Goal: Task Accomplishment & Management: Manage account settings

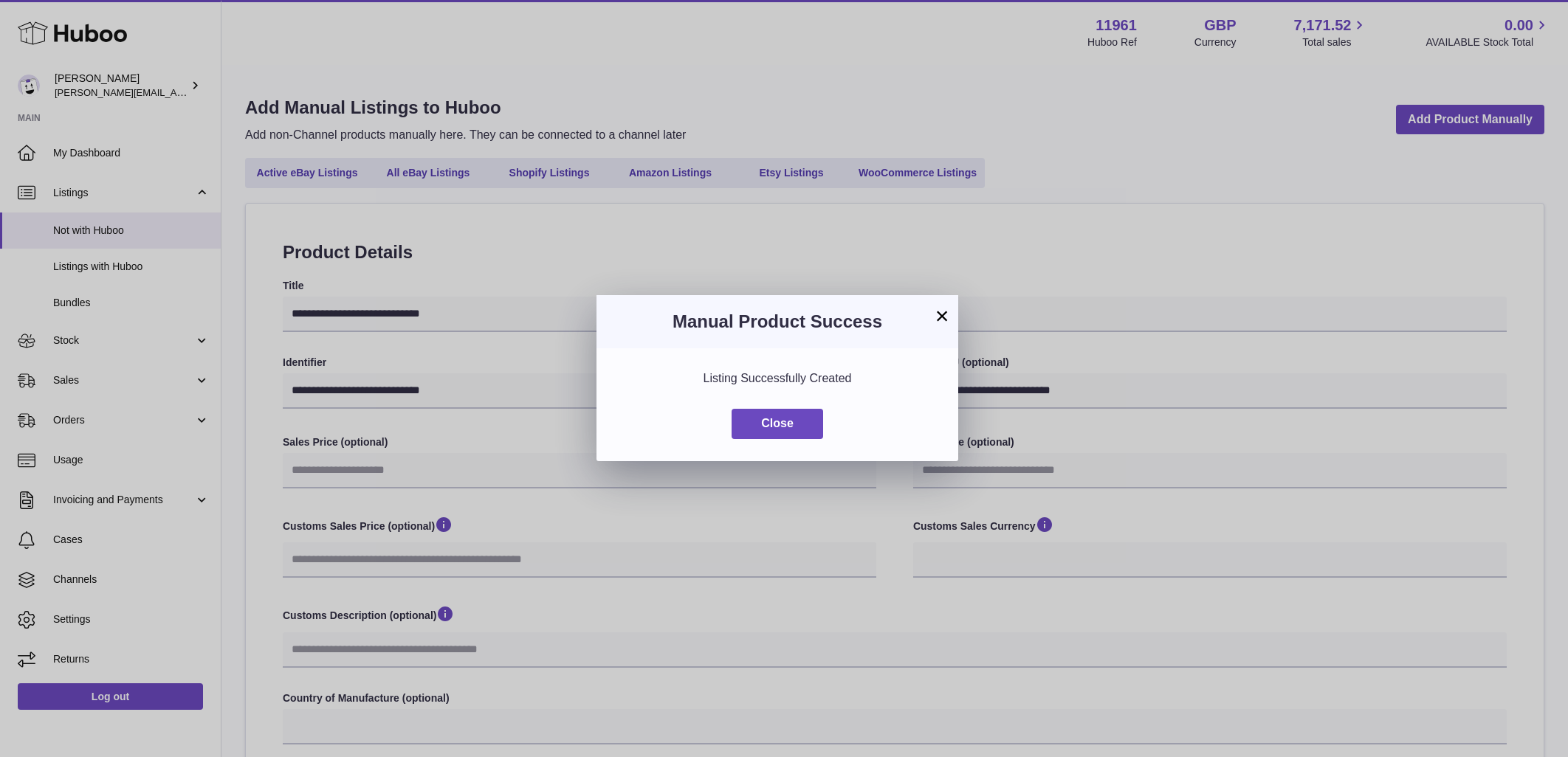
select select
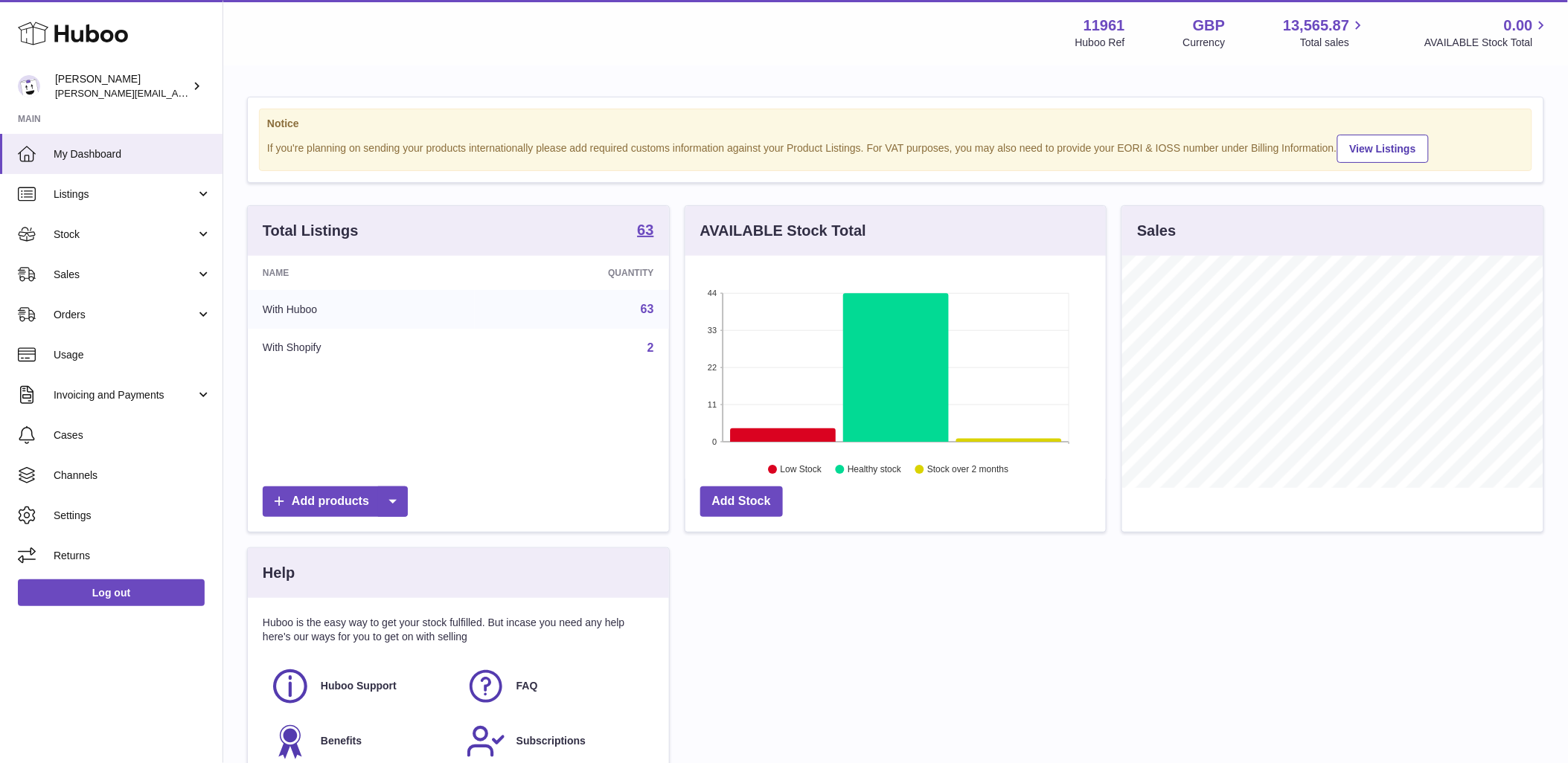
scroll to position [232, 420]
click at [161, 192] on span "Listings" at bounding box center [124, 194] width 142 height 14
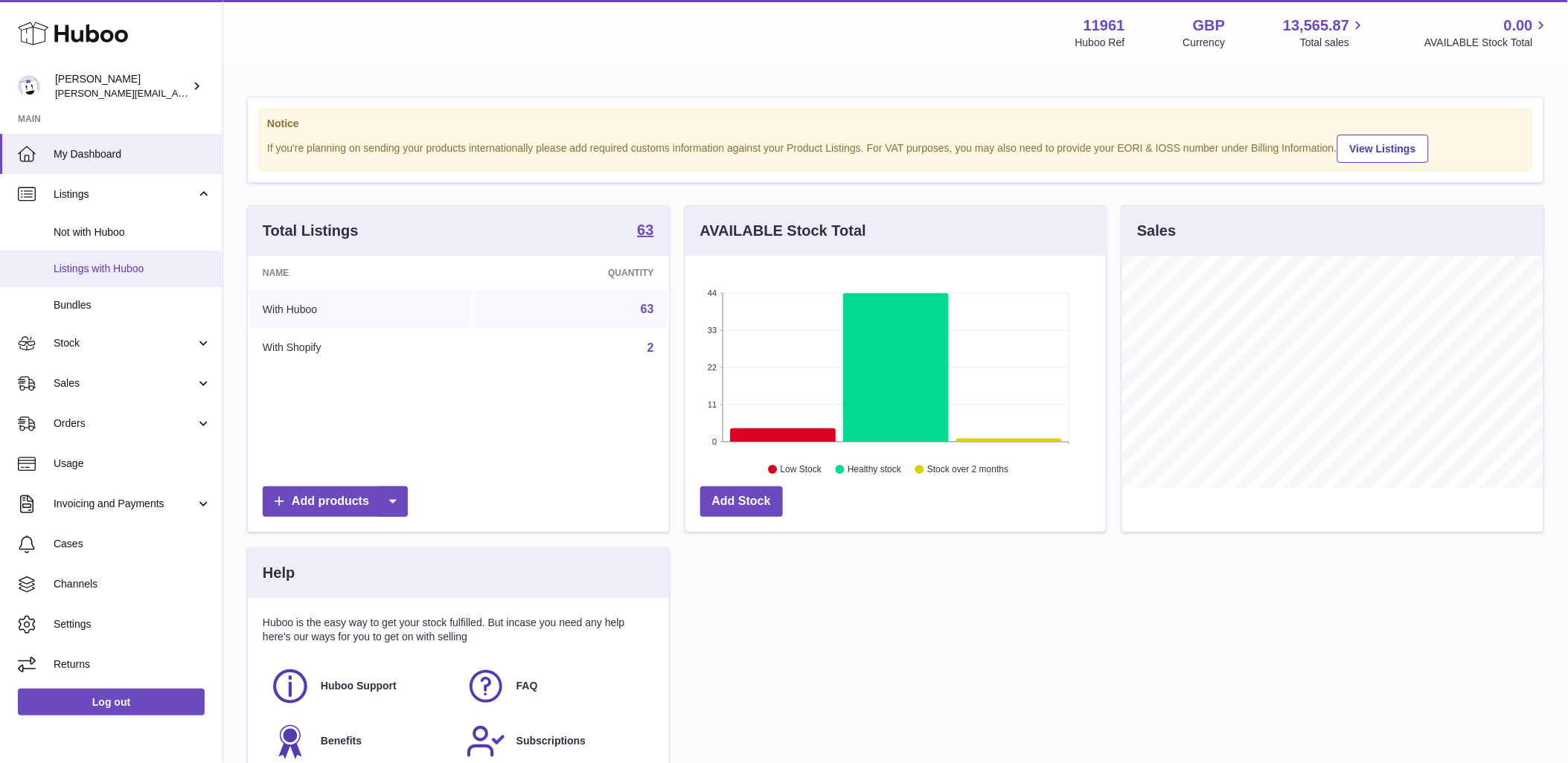
drag, startPoint x: 101, startPoint y: 266, endPoint x: 257, endPoint y: 113, distance: 218.5
click at [101, 266] on span "Listings with Huboo" at bounding box center [132, 269] width 157 height 14
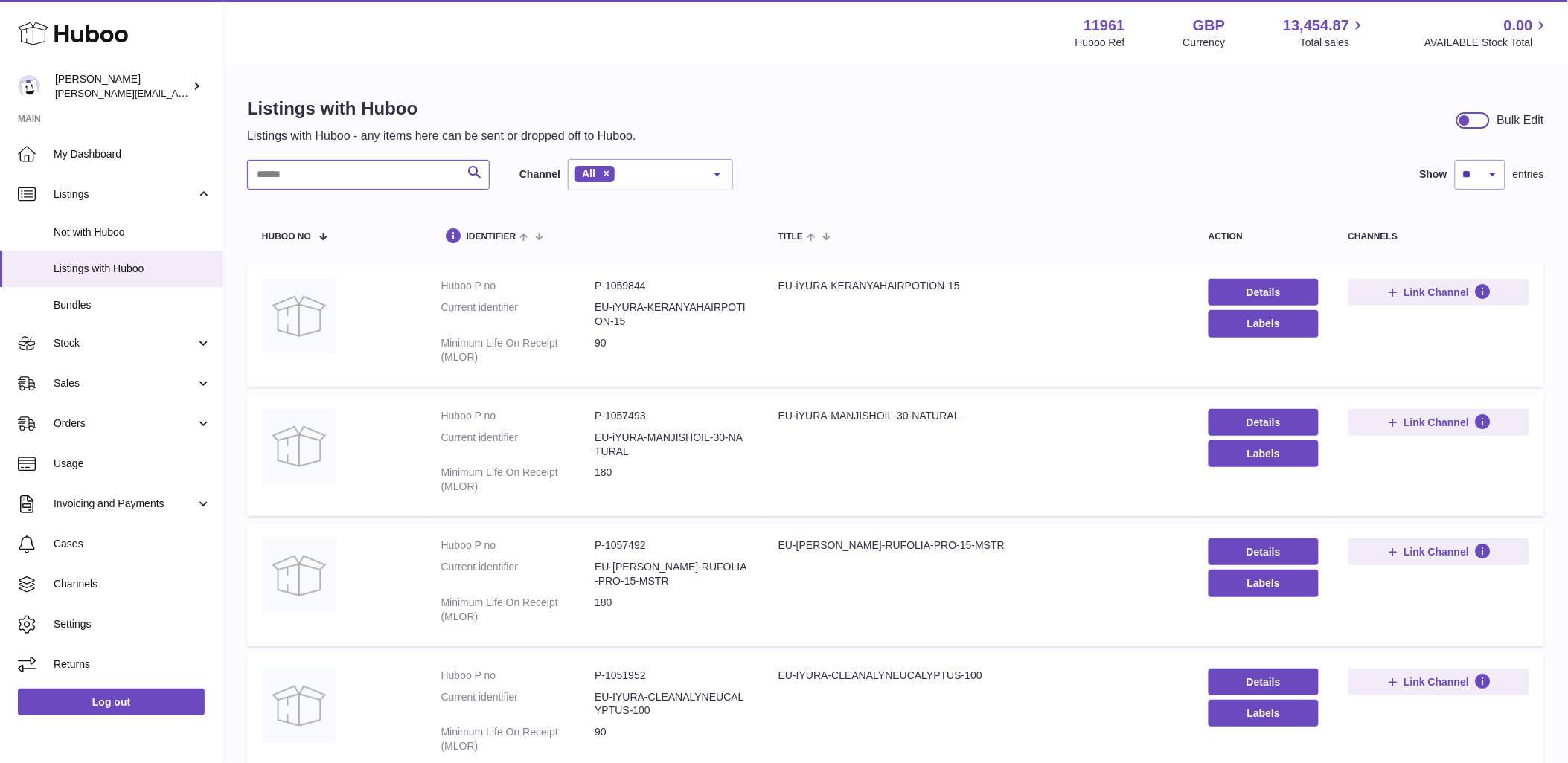
click at [365, 169] on input "text" at bounding box center [369, 175] width 242 height 30
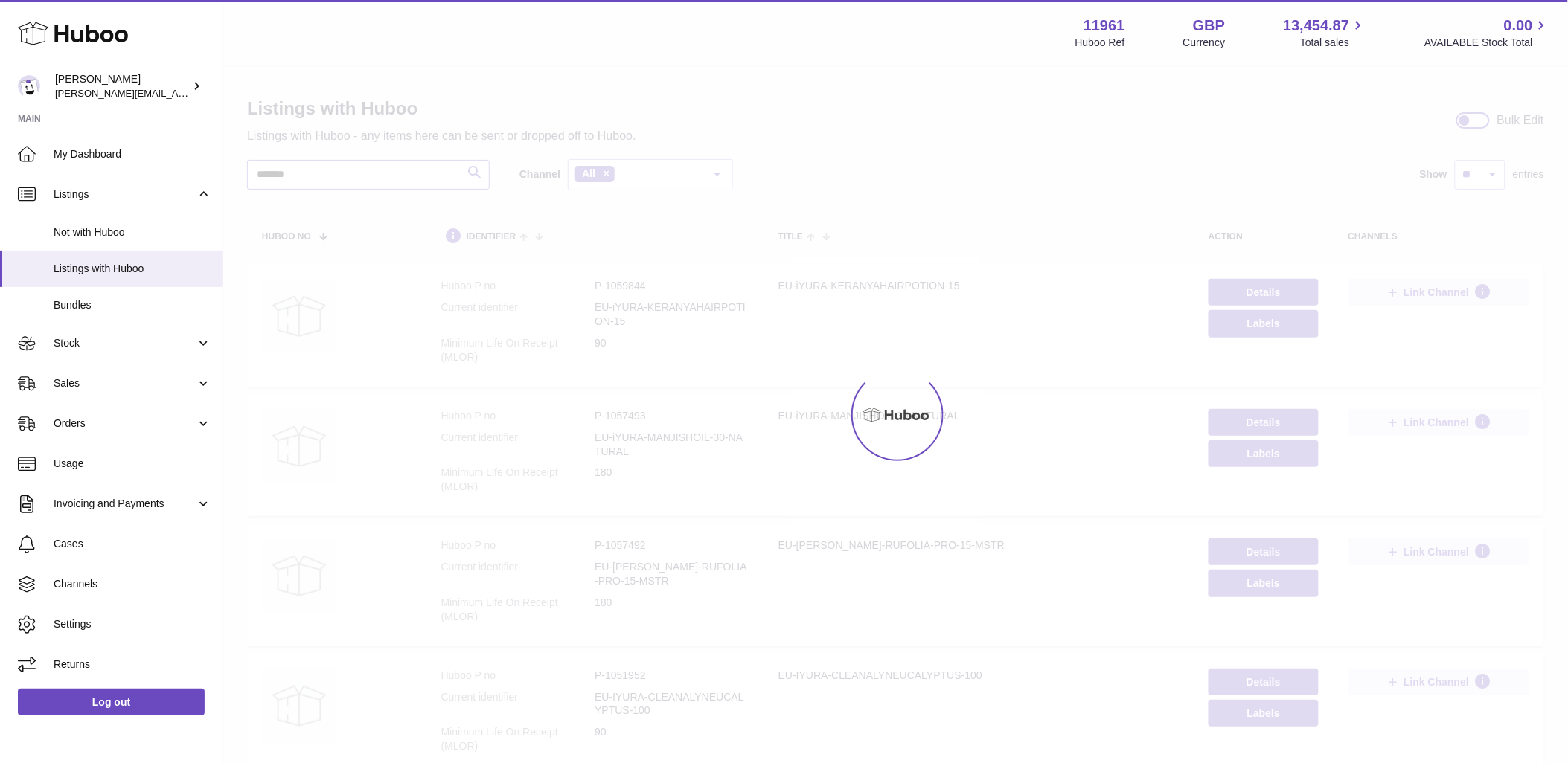
type input "*******"
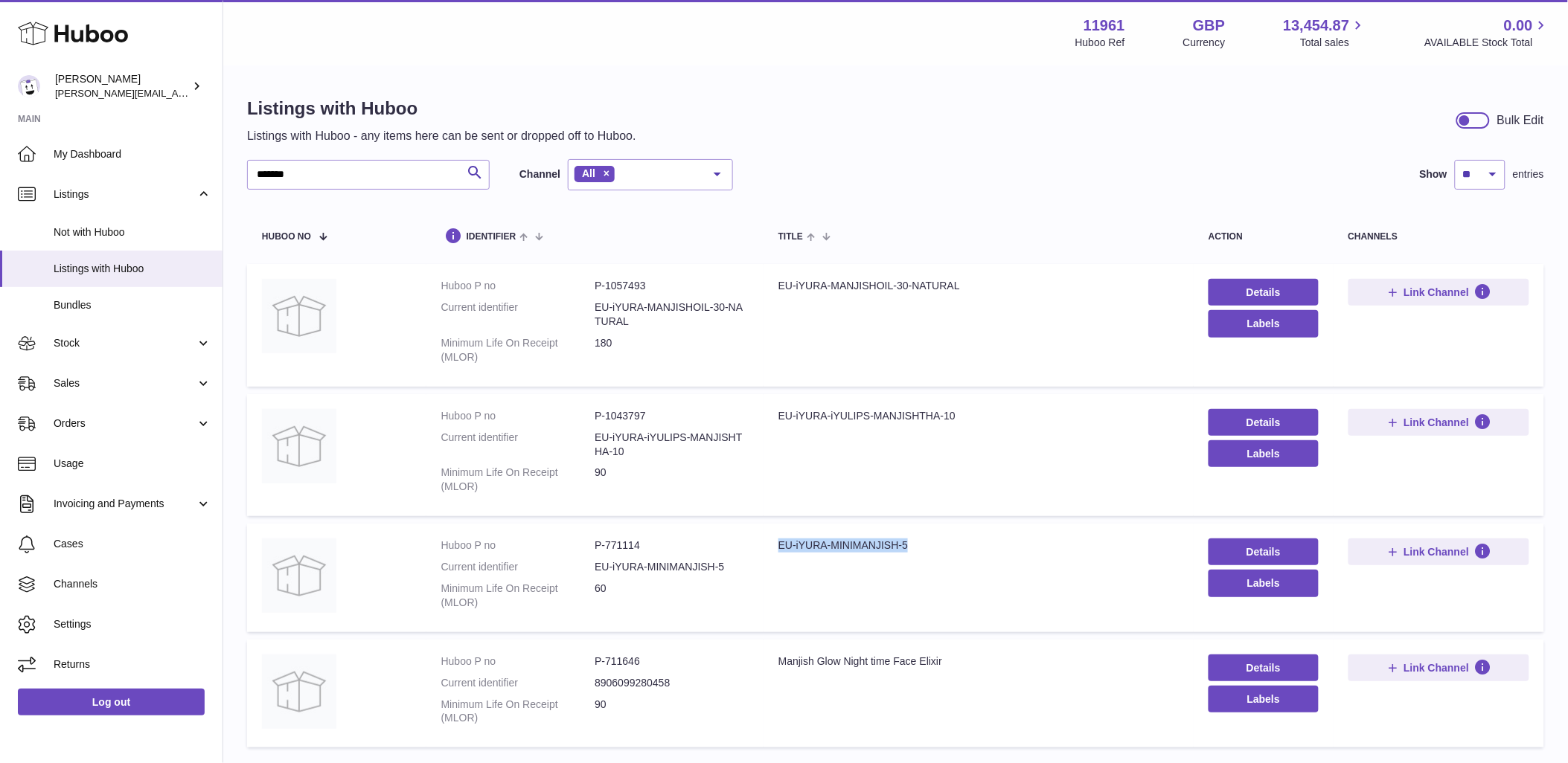
drag, startPoint x: 775, startPoint y: 541, endPoint x: 906, endPoint y: 538, distance: 131.0
click at [906, 538] on td "Title EU-iYURA-MINIMANJISH-5" at bounding box center [979, 578] width 430 height 109
copy div "EU-iYURA-MINIMANJISH-5"
click at [181, 379] on span "Sales" at bounding box center [124, 383] width 142 height 14
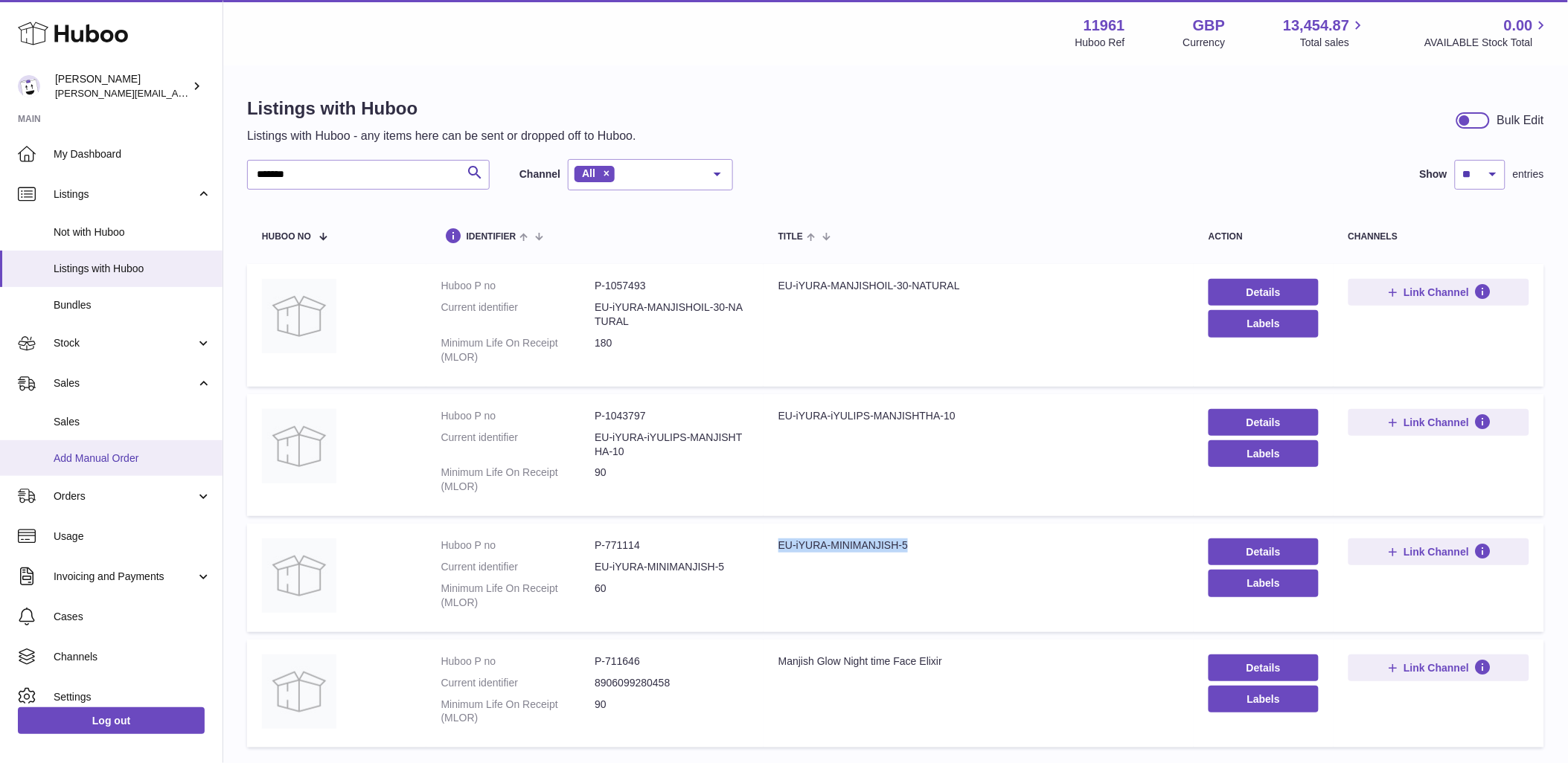
click at [65, 457] on span "Add Manual Order" at bounding box center [132, 458] width 157 height 14
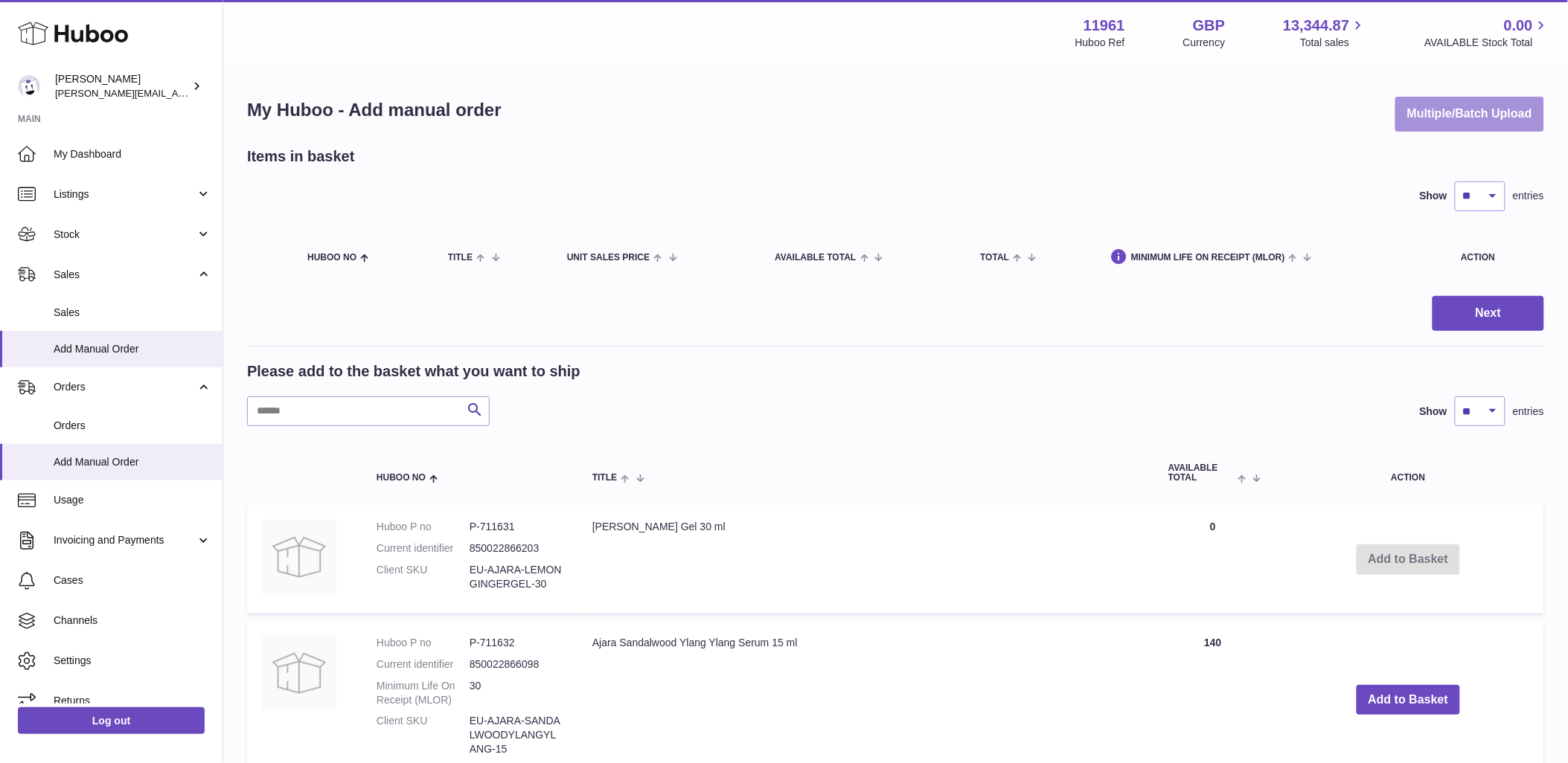
click at [1515, 130] on button "Multiple/Batch Upload" at bounding box center [1470, 114] width 149 height 35
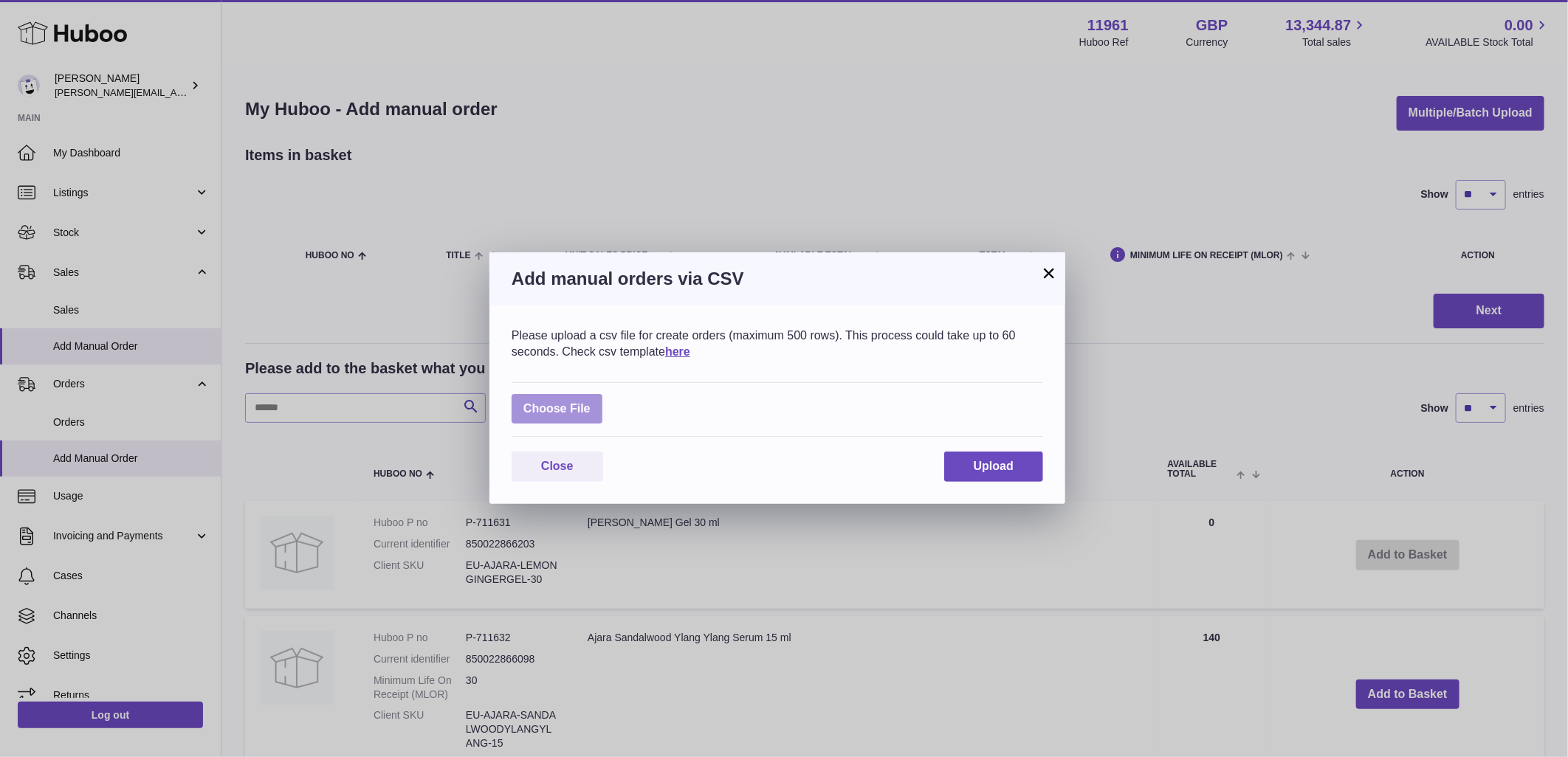
click at [574, 414] on label at bounding box center [557, 409] width 91 height 30
click at [590, 402] on input "file" at bounding box center [590, 401] width 1 height 1
type input "**********"
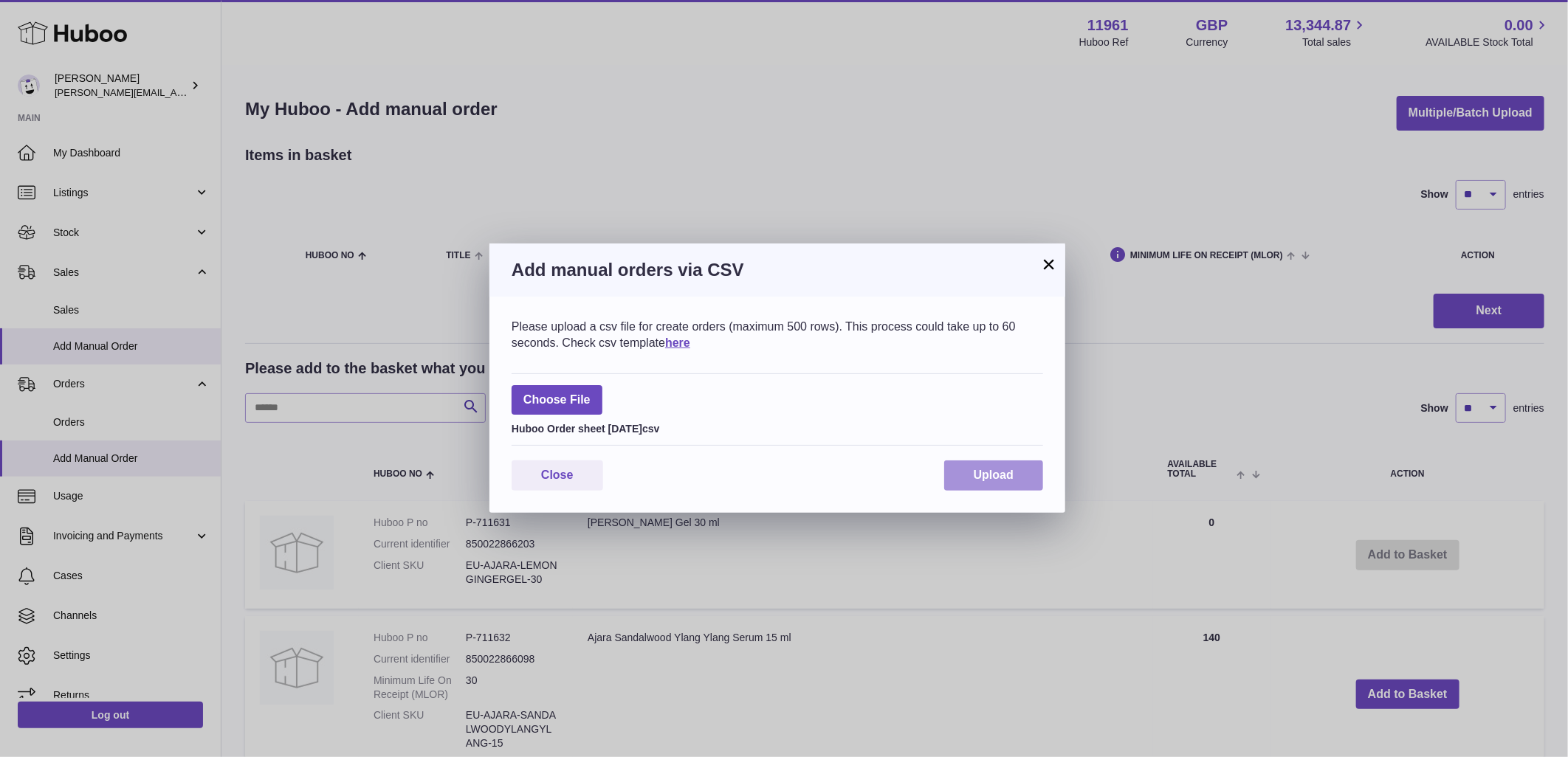
click at [1028, 470] on button "Upload" at bounding box center [993, 475] width 99 height 30
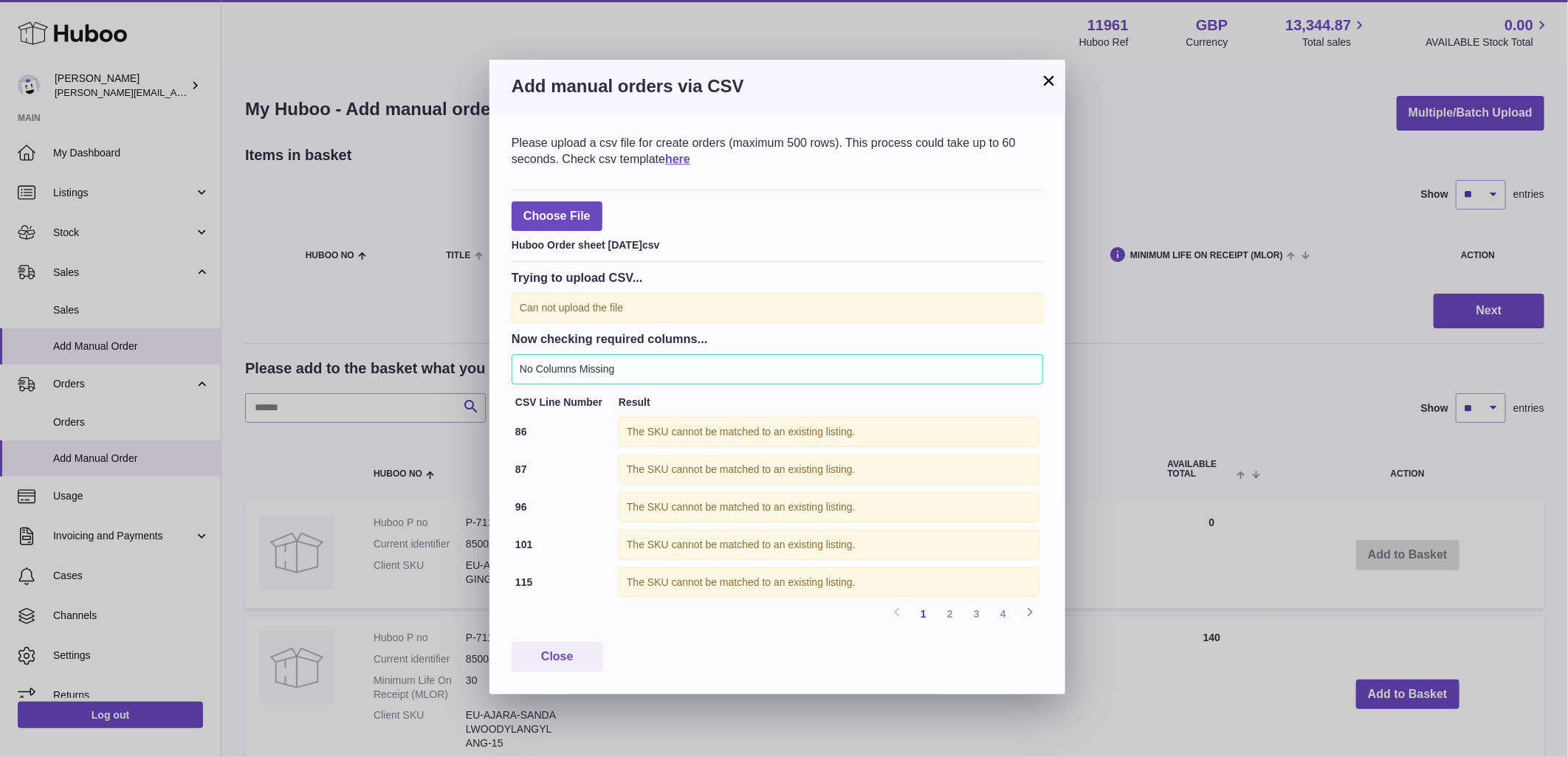
click at [1051, 87] on button "×" at bounding box center [1049, 81] width 18 height 18
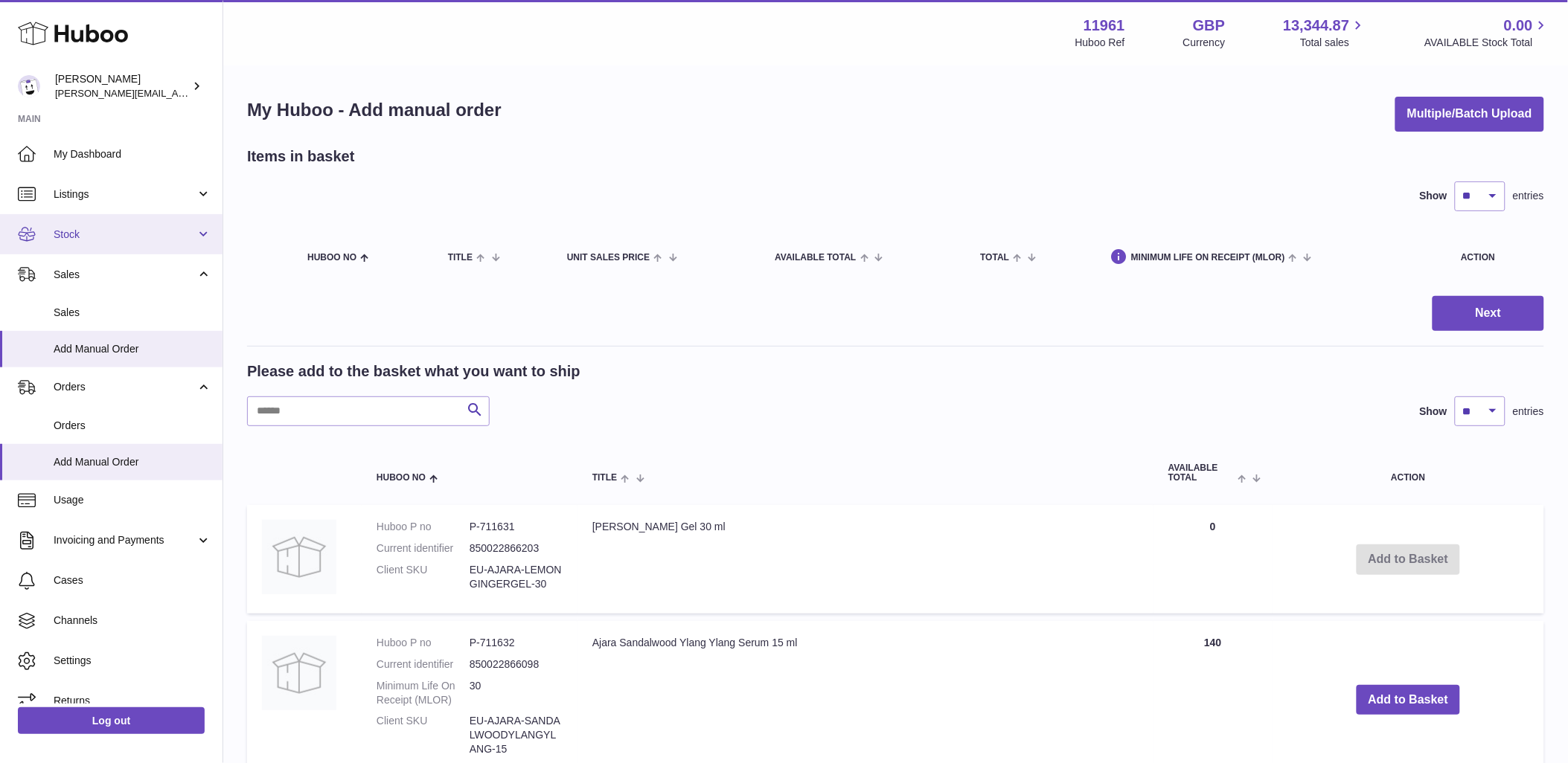
click at [212, 233] on link "Stock" at bounding box center [111, 234] width 223 height 40
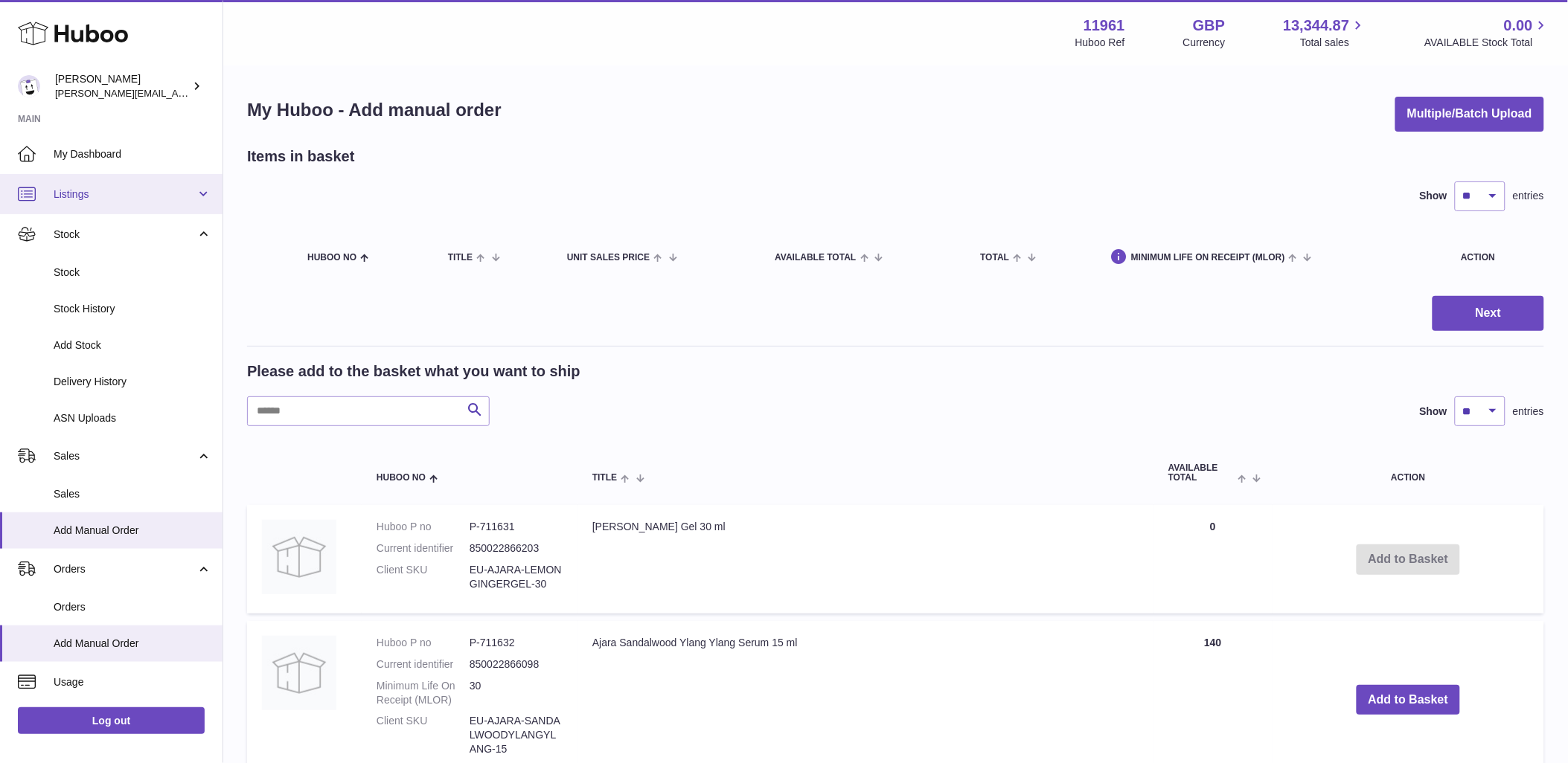
click at [202, 182] on link "Listings" at bounding box center [111, 194] width 223 height 40
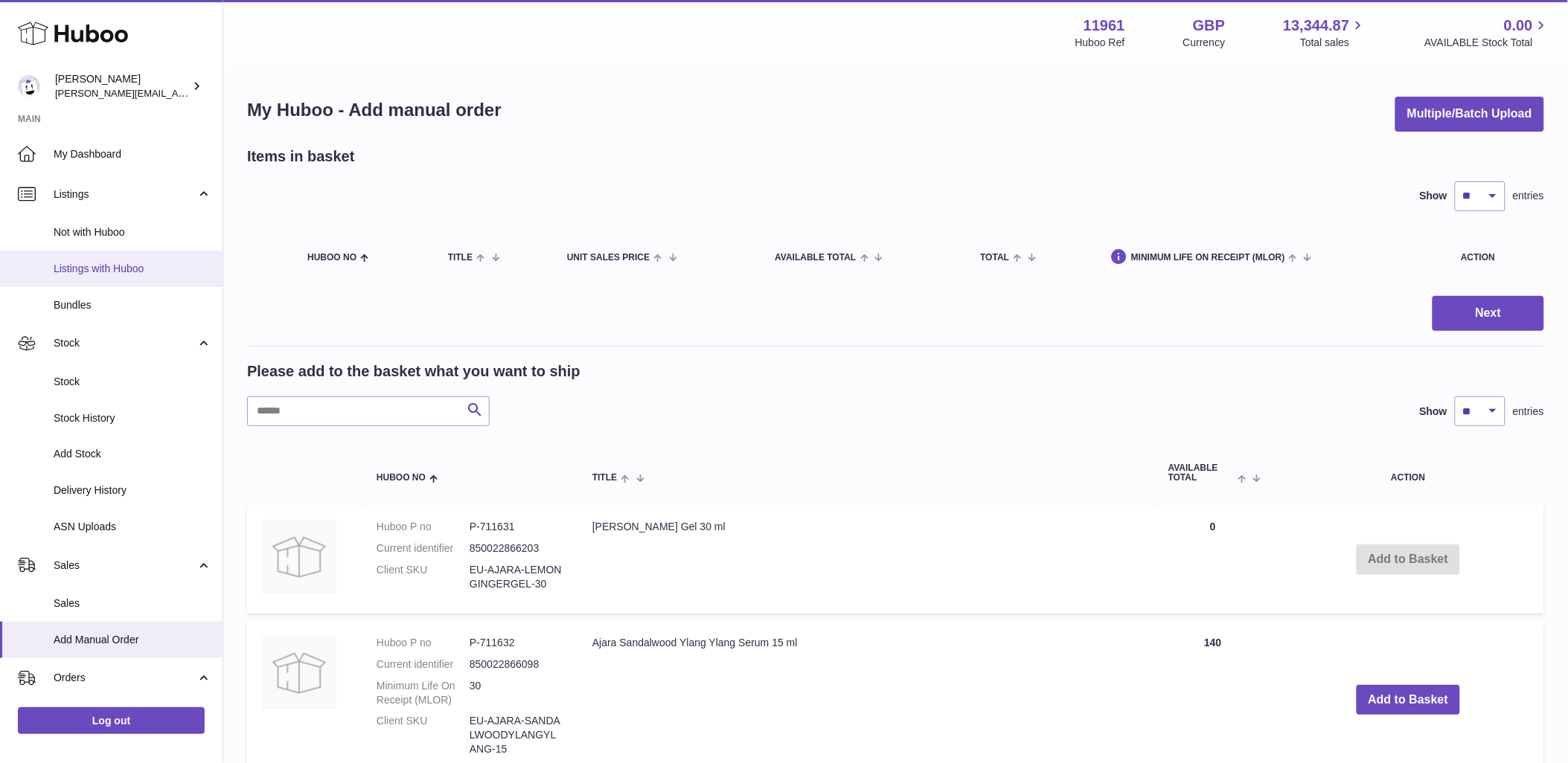
click at [105, 270] on span "Listings with Huboo" at bounding box center [132, 269] width 157 height 14
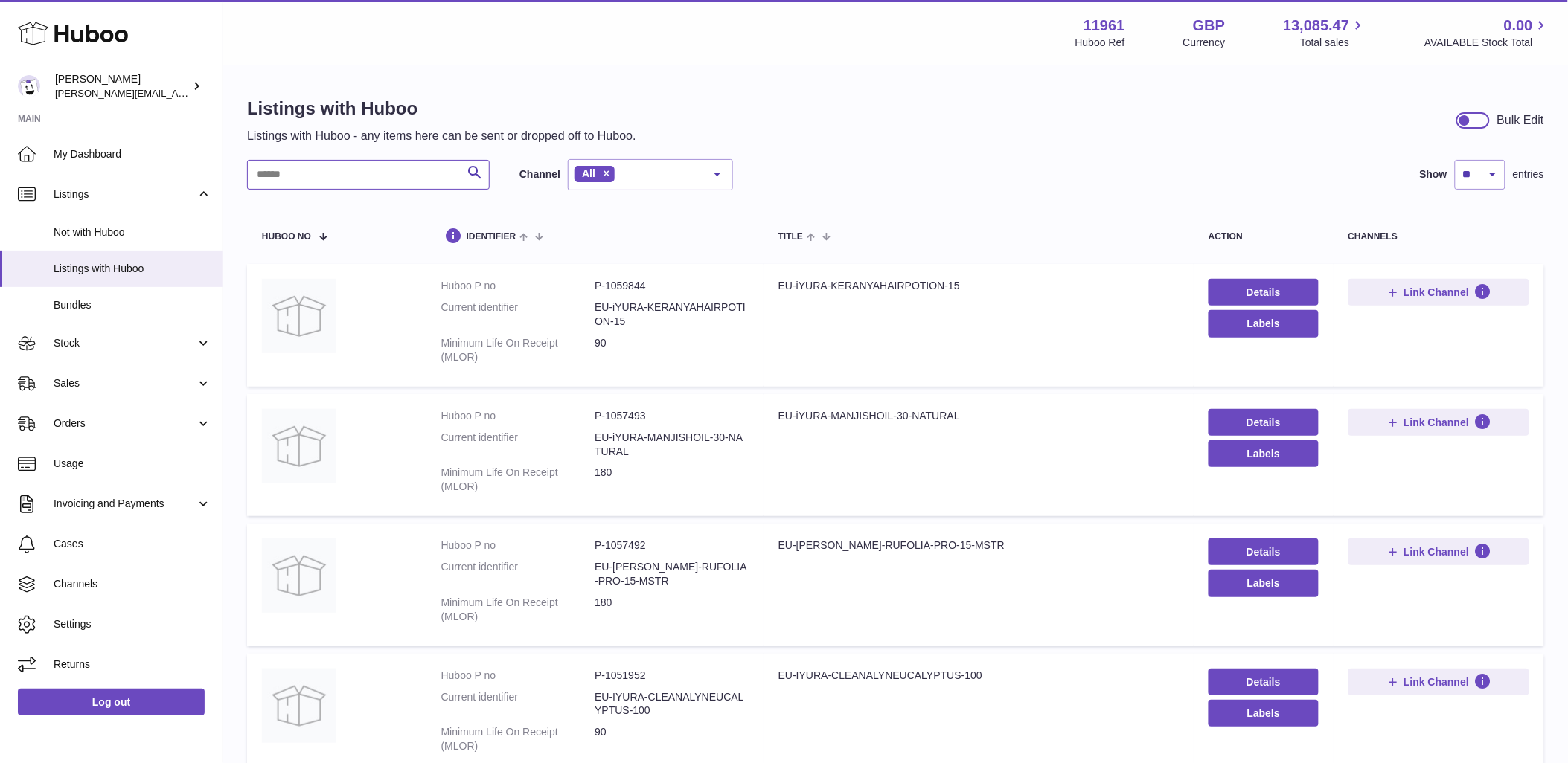
click at [316, 176] on input "text" at bounding box center [369, 175] width 242 height 30
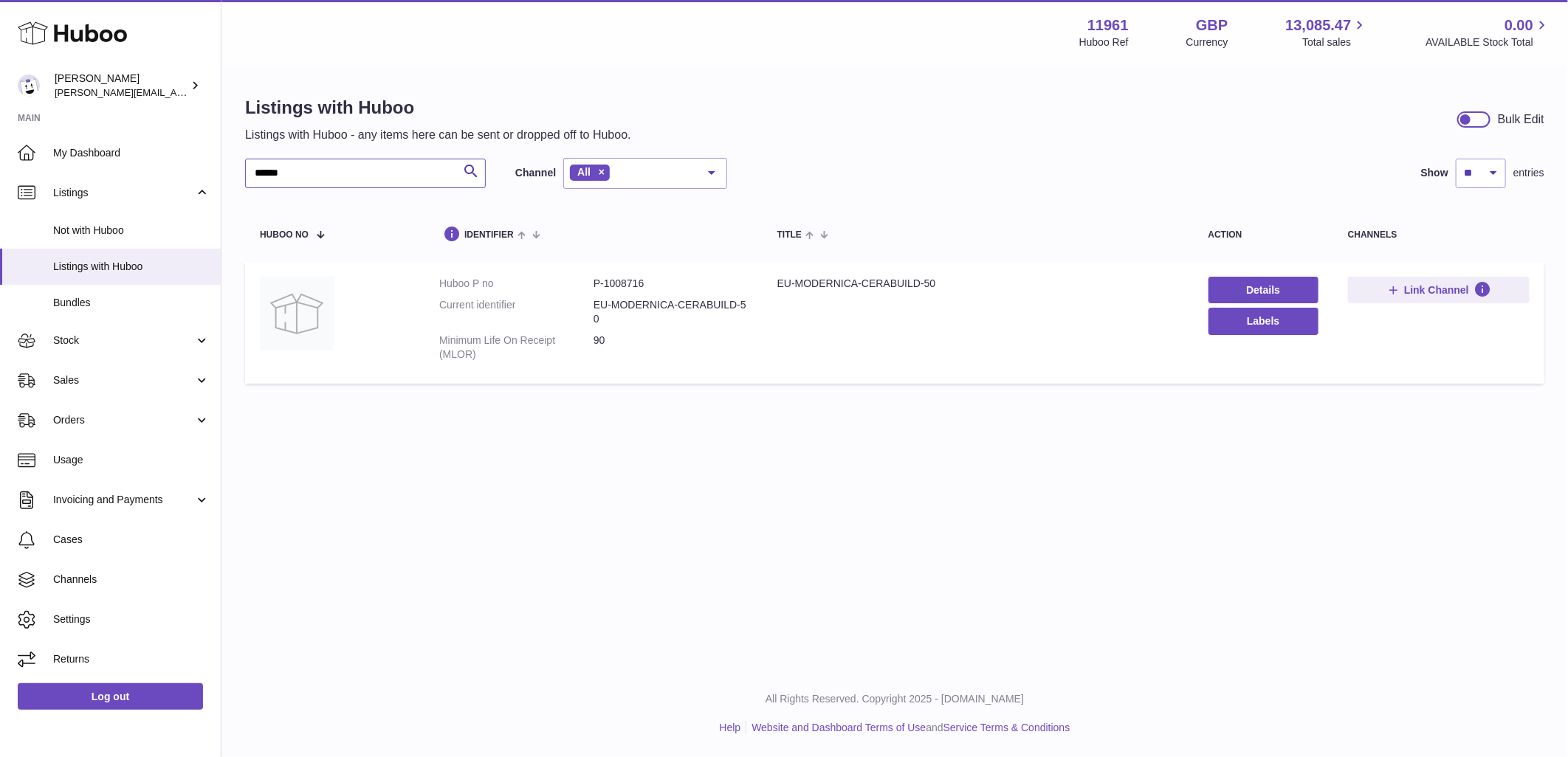
type input "******"
drag, startPoint x: 587, startPoint y: 302, endPoint x: 609, endPoint y: 314, distance: 25.1
click at [609, 314] on dl "Huboo P no P-1008716 Current identifier EU-MODERNICA-CERABUILD-50 Minimum Life …" at bounding box center [593, 323] width 308 height 92
copy dl "EU-MODERNICA-CERABUILD-50"
click at [146, 338] on span "Stock" at bounding box center [123, 340] width 141 height 14
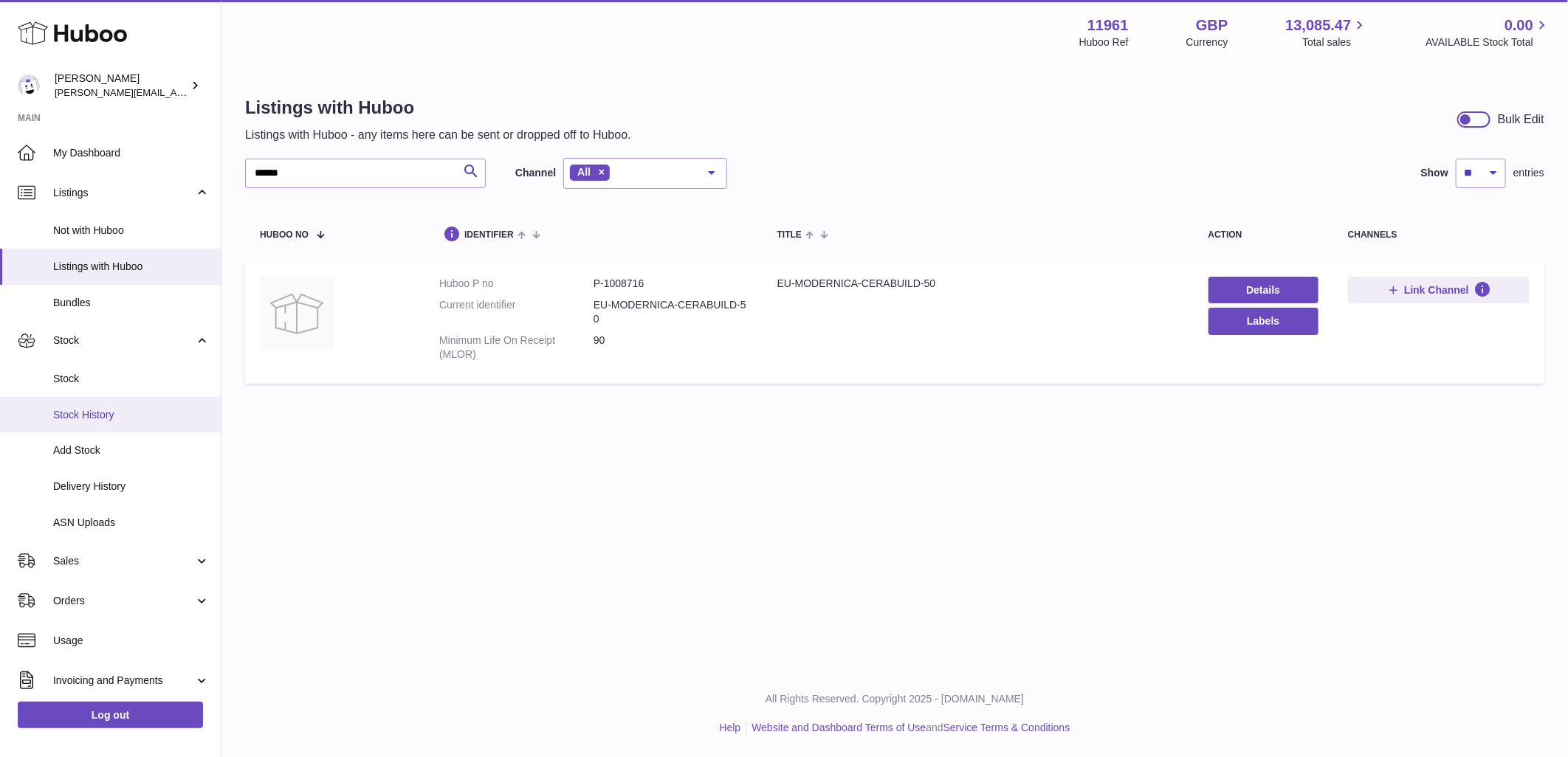
click at [65, 428] on link "Stock History" at bounding box center [110, 415] width 221 height 36
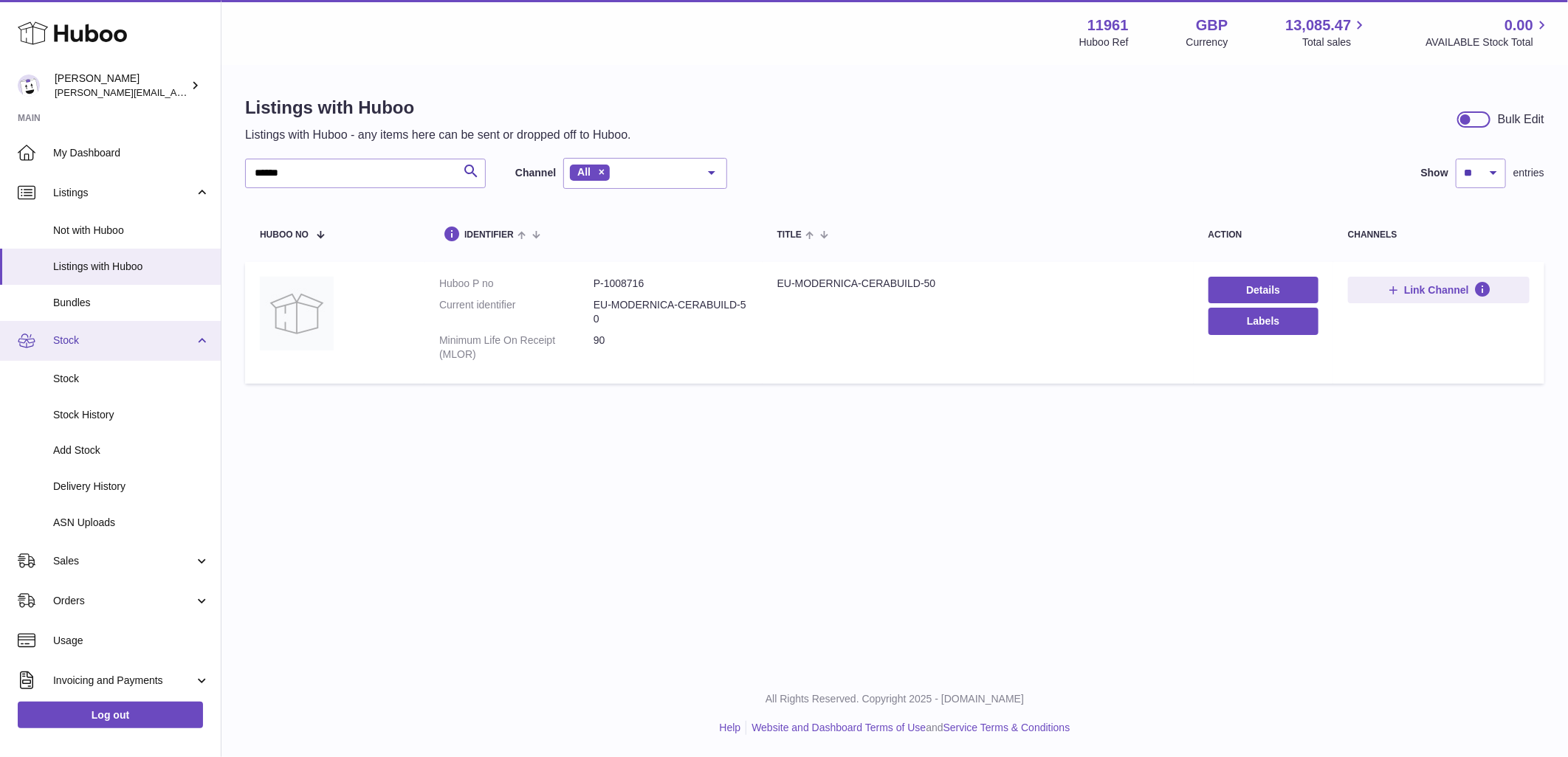
click at [187, 334] on span "Stock" at bounding box center [123, 340] width 141 height 14
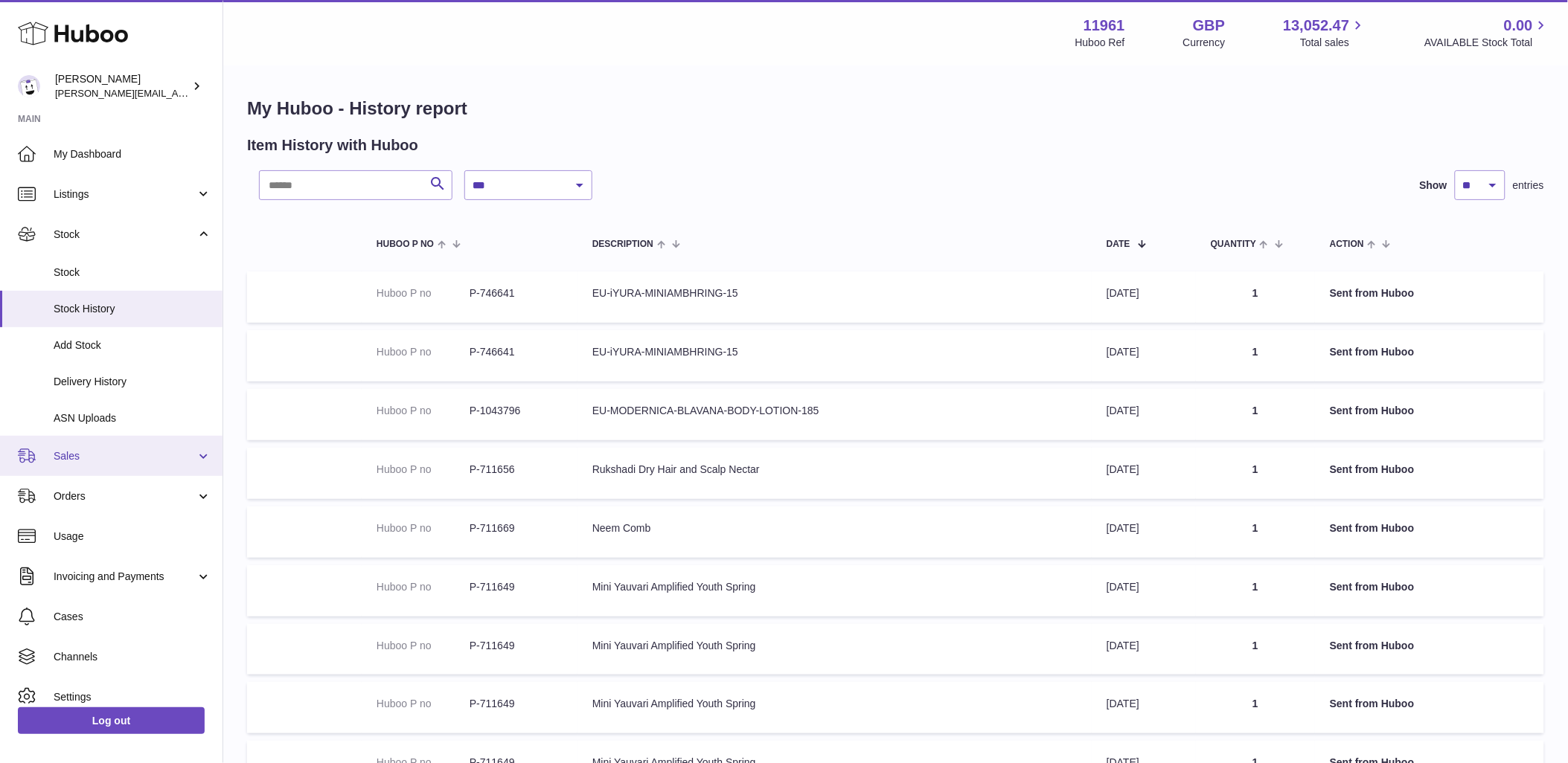
click at [174, 461] on span "Sales" at bounding box center [124, 456] width 142 height 14
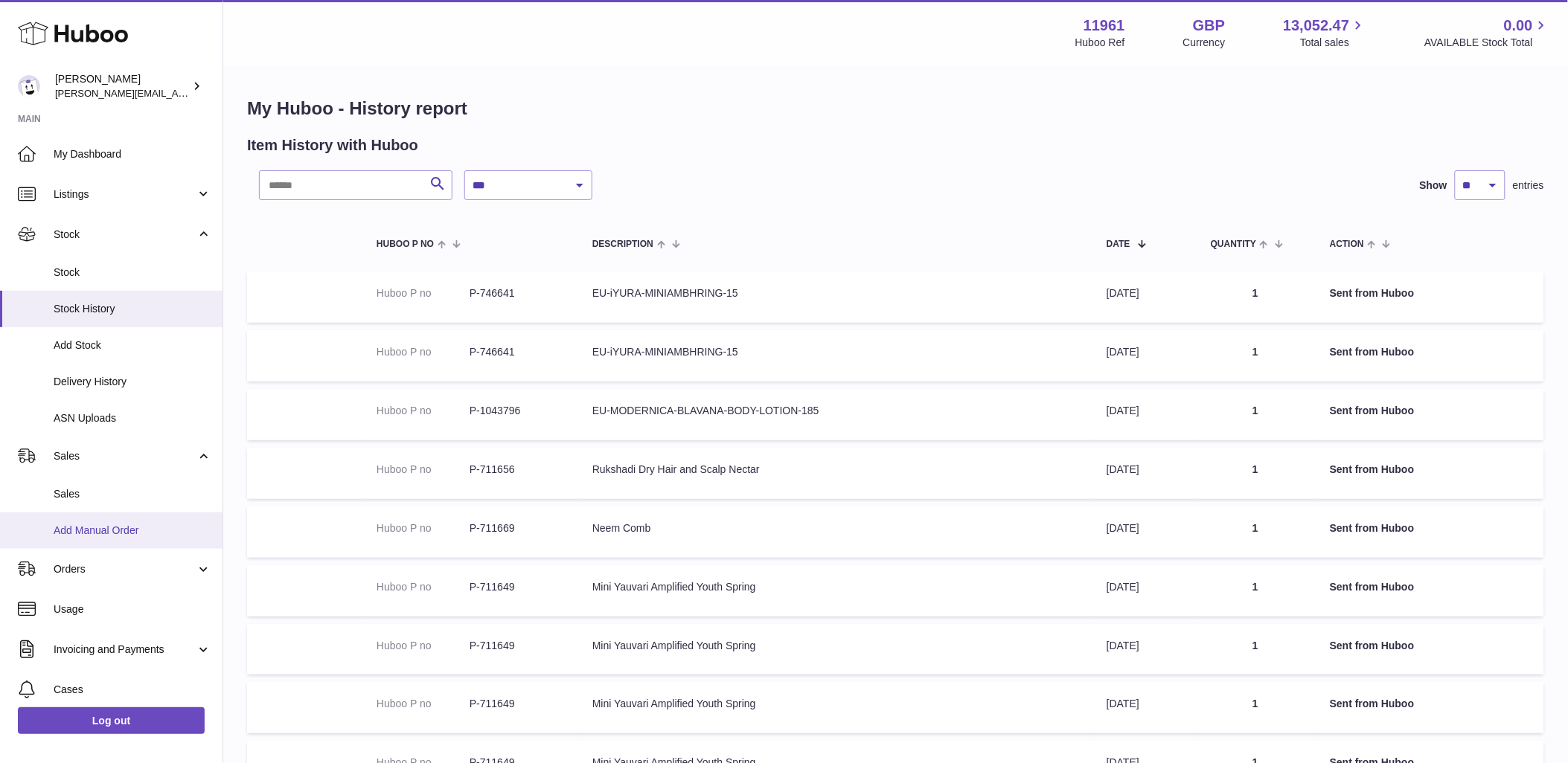
click at [86, 522] on link "Add Manual Order" at bounding box center [111, 531] width 223 height 36
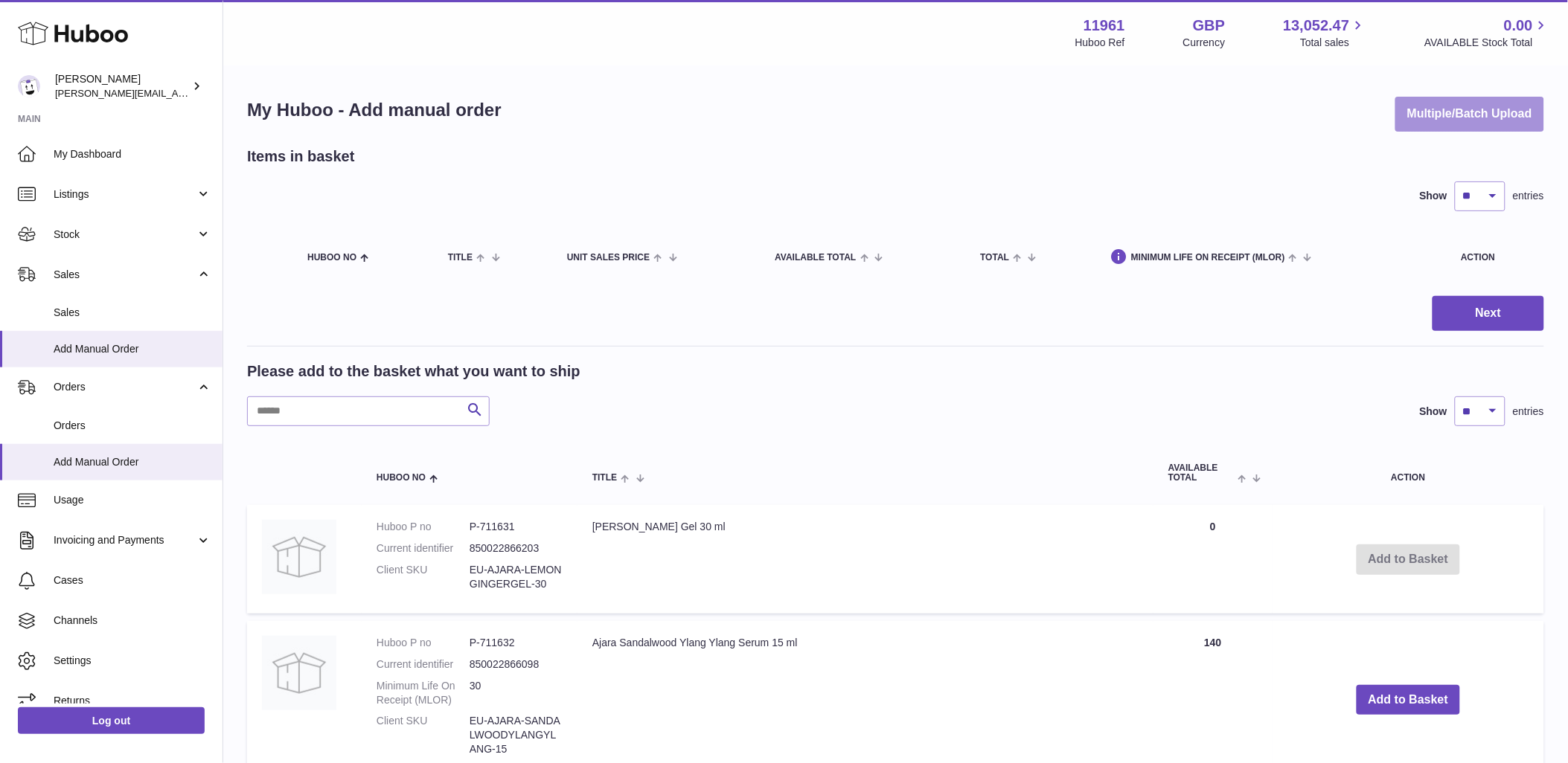
click at [1481, 109] on button "Multiple/Batch Upload" at bounding box center [1470, 114] width 149 height 35
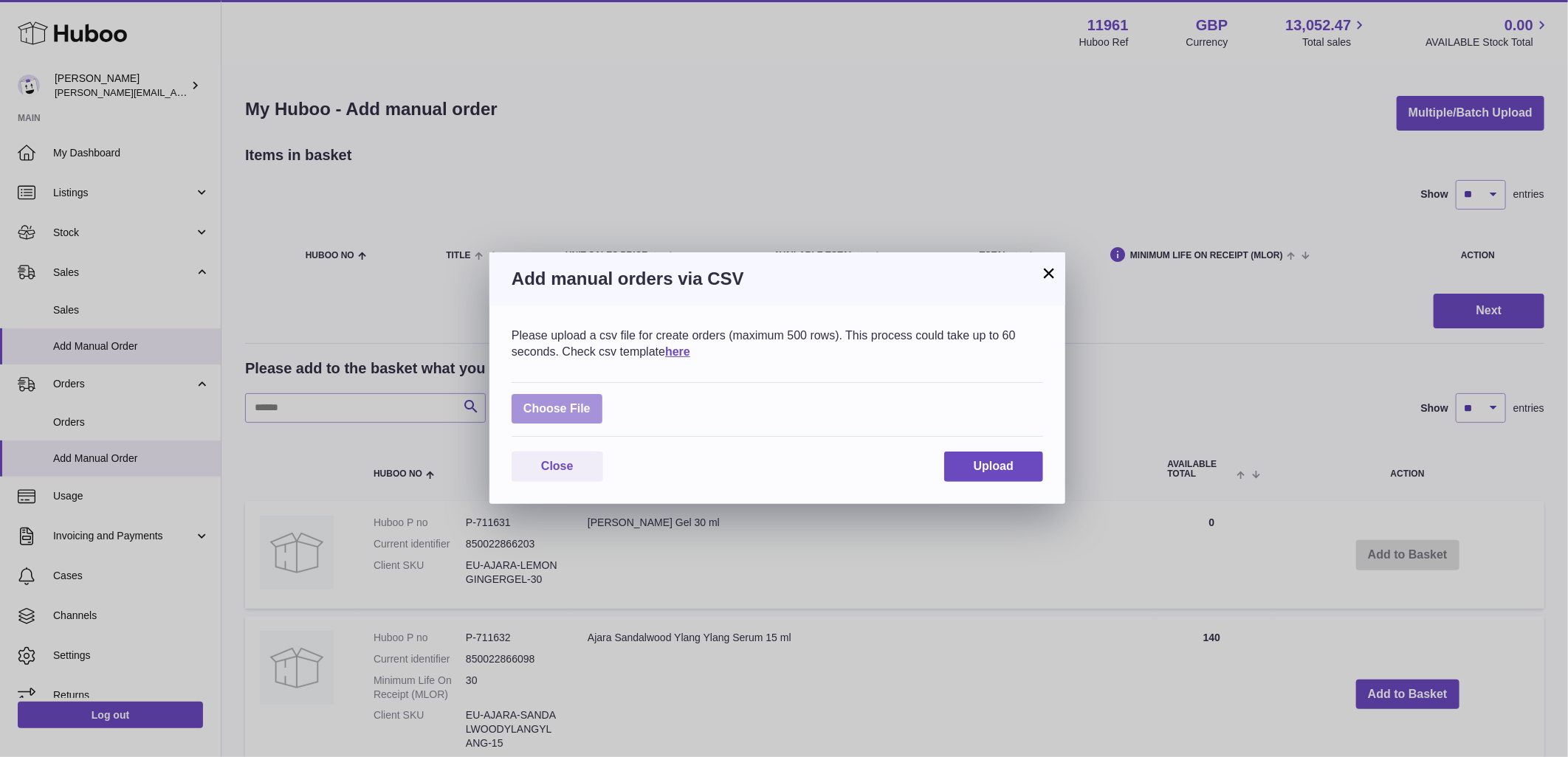
click at [526, 400] on label at bounding box center [557, 409] width 91 height 30
click at [590, 401] on input "file" at bounding box center [590, 401] width 1 height 1
type input "**********"
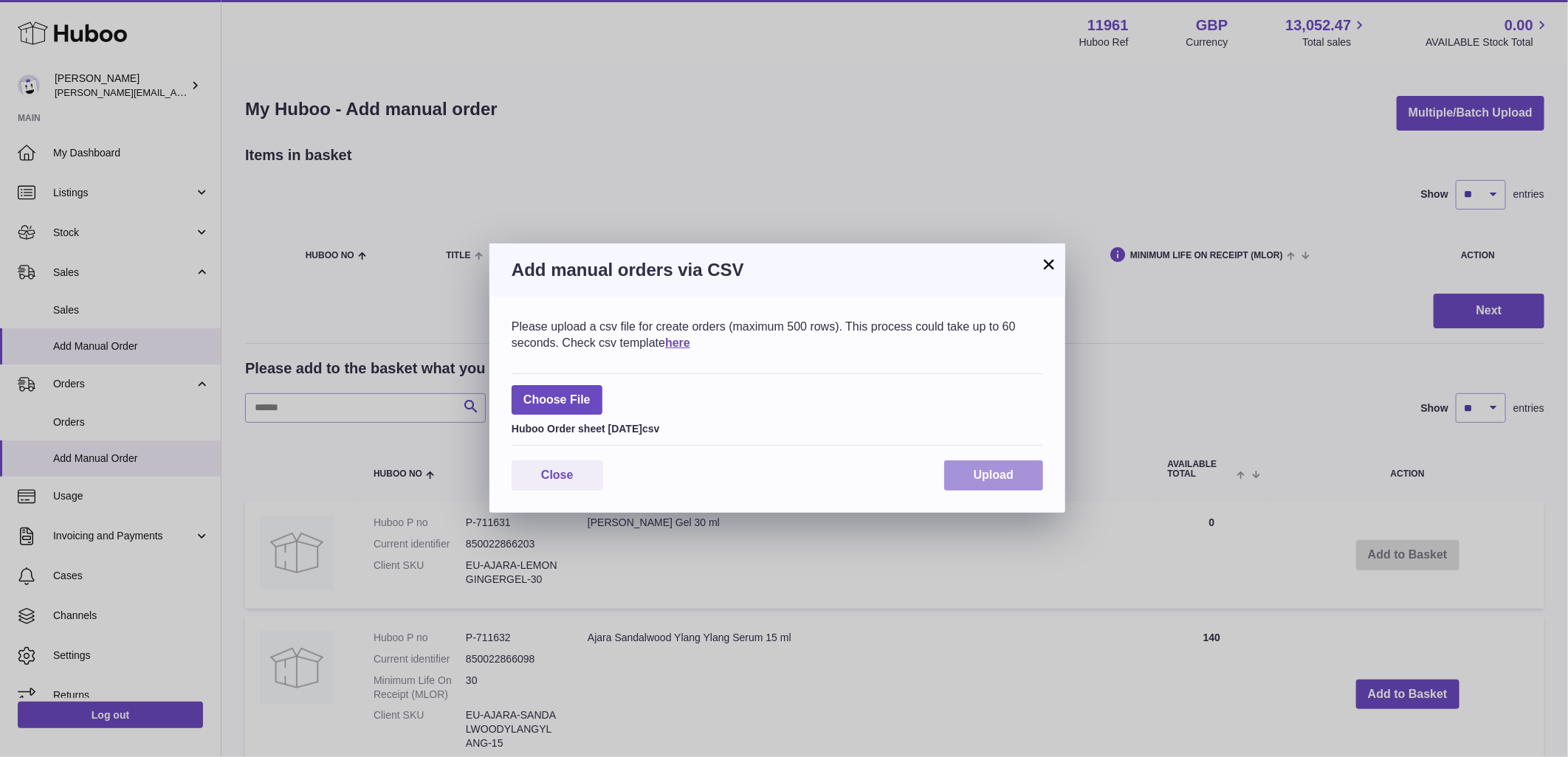
click at [997, 468] on button "Upload" at bounding box center [993, 475] width 99 height 30
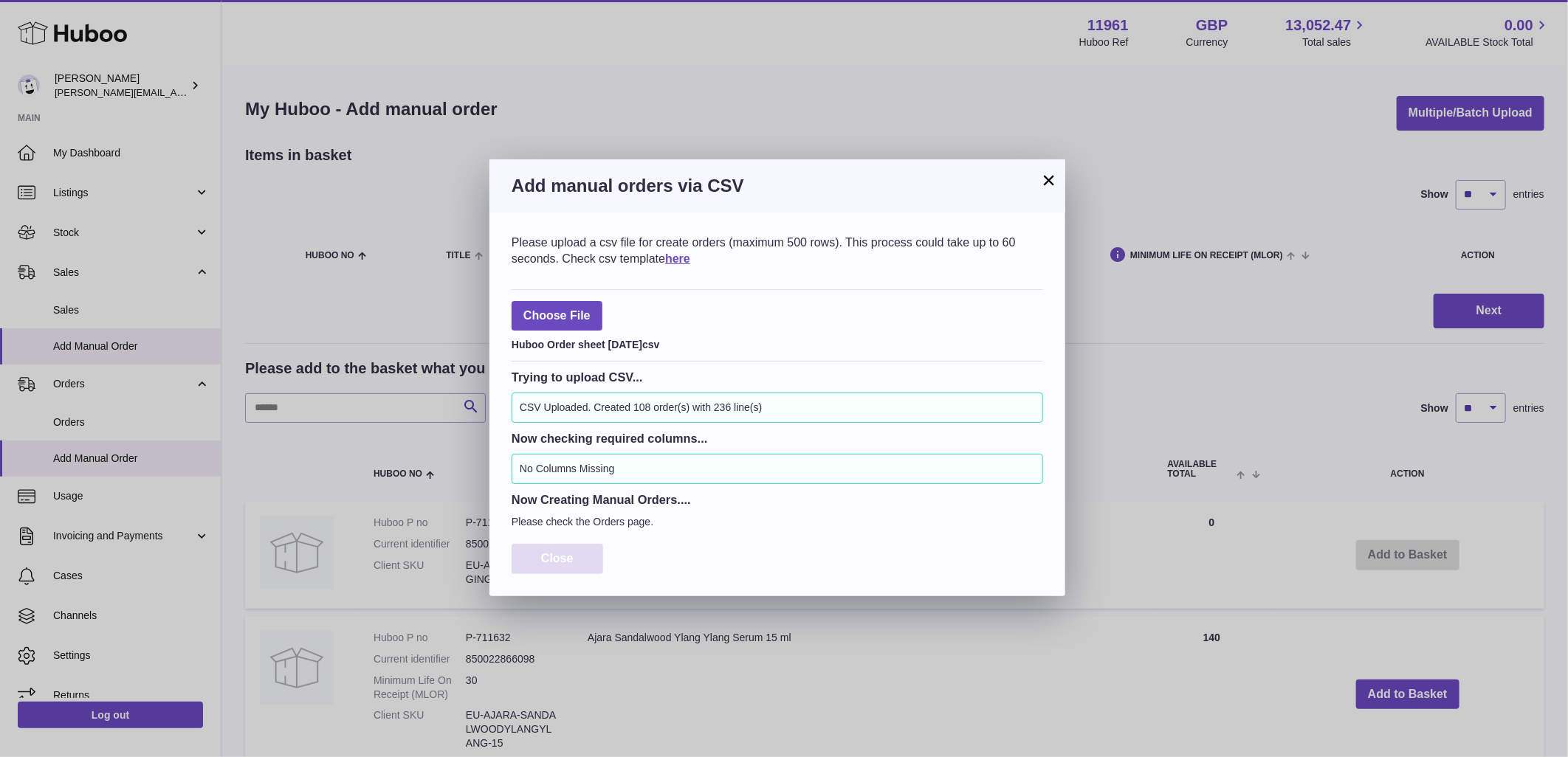
click at [553, 563] on span "Close" at bounding box center [558, 558] width 33 height 12
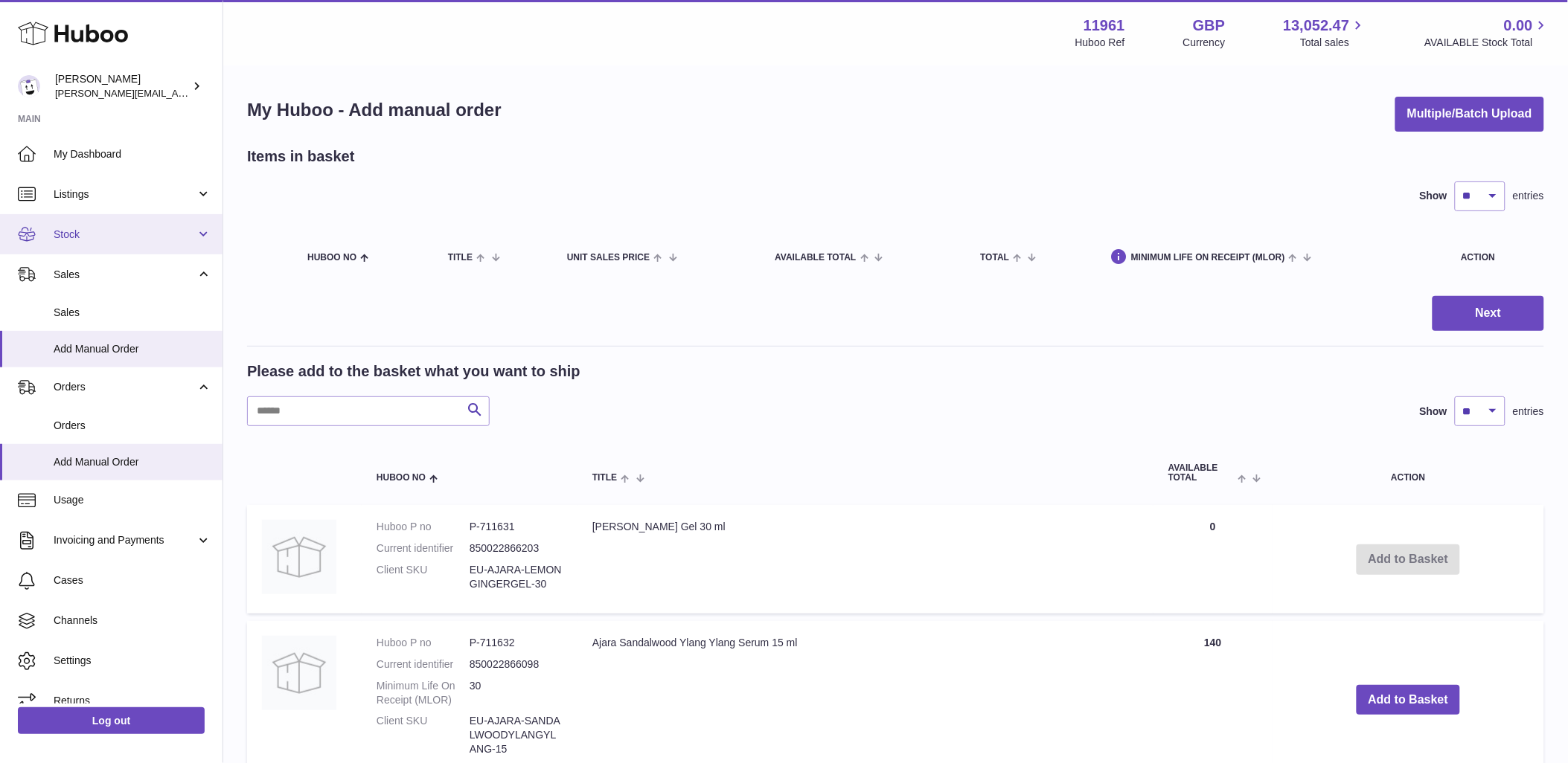
click at [209, 227] on link "Stock" at bounding box center [111, 234] width 223 height 40
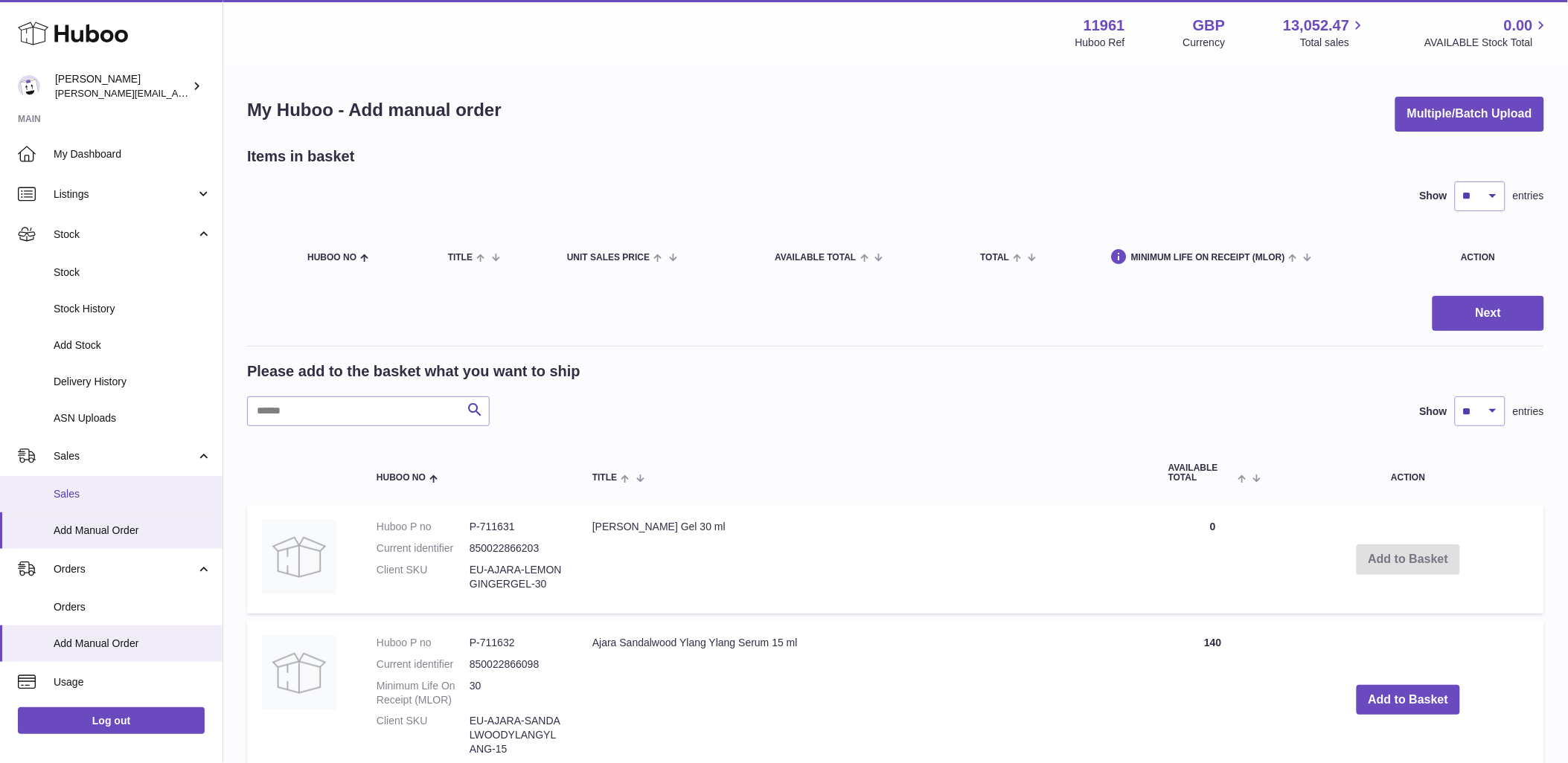
click at [155, 494] on span "Sales" at bounding box center [132, 494] width 157 height 14
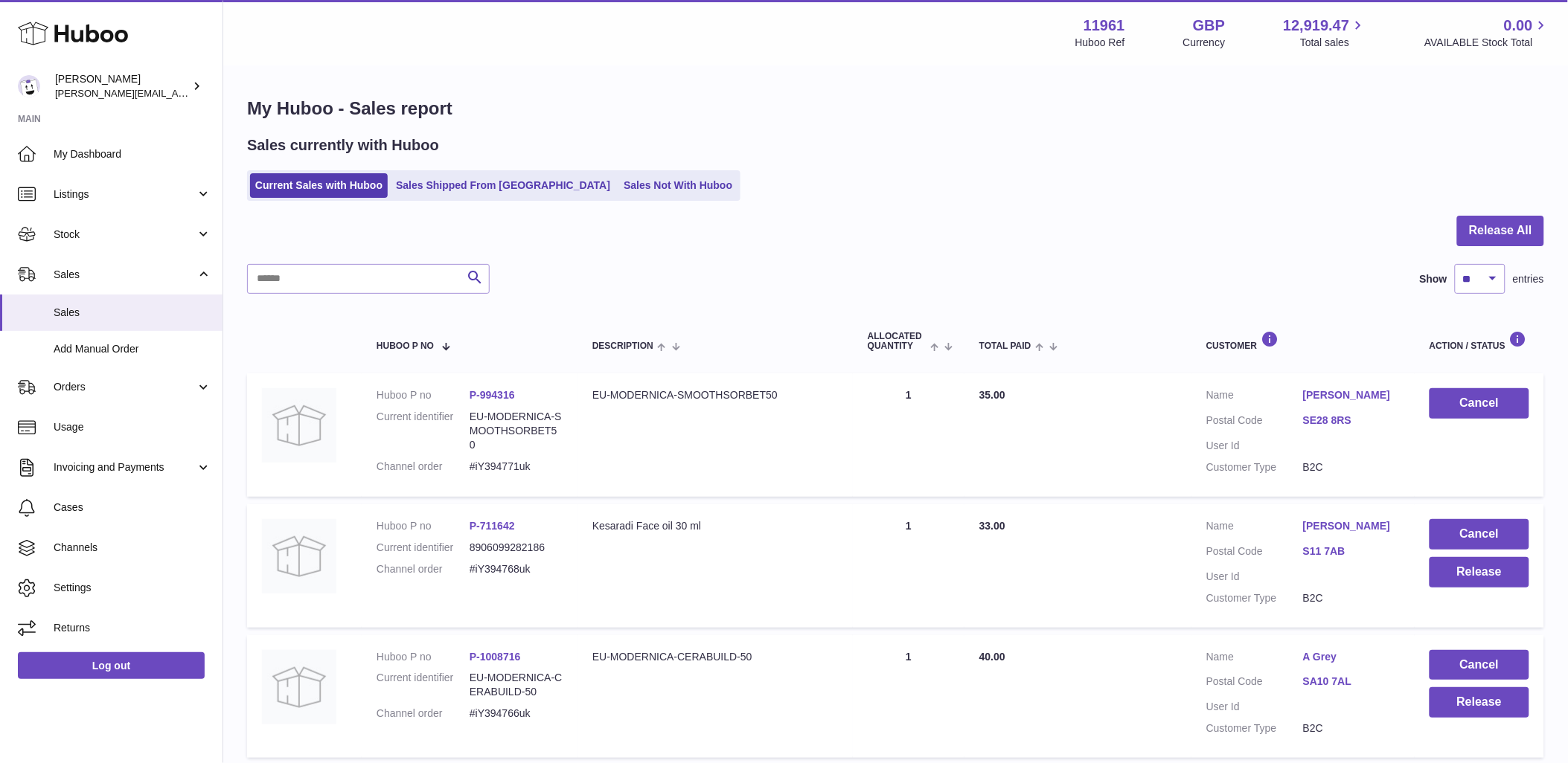
click at [584, 218] on div at bounding box center [896, 240] width 1298 height 49
click at [618, 195] on link "Sales Not With Huboo" at bounding box center [678, 185] width 119 height 25
click at [618, 185] on link "Sales Not With Huboo" at bounding box center [678, 185] width 119 height 25
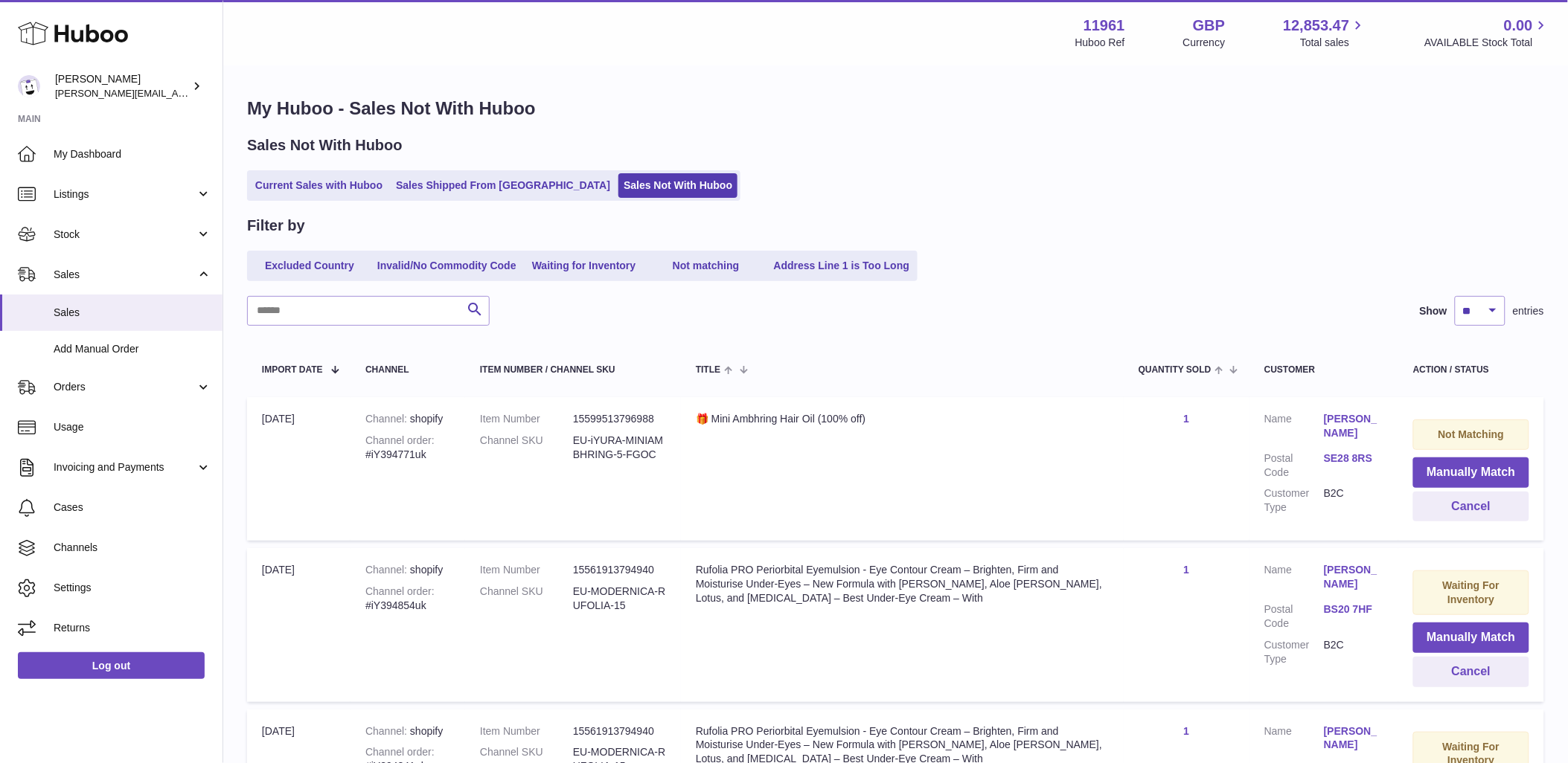
drag, startPoint x: 816, startPoint y: 264, endPoint x: 829, endPoint y: 268, distance: 13.6
click at [826, 266] on link "Address Line 1 is Too Long" at bounding box center [843, 266] width 147 height 25
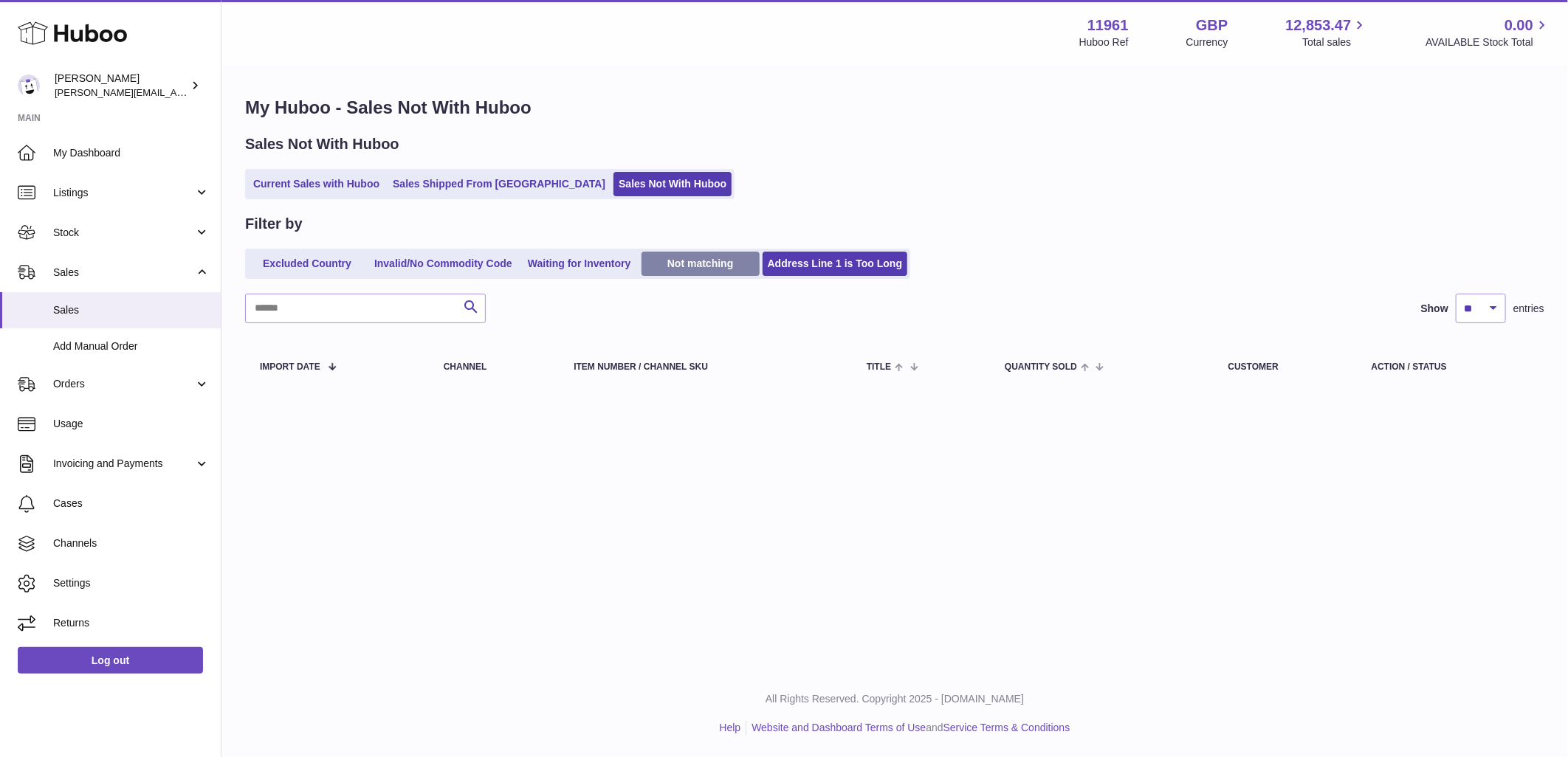
drag, startPoint x: 822, startPoint y: 266, endPoint x: 725, endPoint y: 274, distance: 97.3
click at [725, 277] on ul "Excluded Country Invalid/No Commodity Code Waiting for Inventory Not matching A…" at bounding box center [577, 263] width 665 height 30
click at [724, 270] on link "Not matching" at bounding box center [701, 264] width 118 height 25
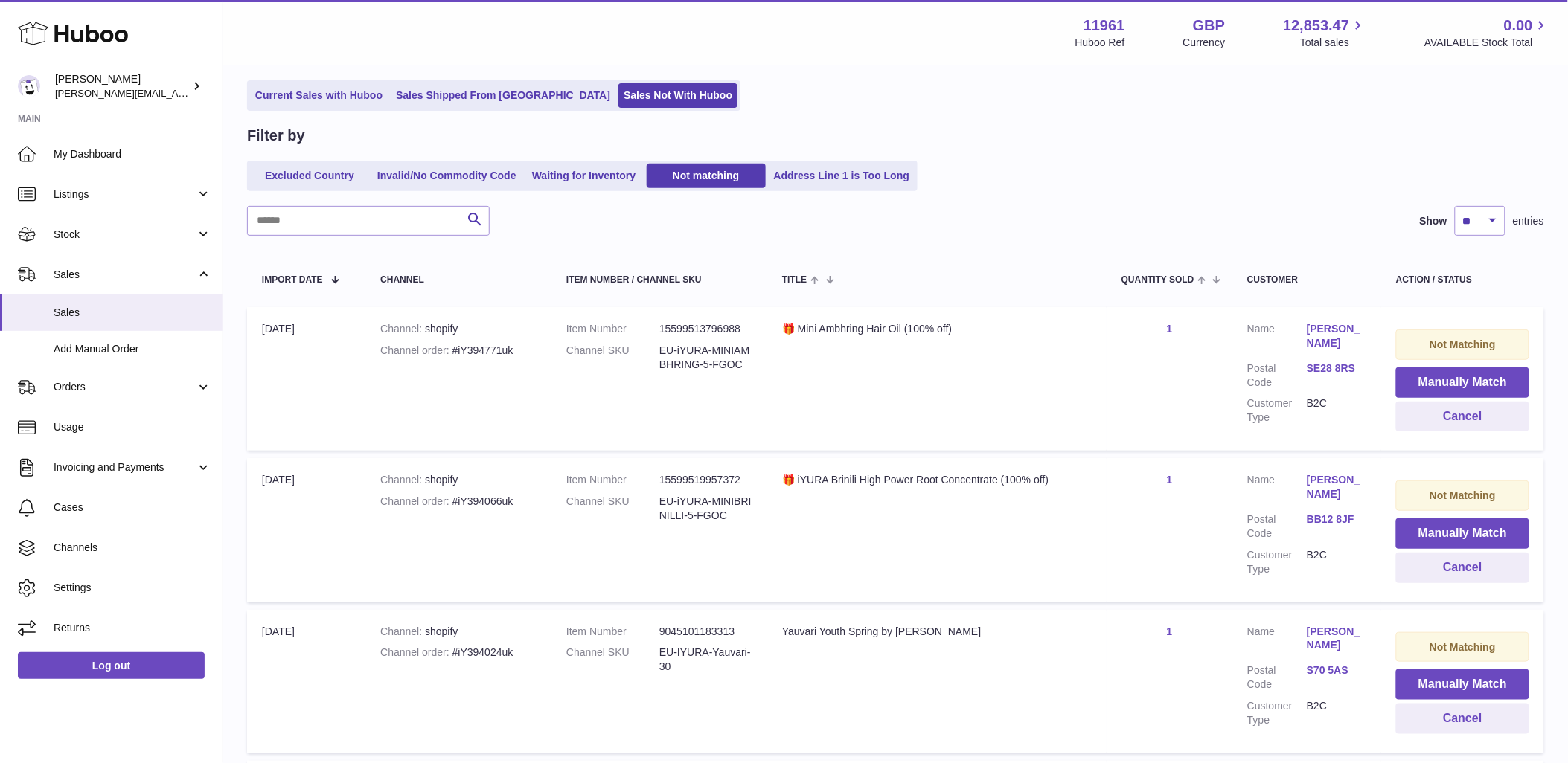
scroll to position [248, 0]
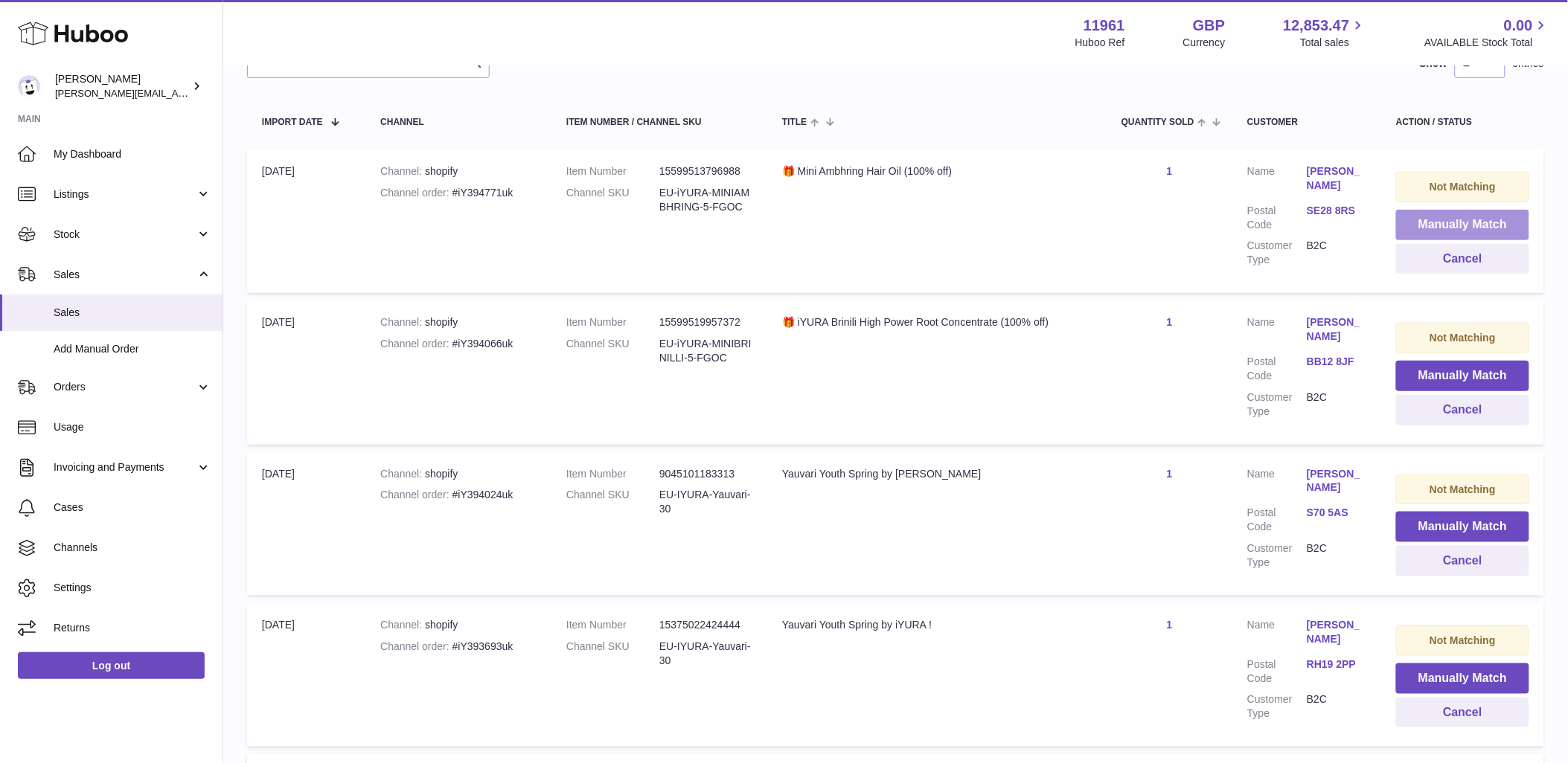
click at [1464, 226] on button "Manually Match" at bounding box center [1463, 225] width 134 height 30
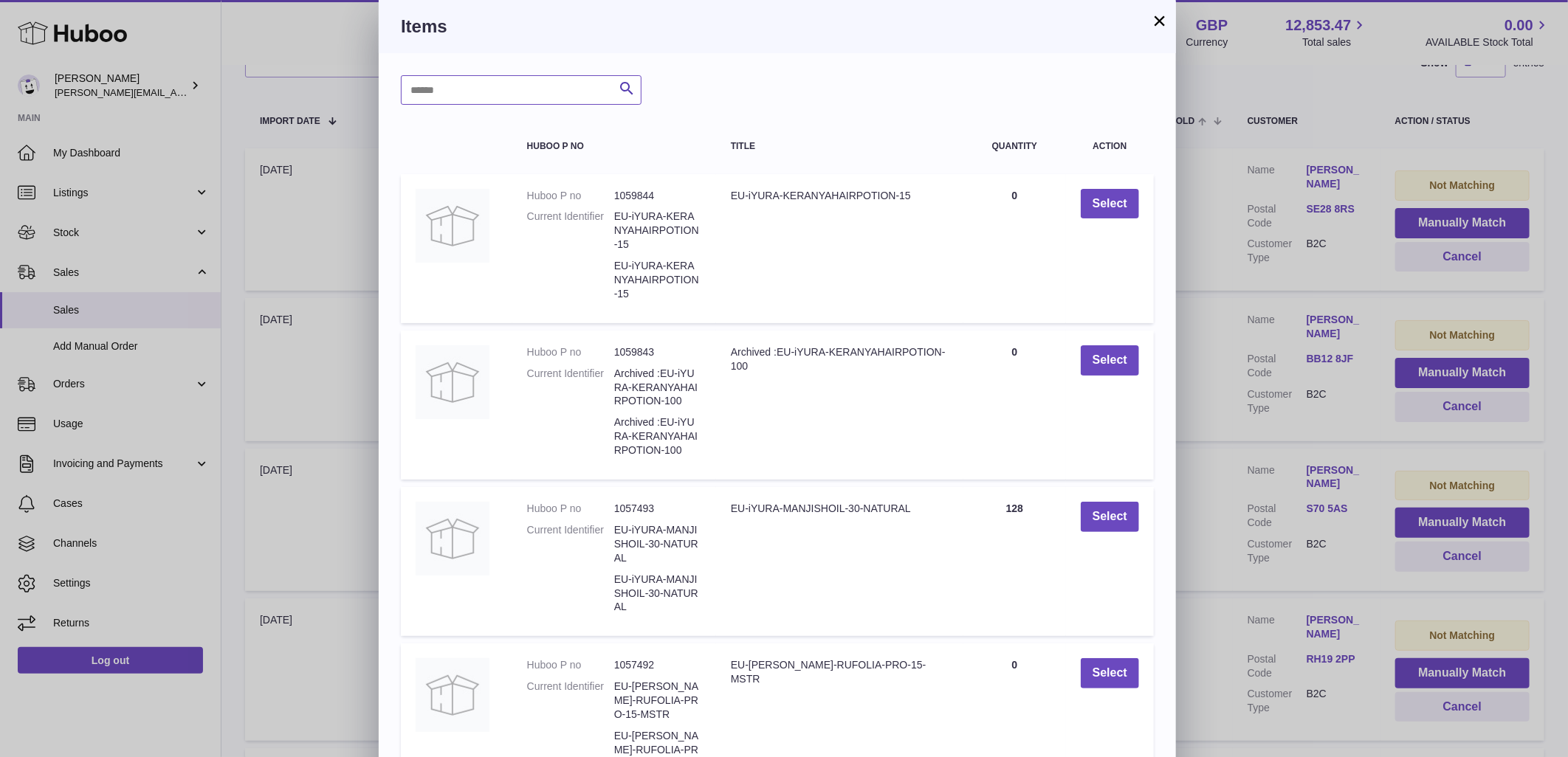
click at [505, 87] on input "text" at bounding box center [521, 90] width 240 height 29
type input "********"
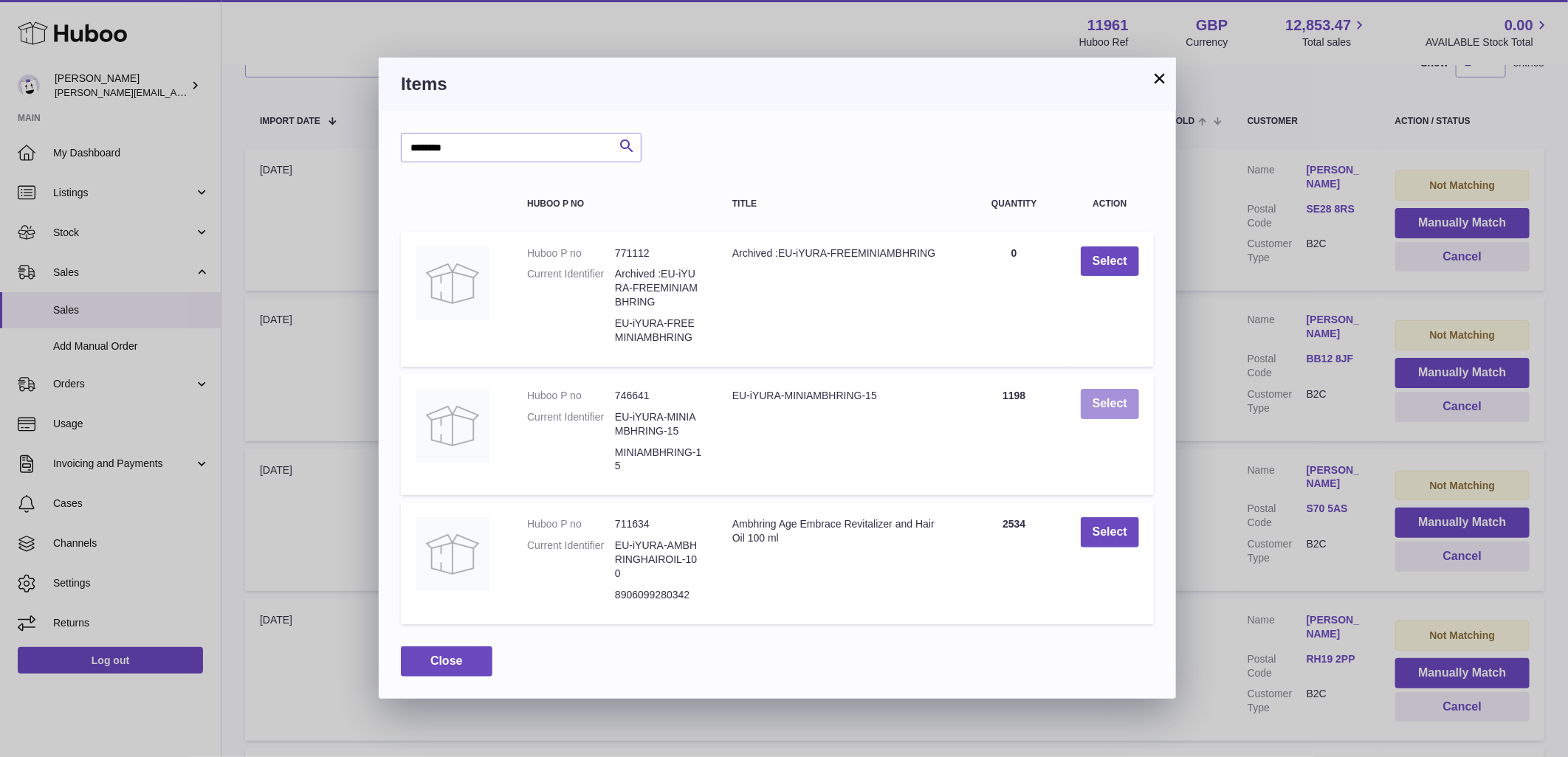
click at [1107, 399] on button "Select" at bounding box center [1109, 404] width 58 height 30
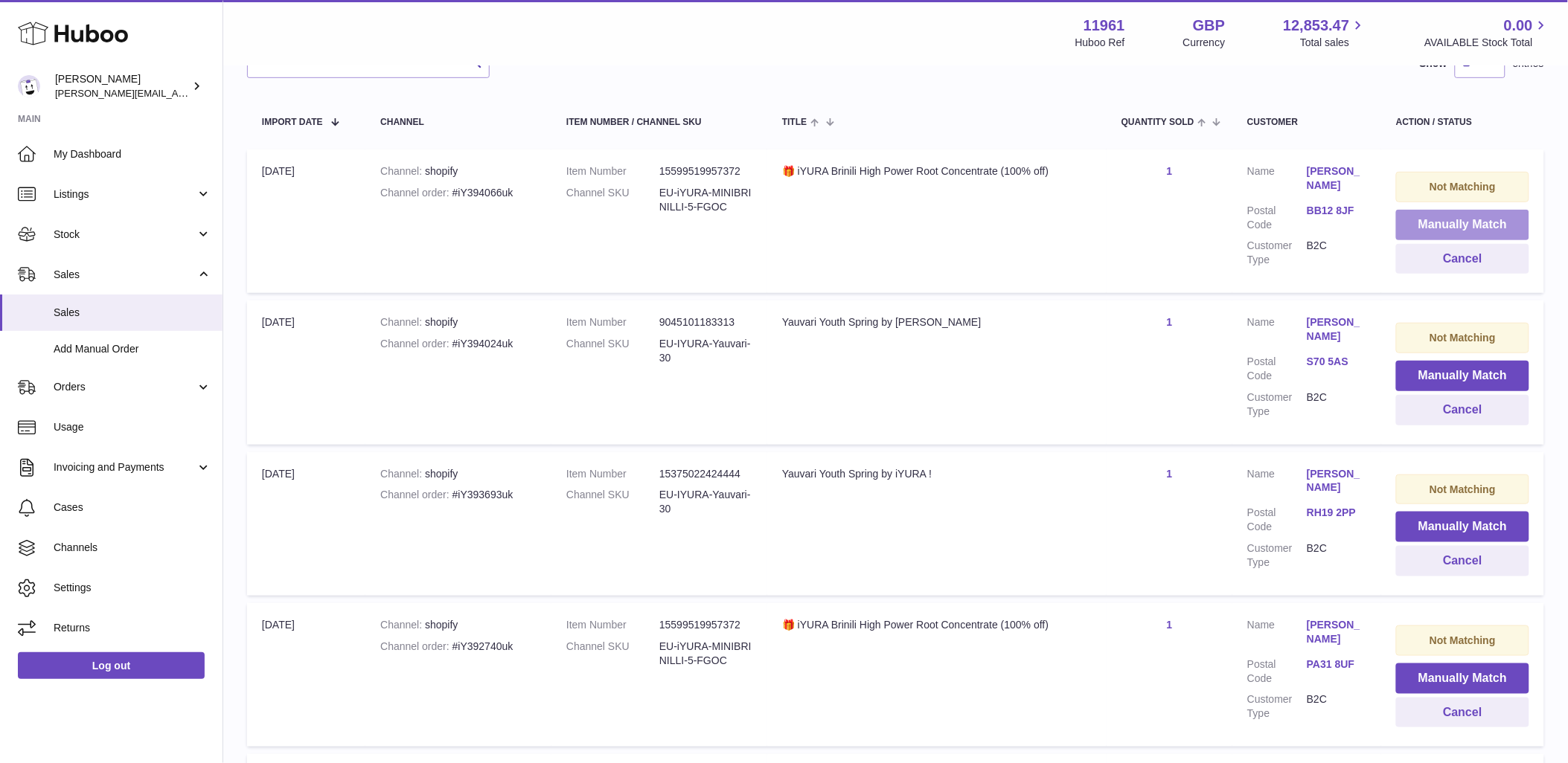
click at [1454, 224] on button "Manually Match" at bounding box center [1463, 225] width 134 height 30
click at [1505, 231] on button "Manually Match" at bounding box center [1463, 225] width 134 height 30
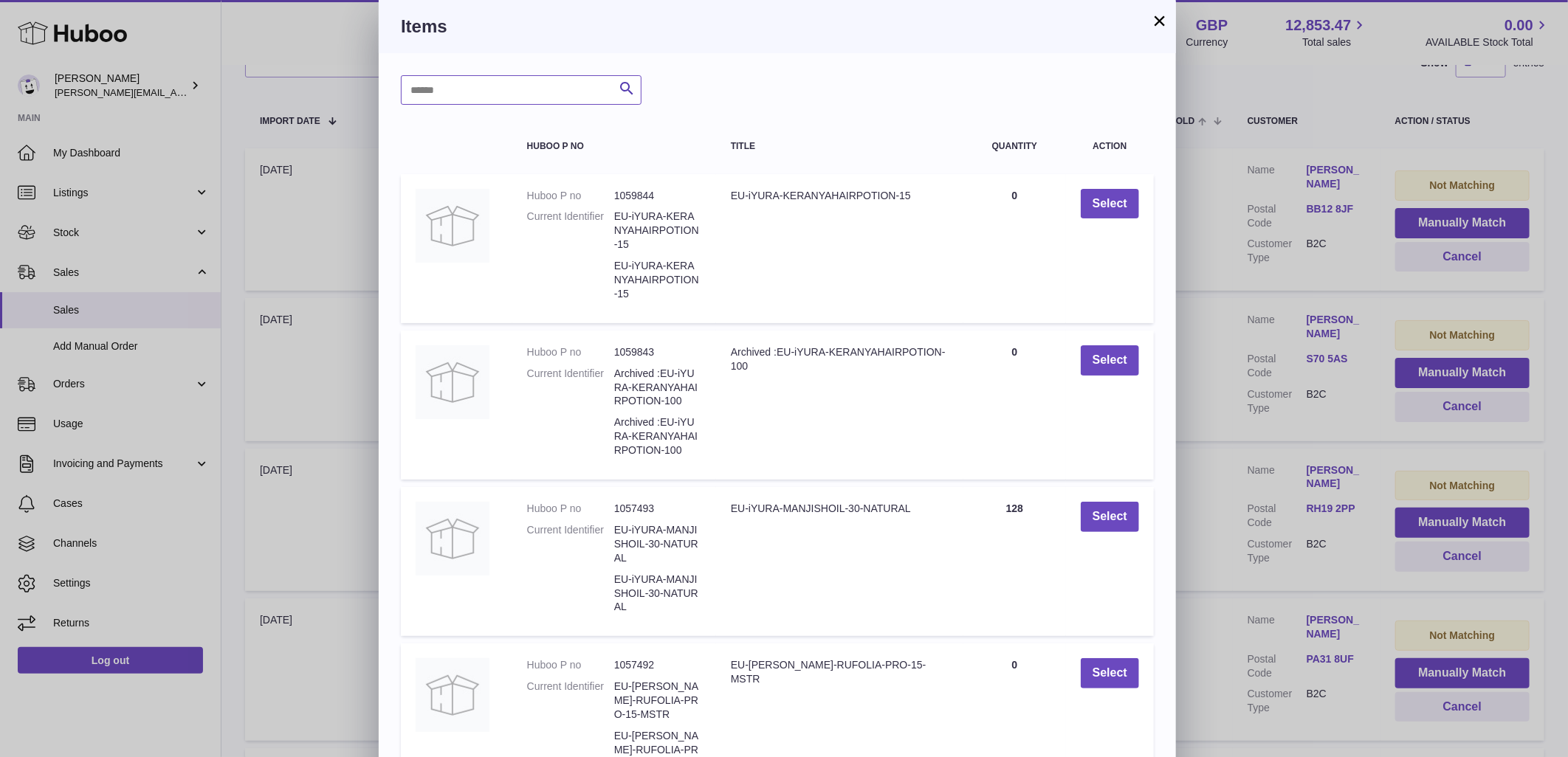
click at [511, 90] on input "text" at bounding box center [521, 90] width 240 height 29
type input "****"
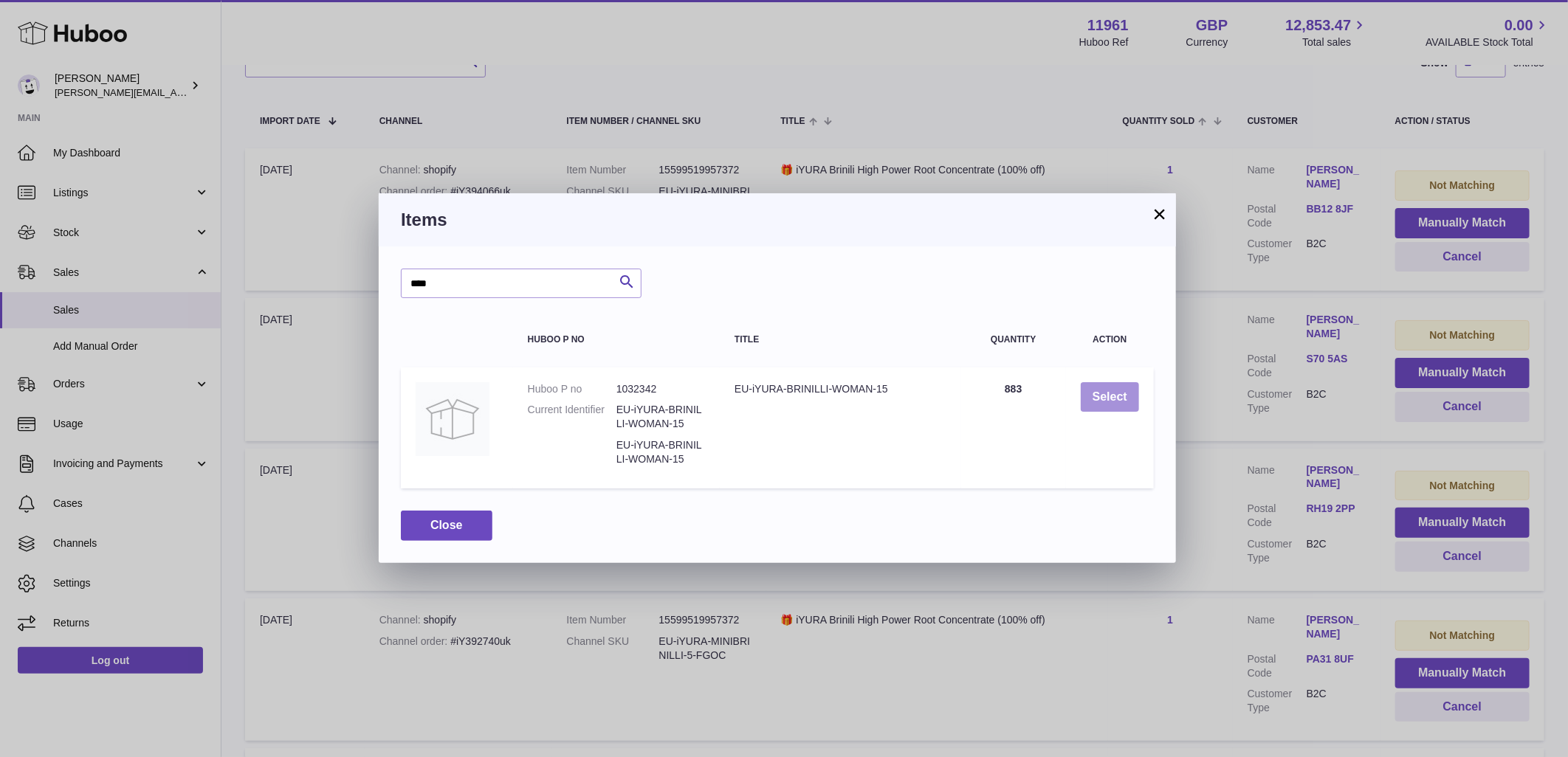
click at [1118, 396] on button "Select" at bounding box center [1109, 397] width 58 height 30
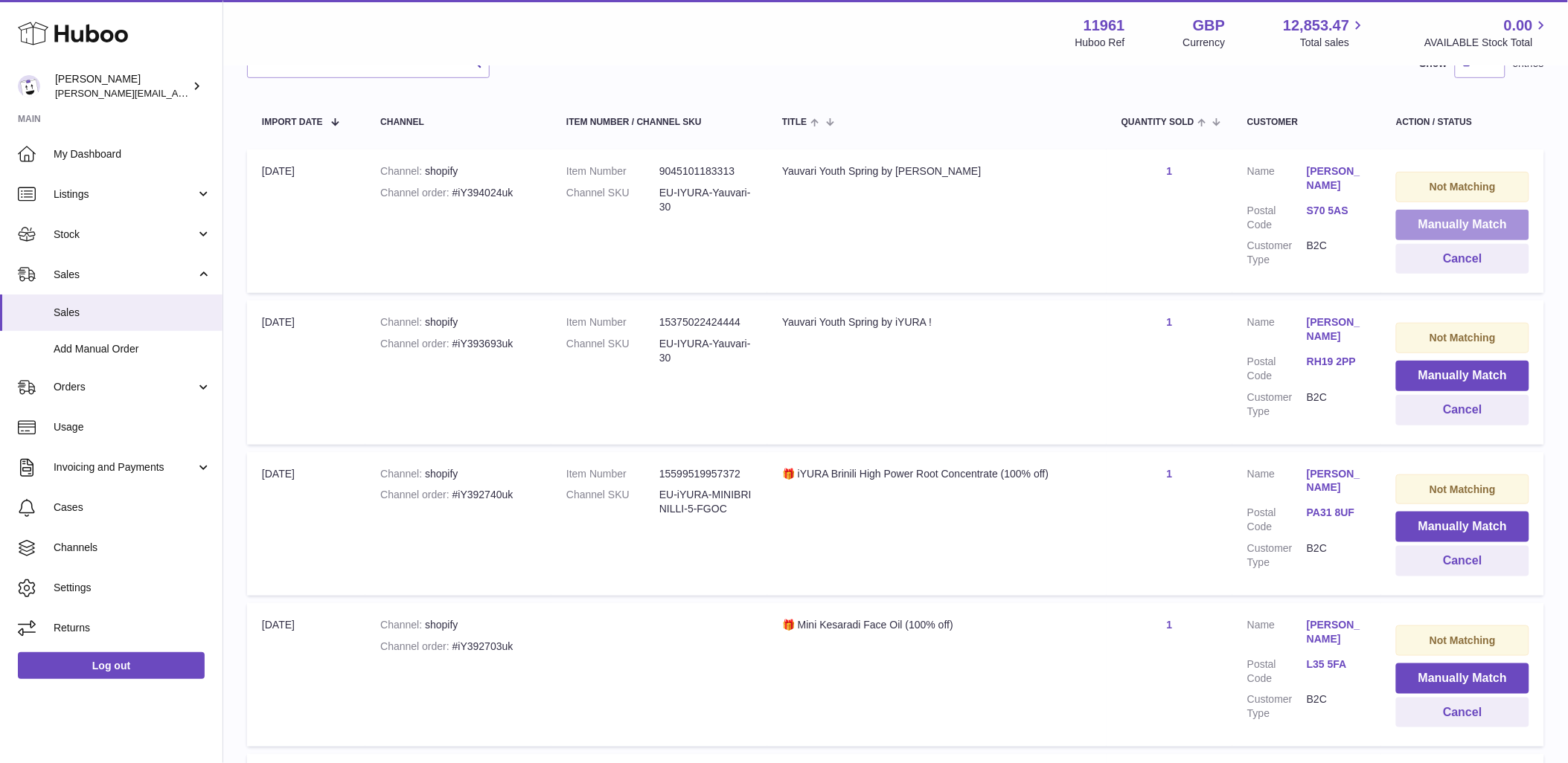
click at [1480, 223] on button "Manually Match" at bounding box center [1463, 225] width 134 height 30
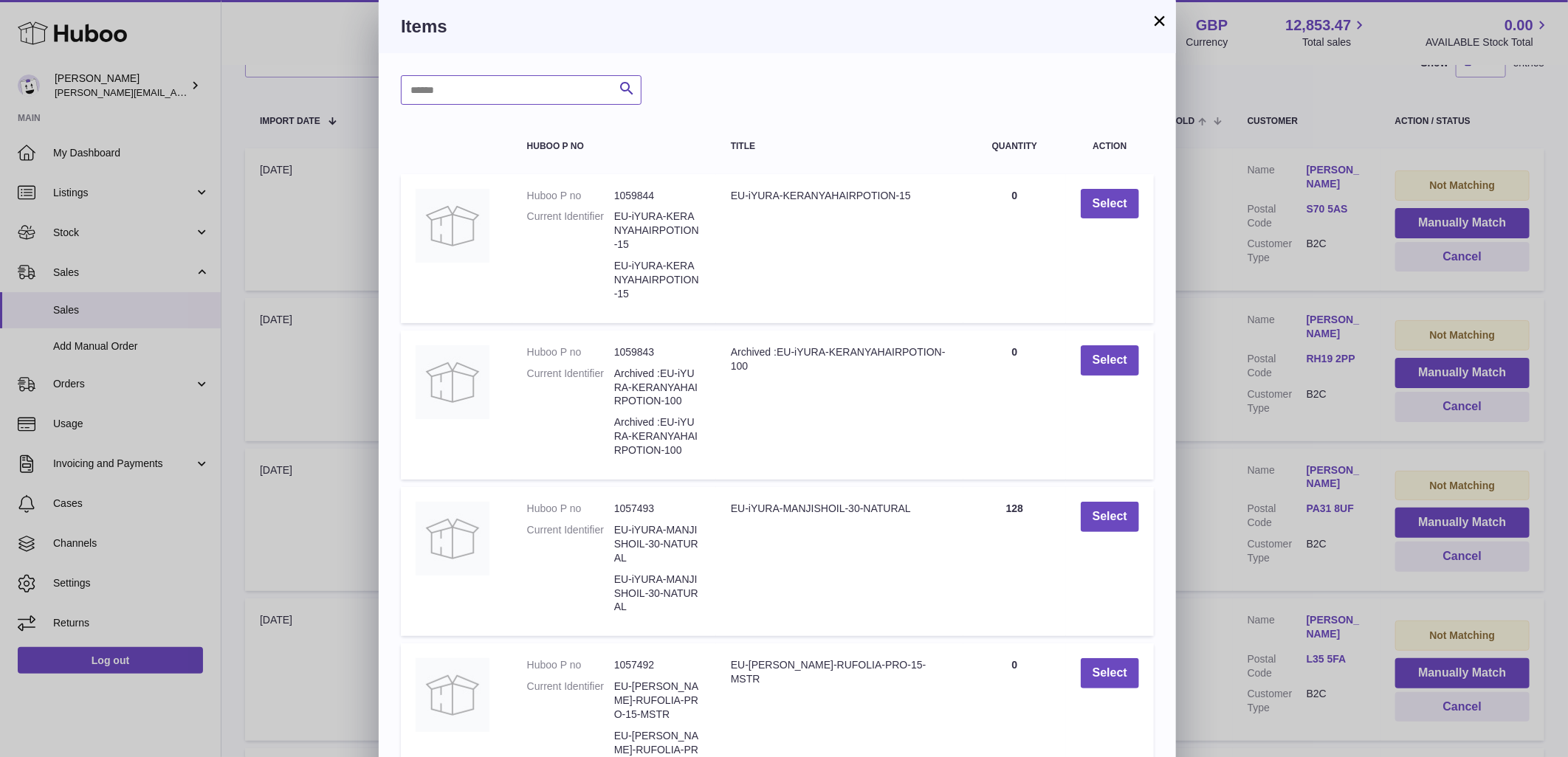
click at [438, 93] on input "text" at bounding box center [521, 90] width 240 height 29
type input "*******"
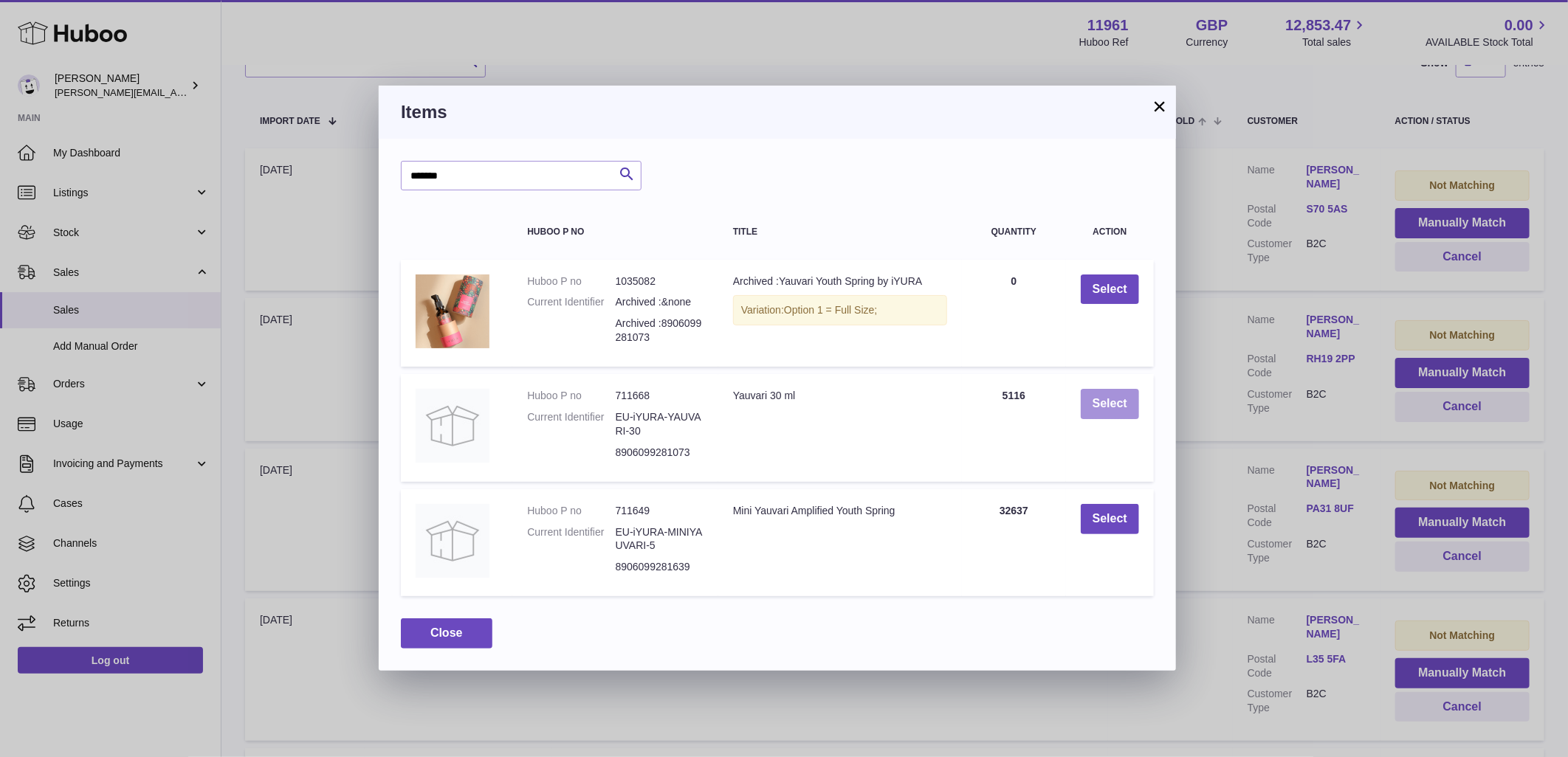
click at [1123, 403] on button "Select" at bounding box center [1109, 404] width 58 height 30
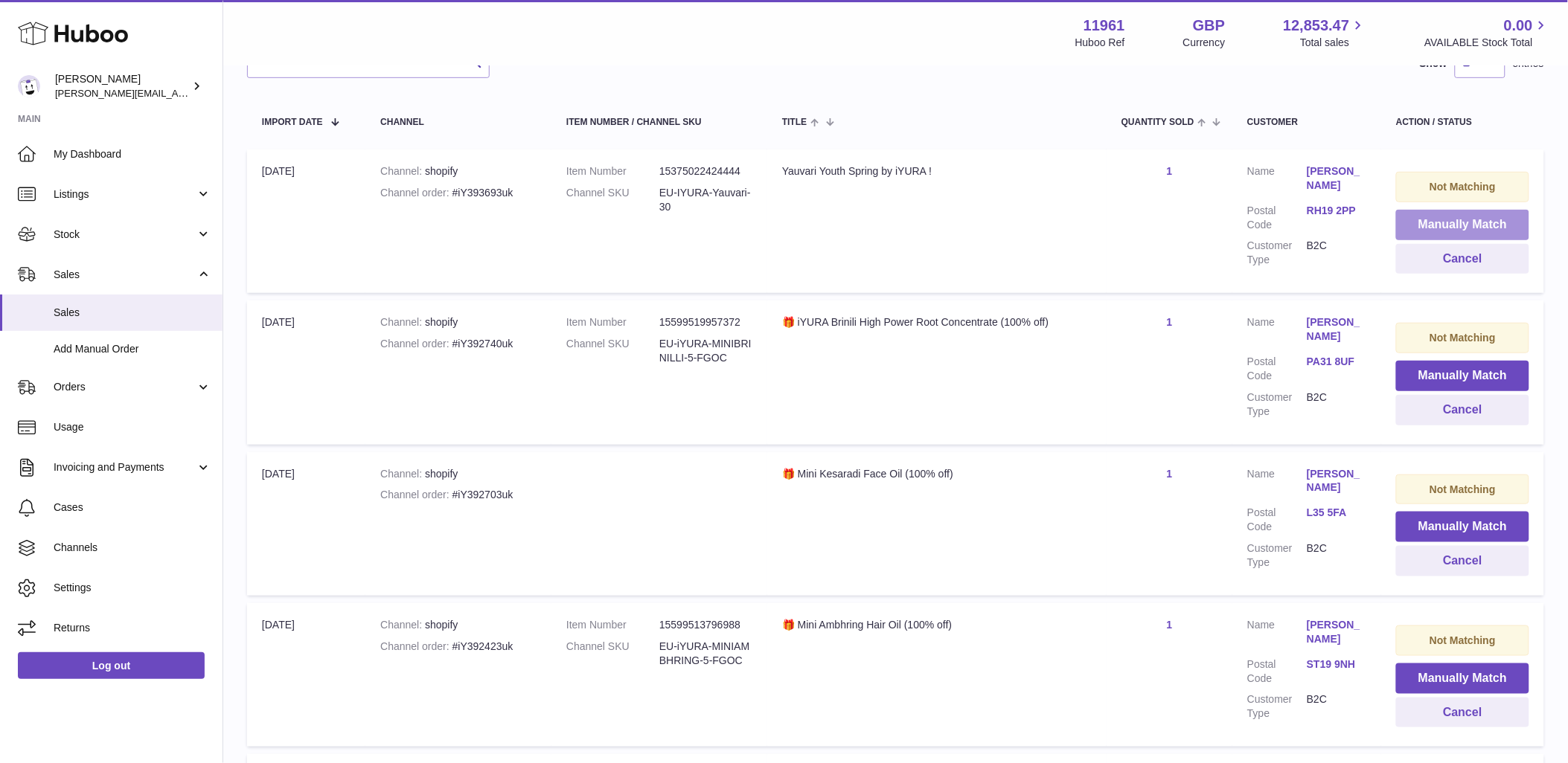
click at [1472, 218] on button "Manually Match" at bounding box center [1463, 225] width 134 height 30
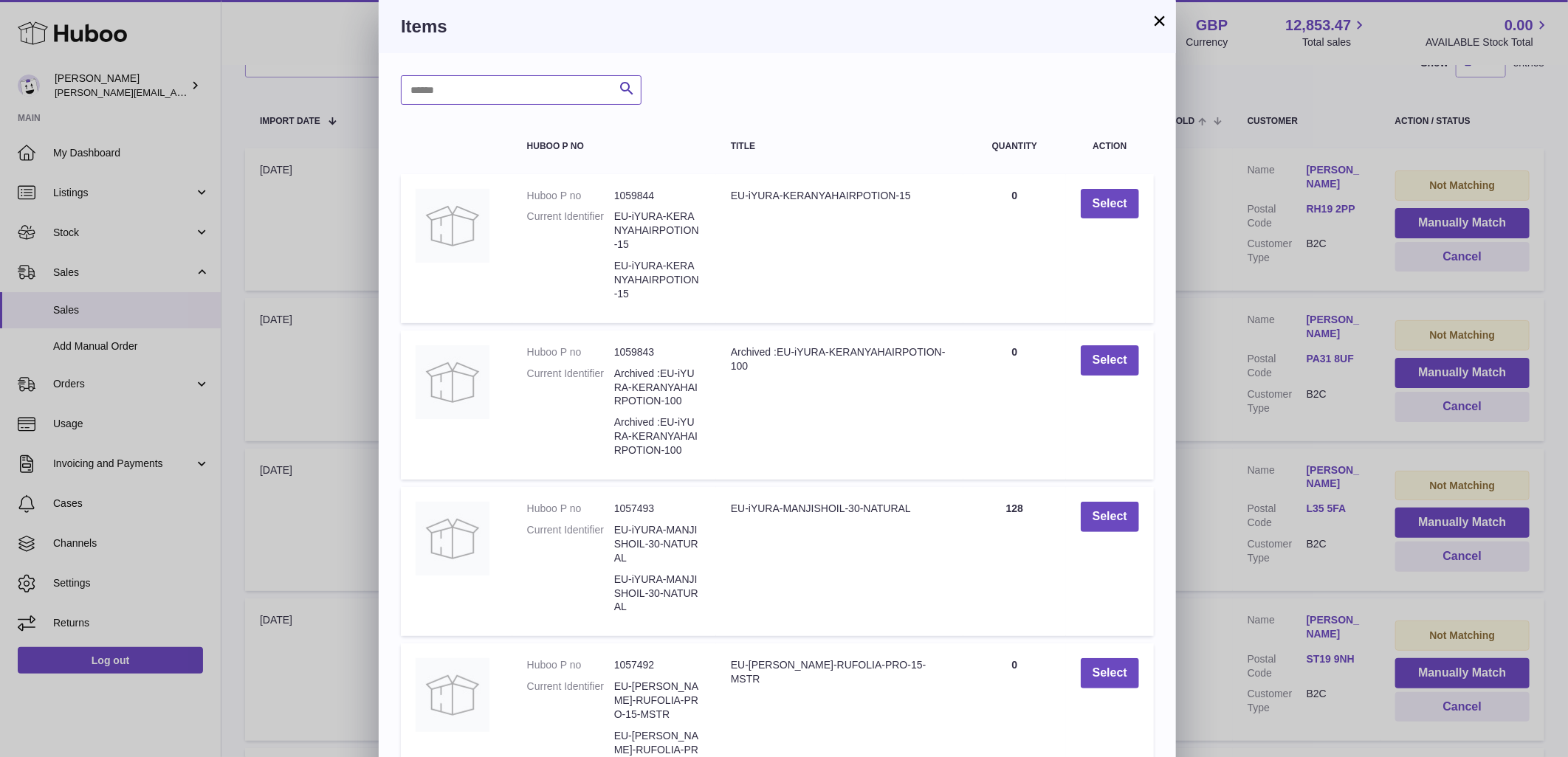
click at [528, 90] on input "text" at bounding box center [521, 90] width 240 height 29
type input "*******"
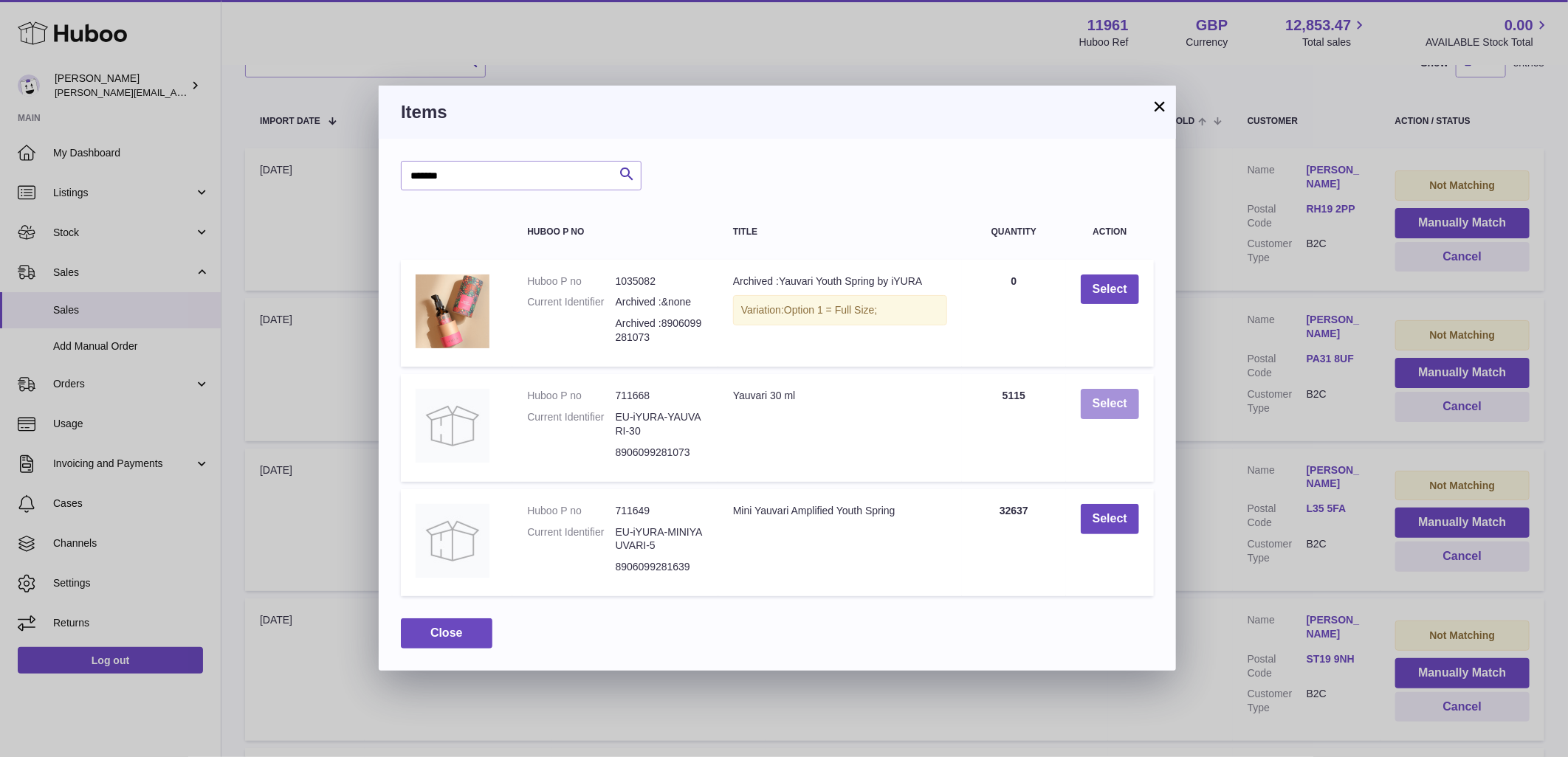
click at [1092, 401] on button "Select" at bounding box center [1109, 404] width 58 height 30
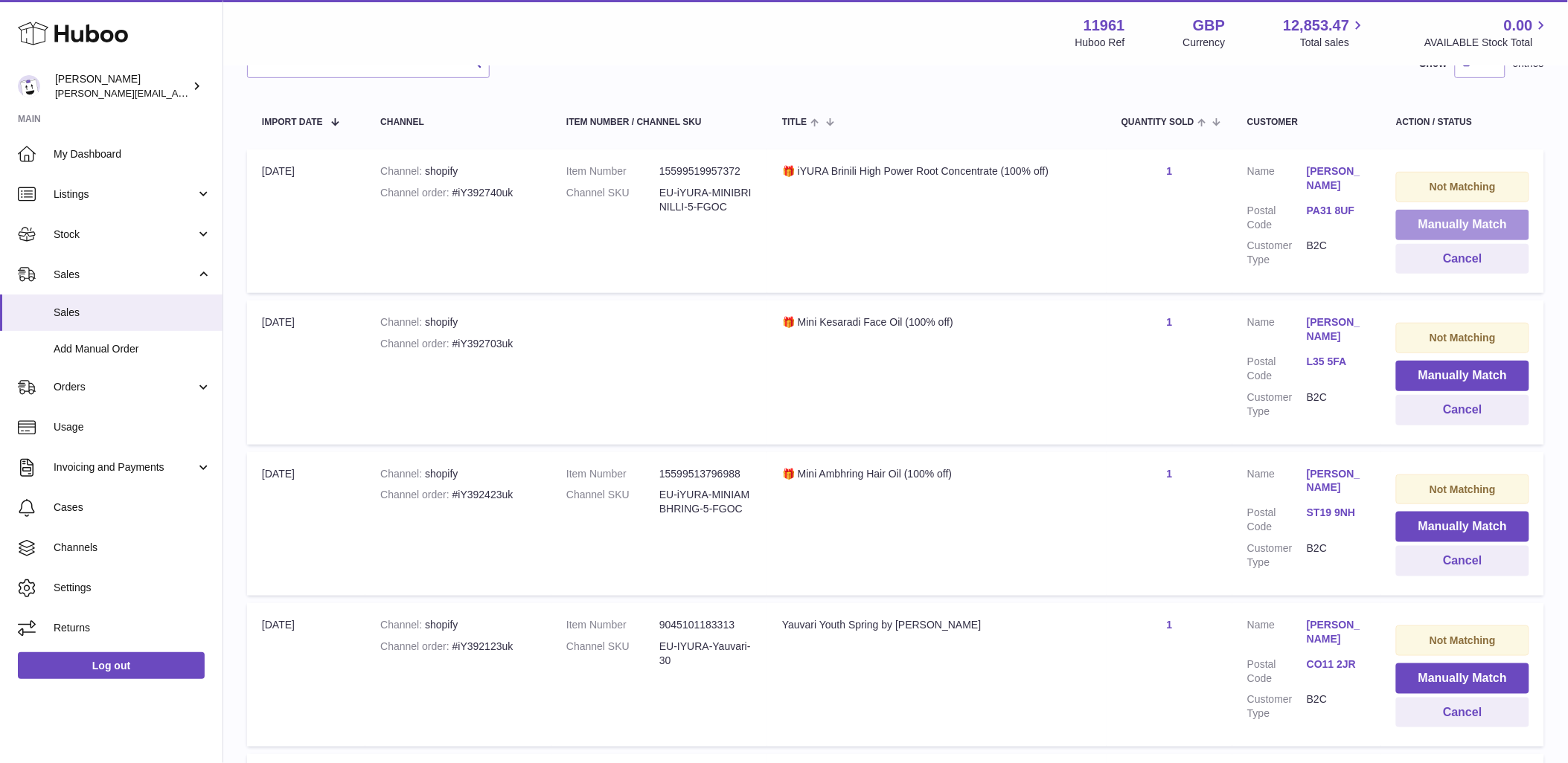
click at [1455, 225] on button "Manually Match" at bounding box center [1463, 225] width 134 height 30
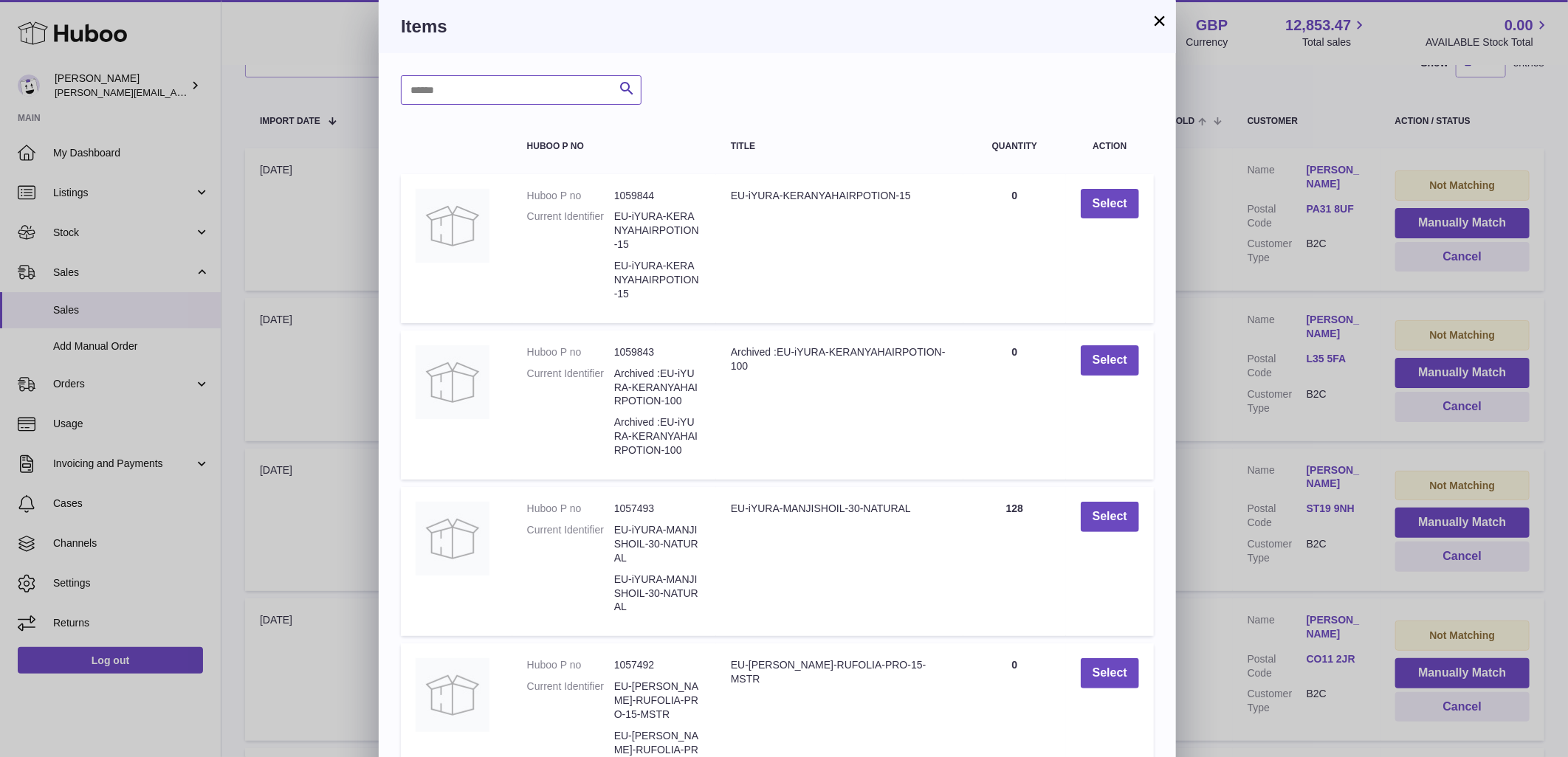
click at [500, 87] on input "text" at bounding box center [521, 90] width 240 height 29
type input "****"
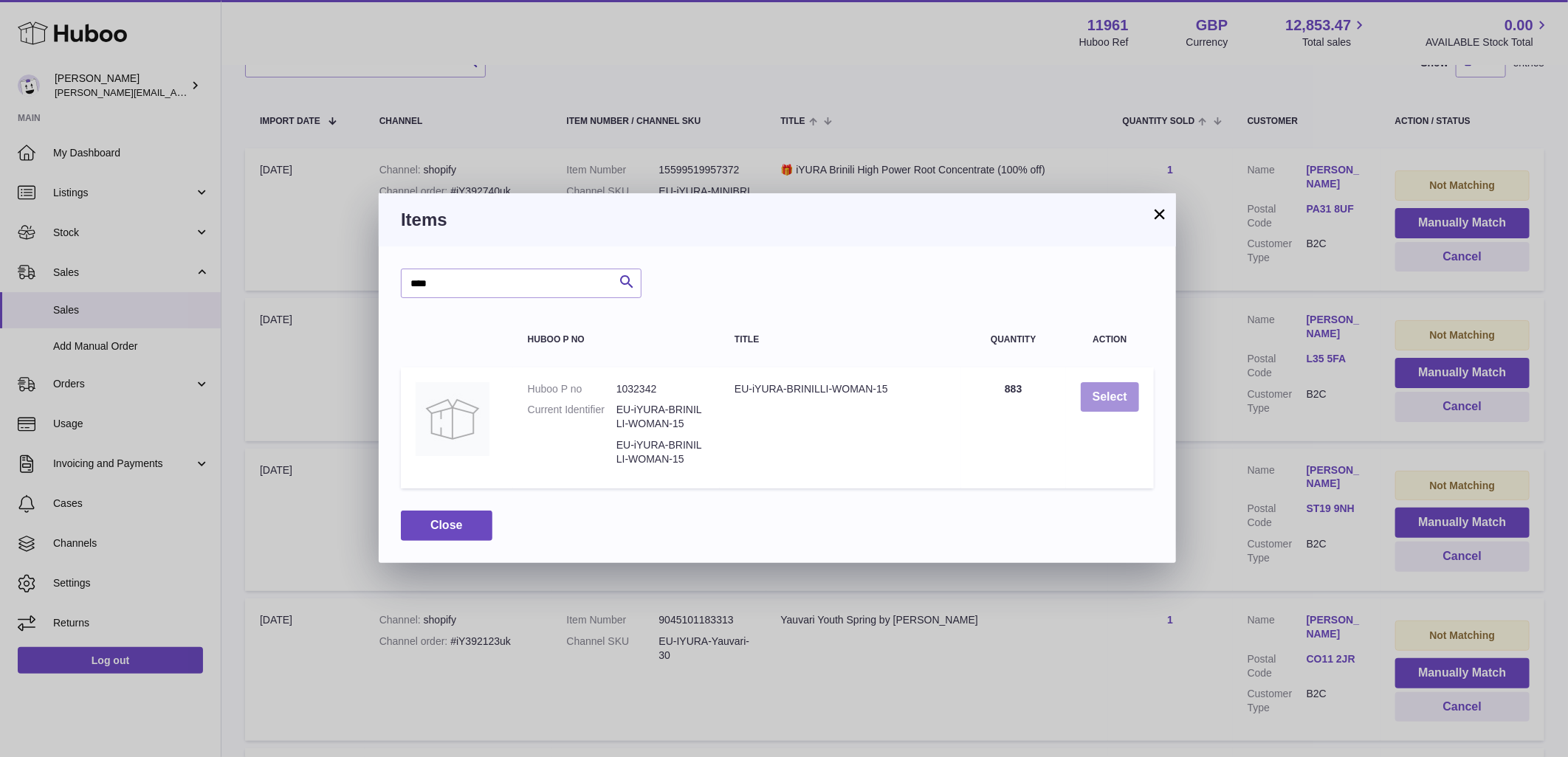
click at [1134, 396] on button "Select" at bounding box center [1109, 397] width 58 height 30
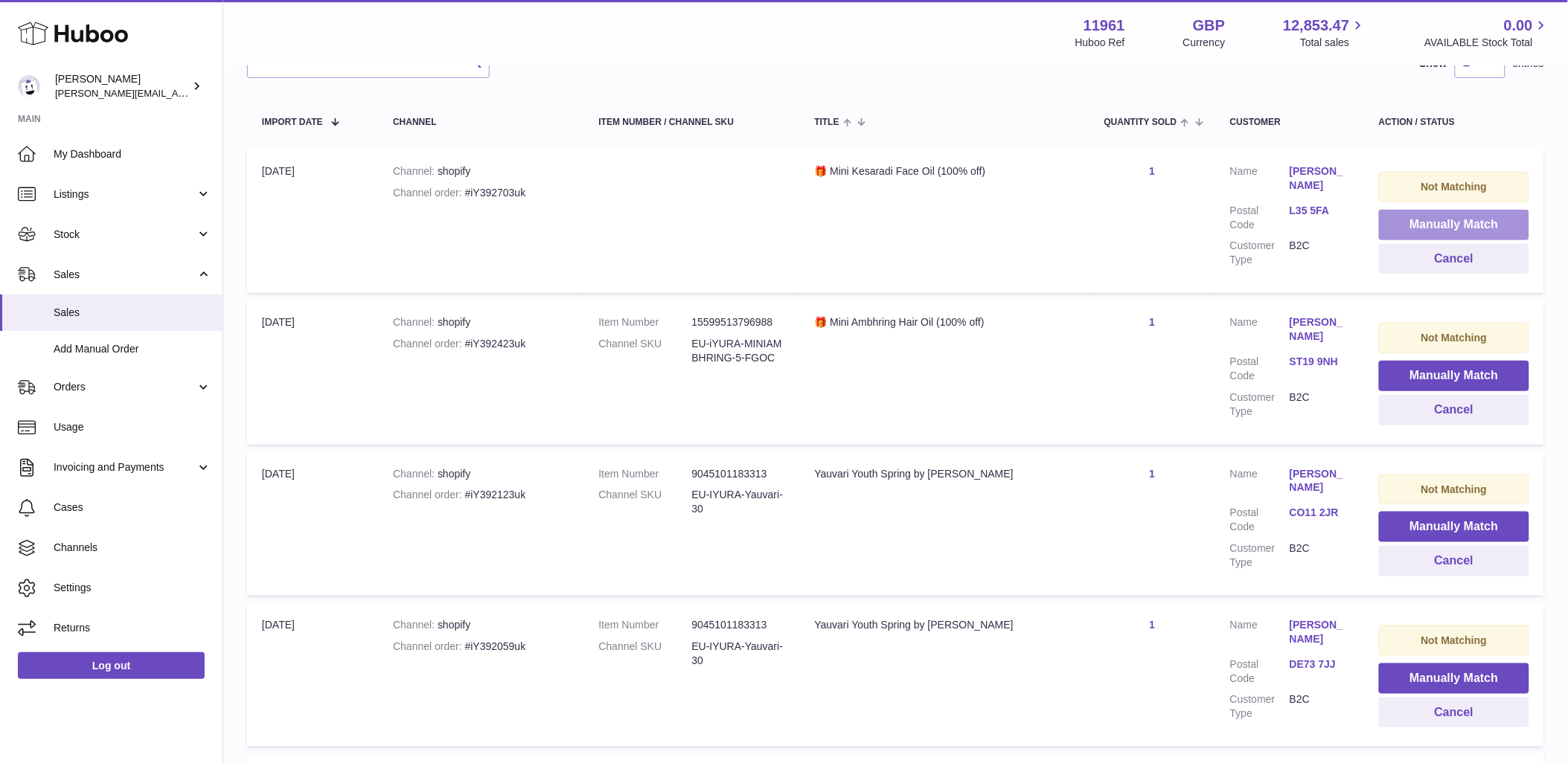
click at [1430, 219] on button "Manually Match" at bounding box center [1454, 225] width 150 height 30
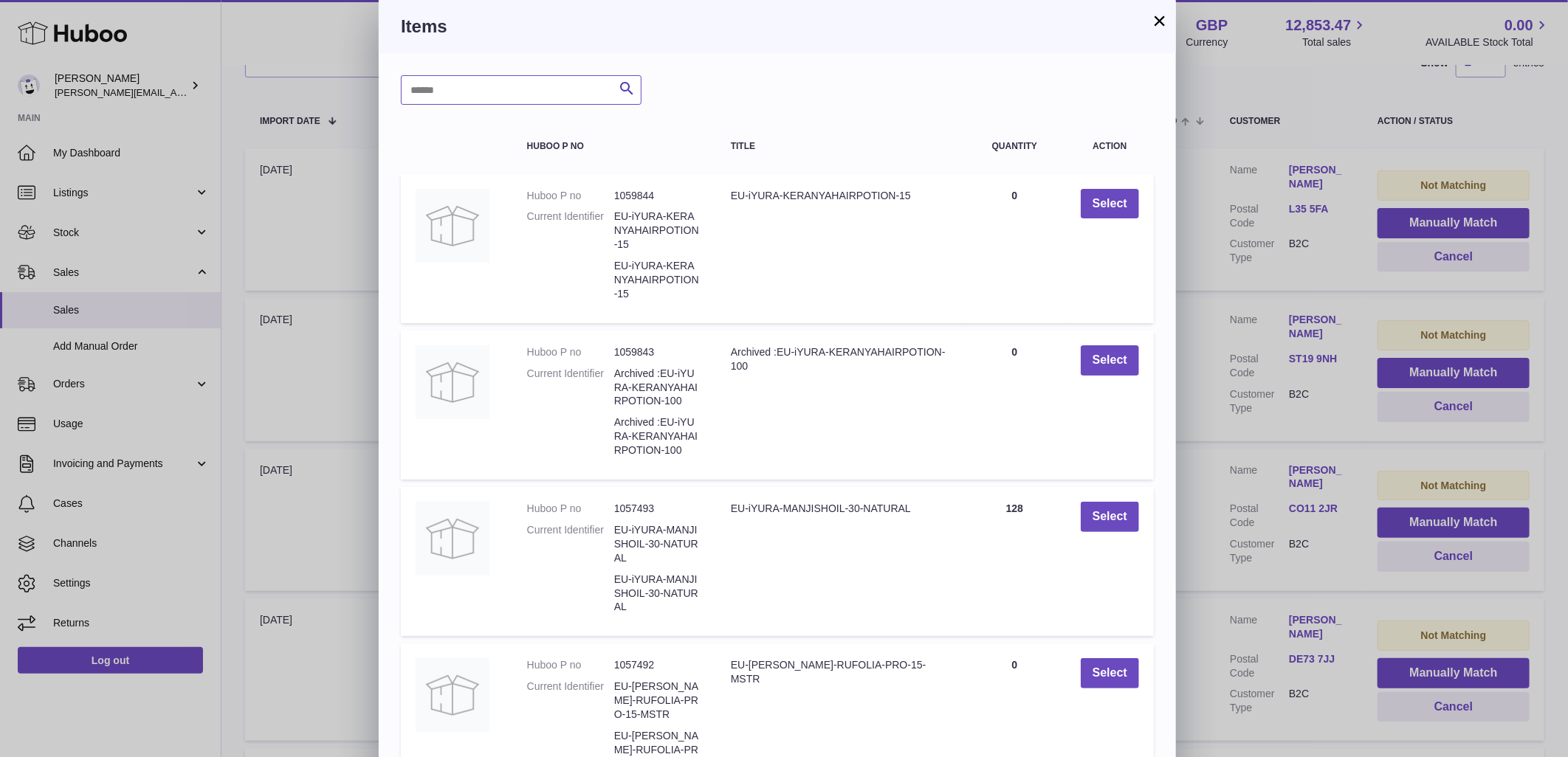
click at [511, 83] on input "text" at bounding box center [521, 90] width 240 height 29
type input "********"
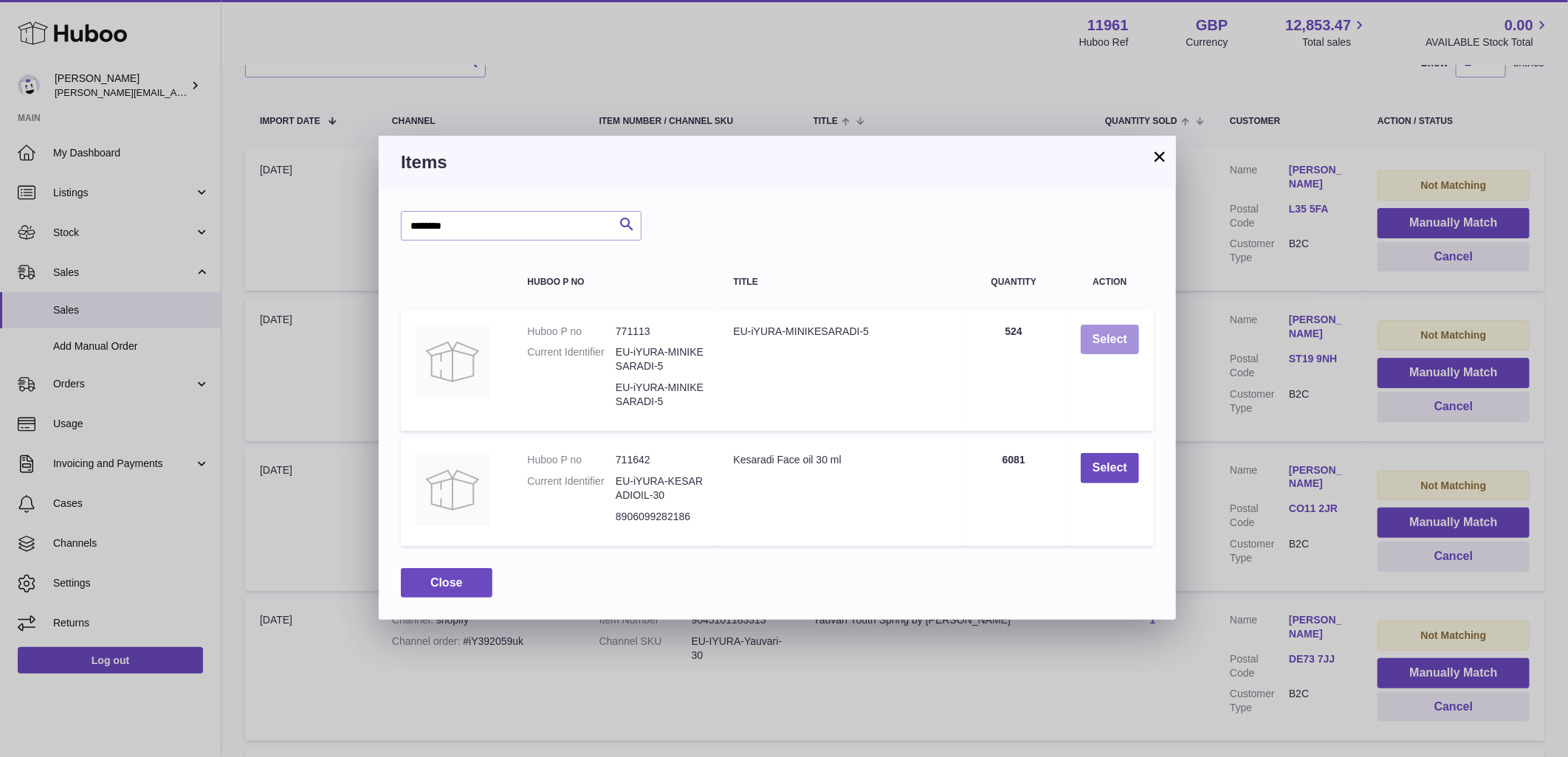
click at [1126, 334] on button "Select" at bounding box center [1109, 339] width 58 height 30
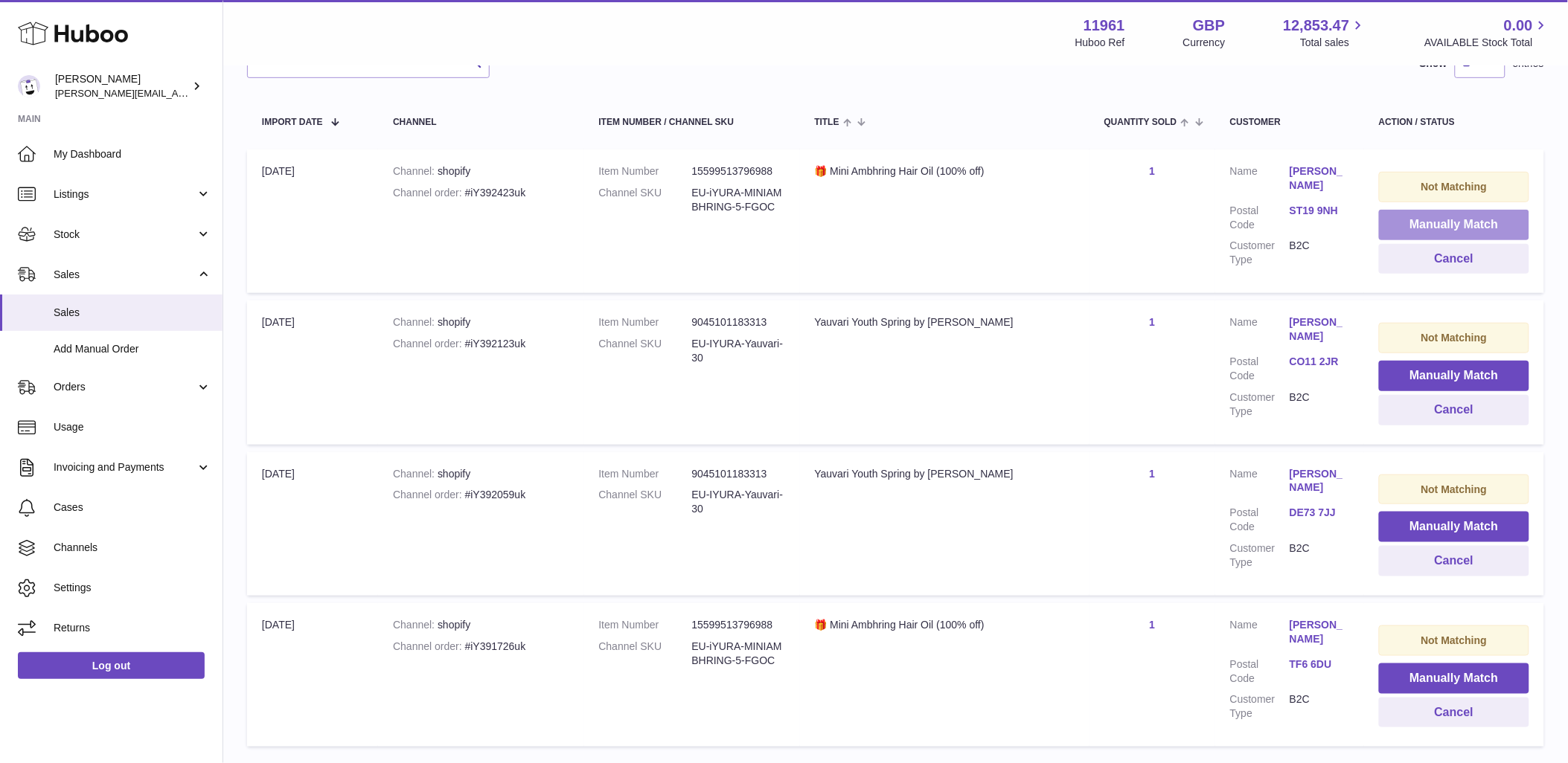
click at [1454, 227] on button "Manually Match" at bounding box center [1454, 225] width 150 height 30
click at [1460, 221] on button "Manually Match" at bounding box center [1454, 225] width 150 height 30
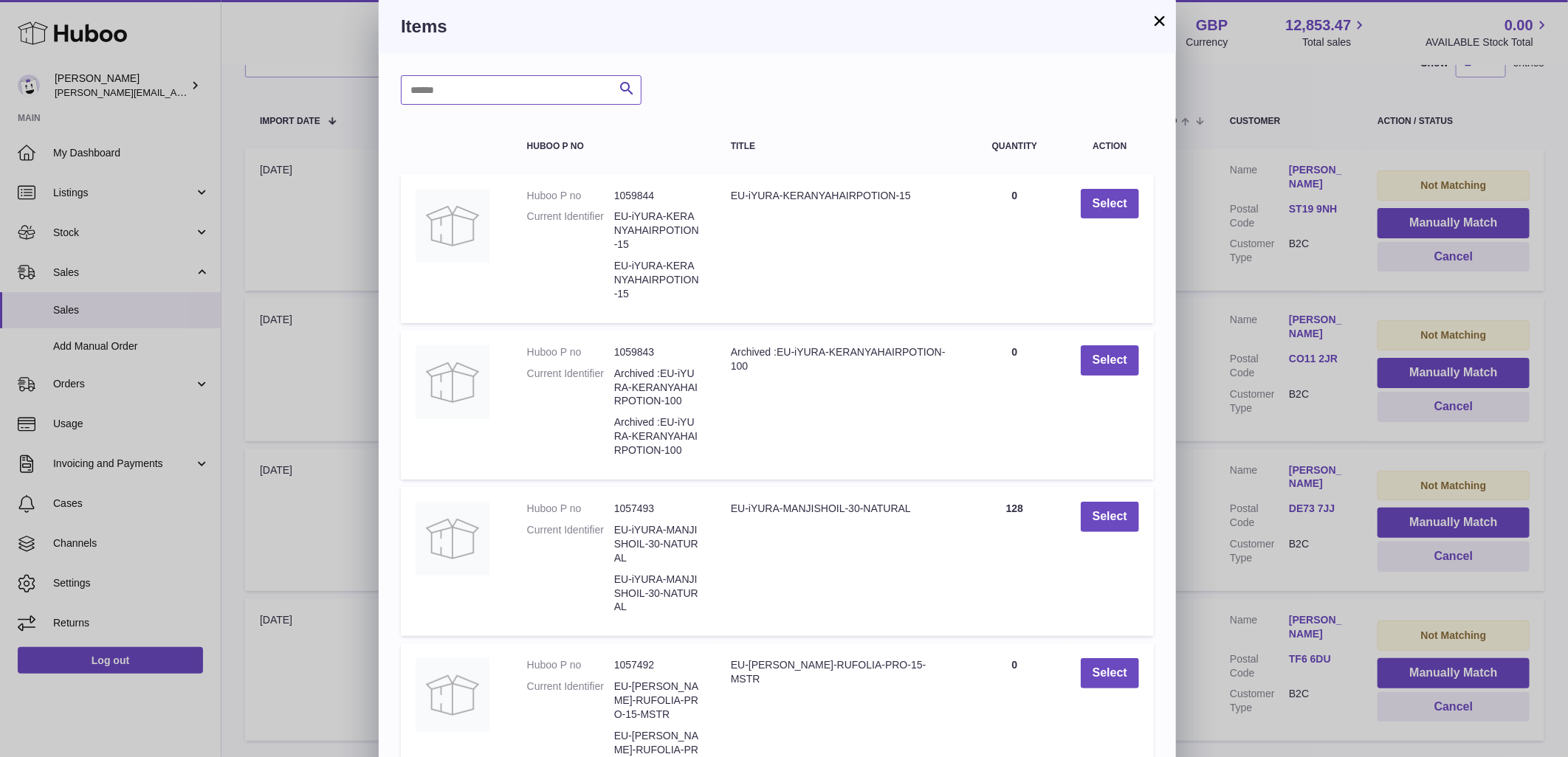
click at [500, 102] on input "text" at bounding box center [521, 90] width 240 height 29
type input "********"
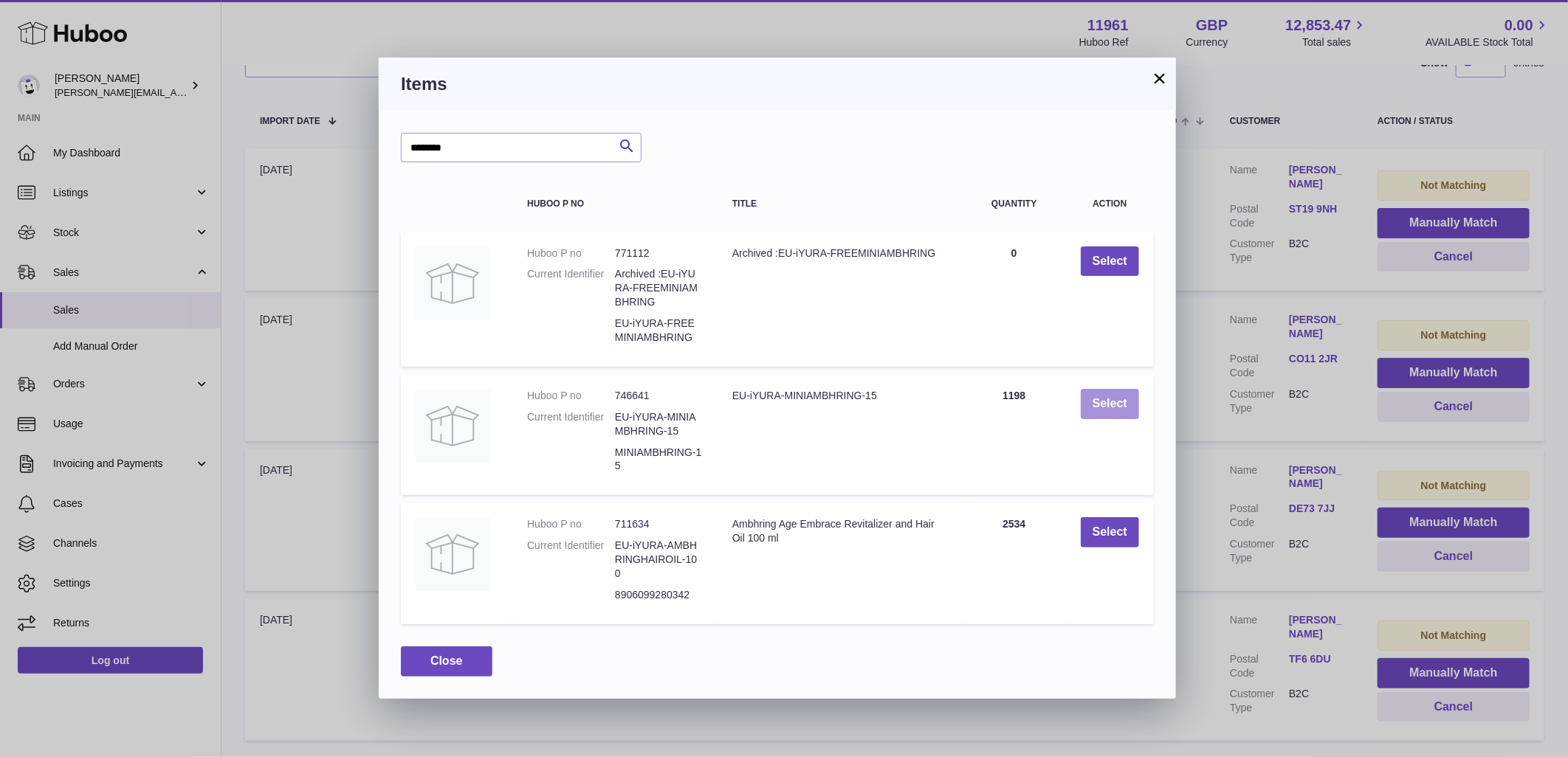
click at [1113, 405] on button "Select" at bounding box center [1109, 404] width 58 height 30
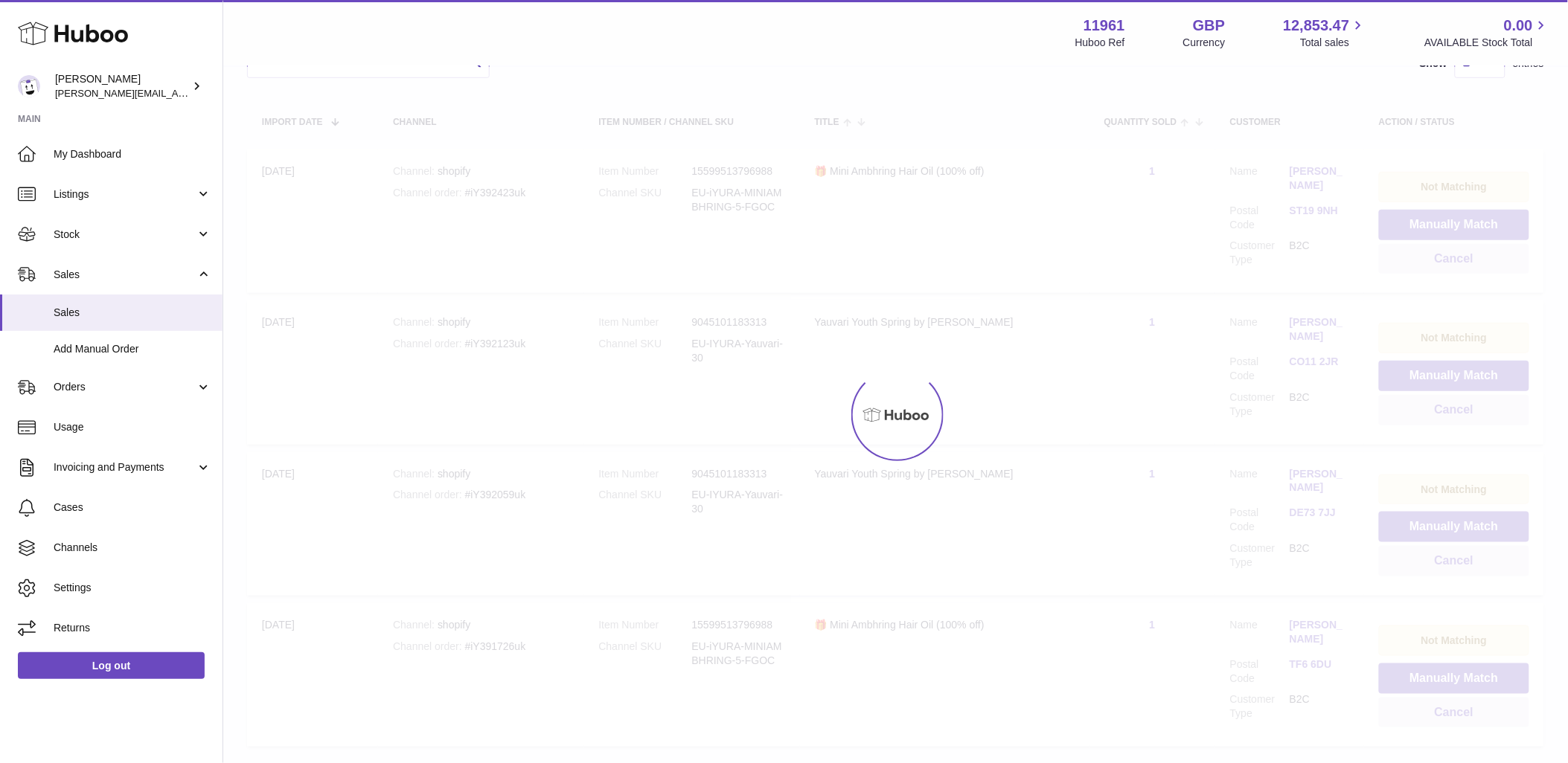
scroll to position [191, 0]
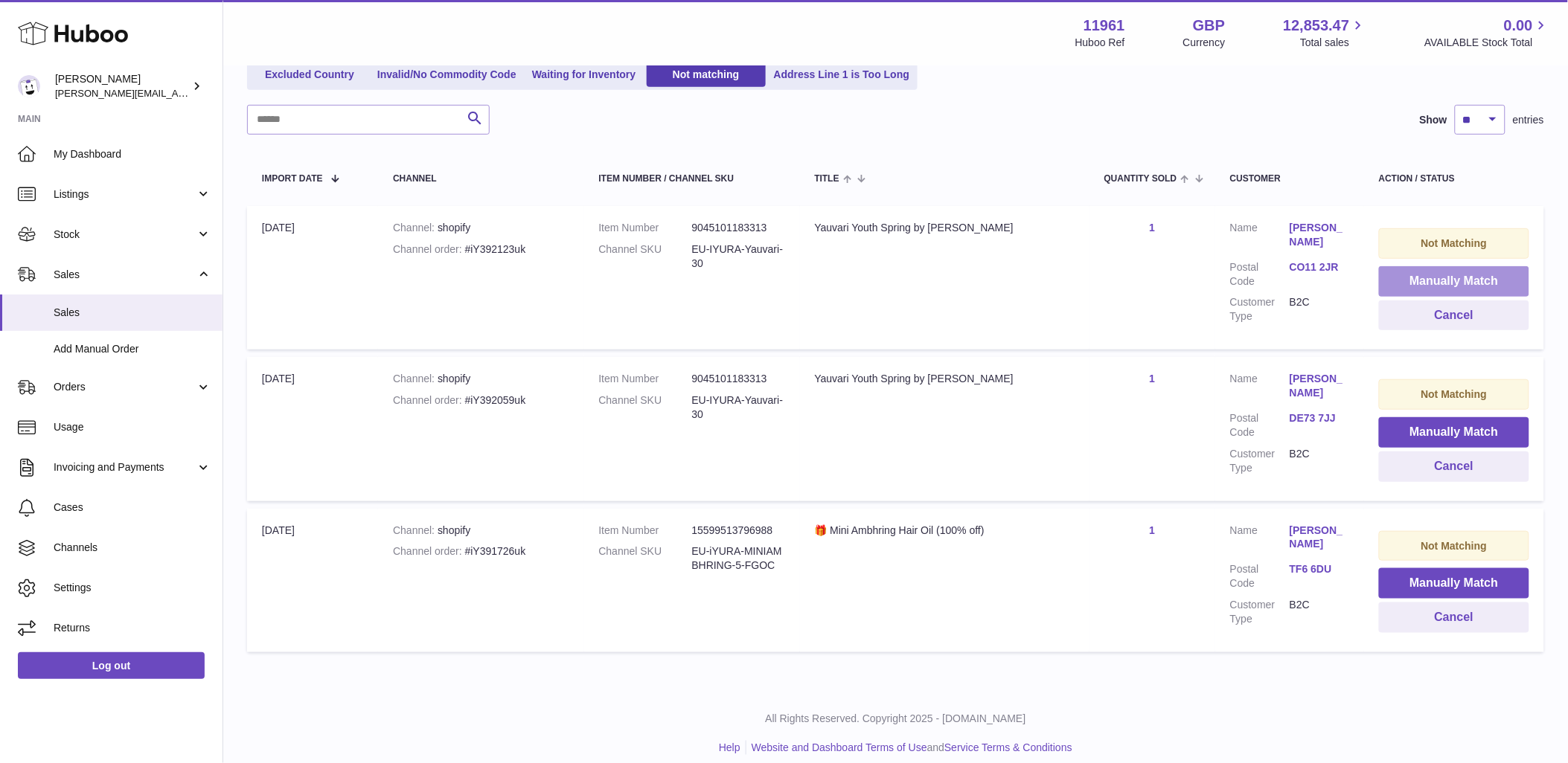
click at [1448, 279] on button "Manually Match" at bounding box center [1454, 281] width 150 height 30
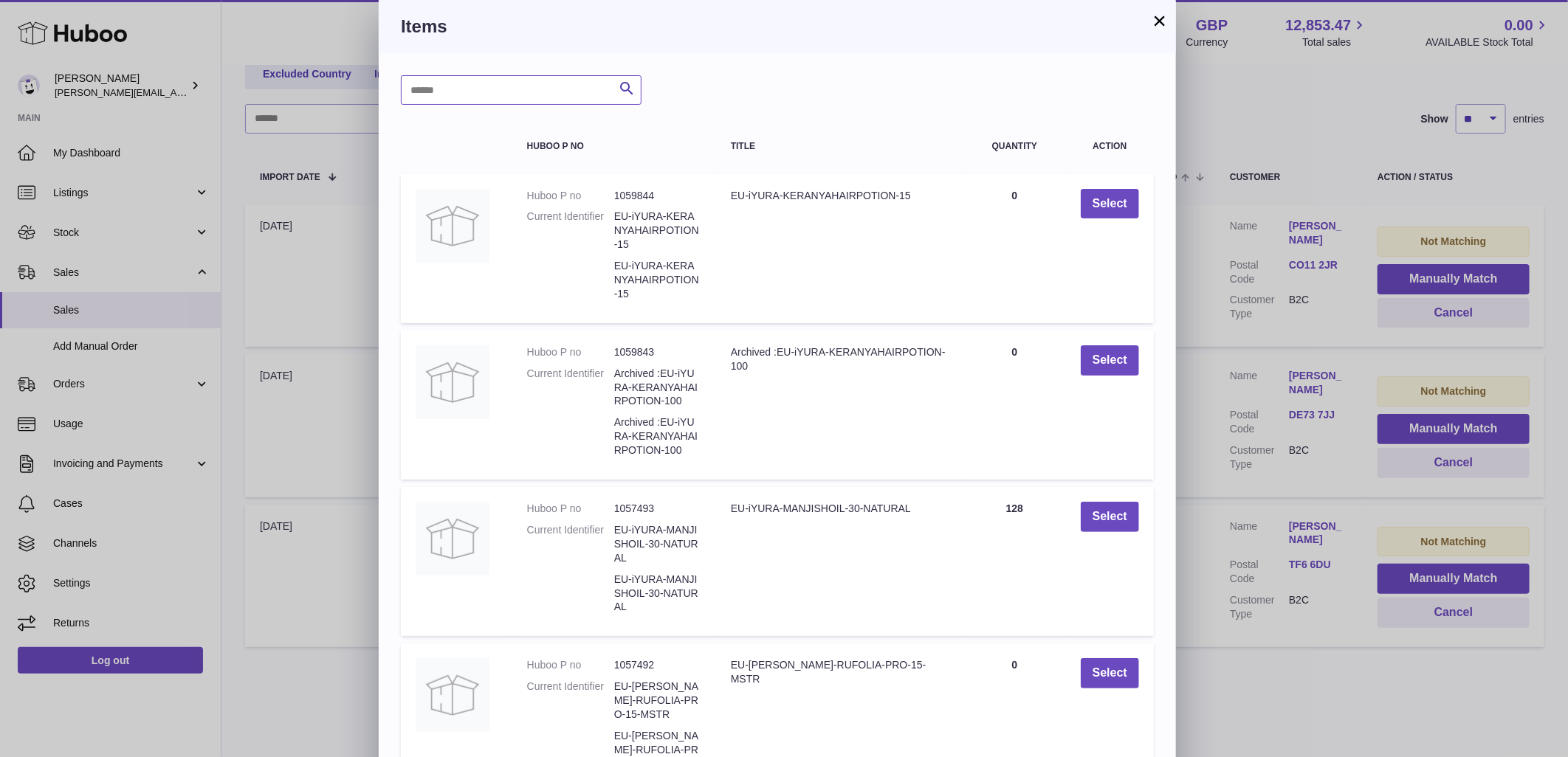
click at [540, 88] on input "text" at bounding box center [521, 90] width 240 height 29
type input "*******"
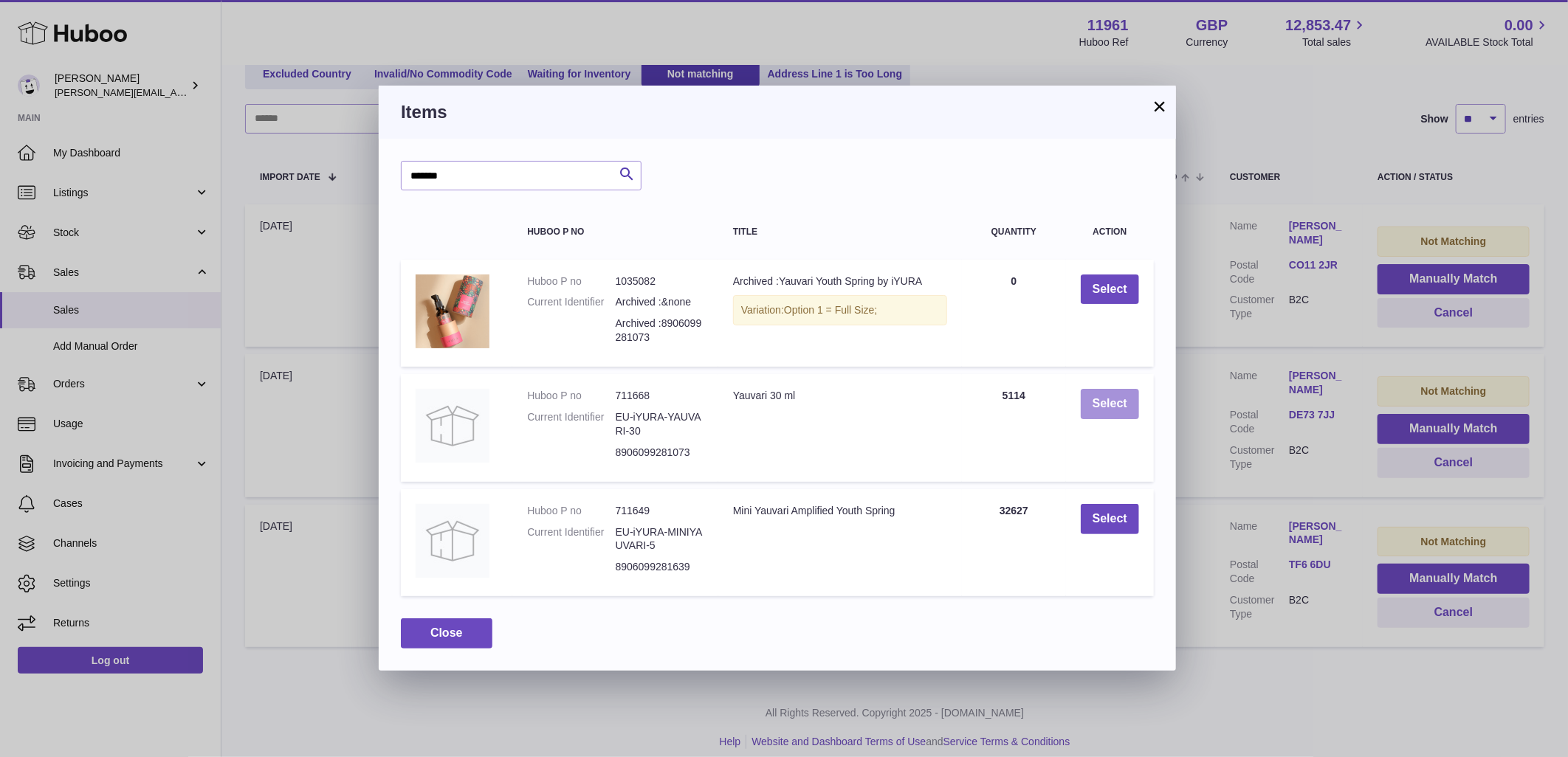
click at [1125, 412] on button "Select" at bounding box center [1109, 404] width 58 height 30
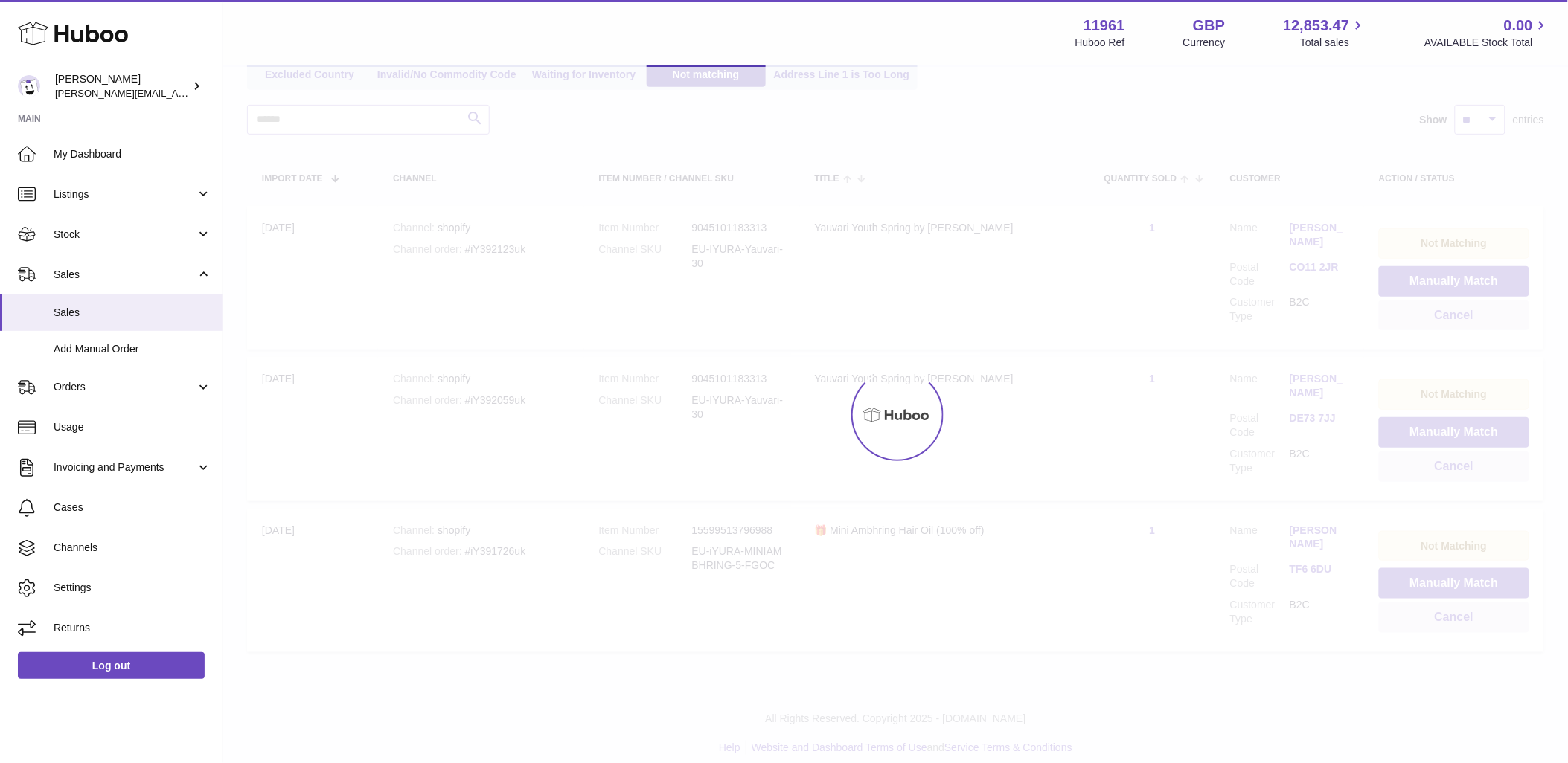
scroll to position [44, 0]
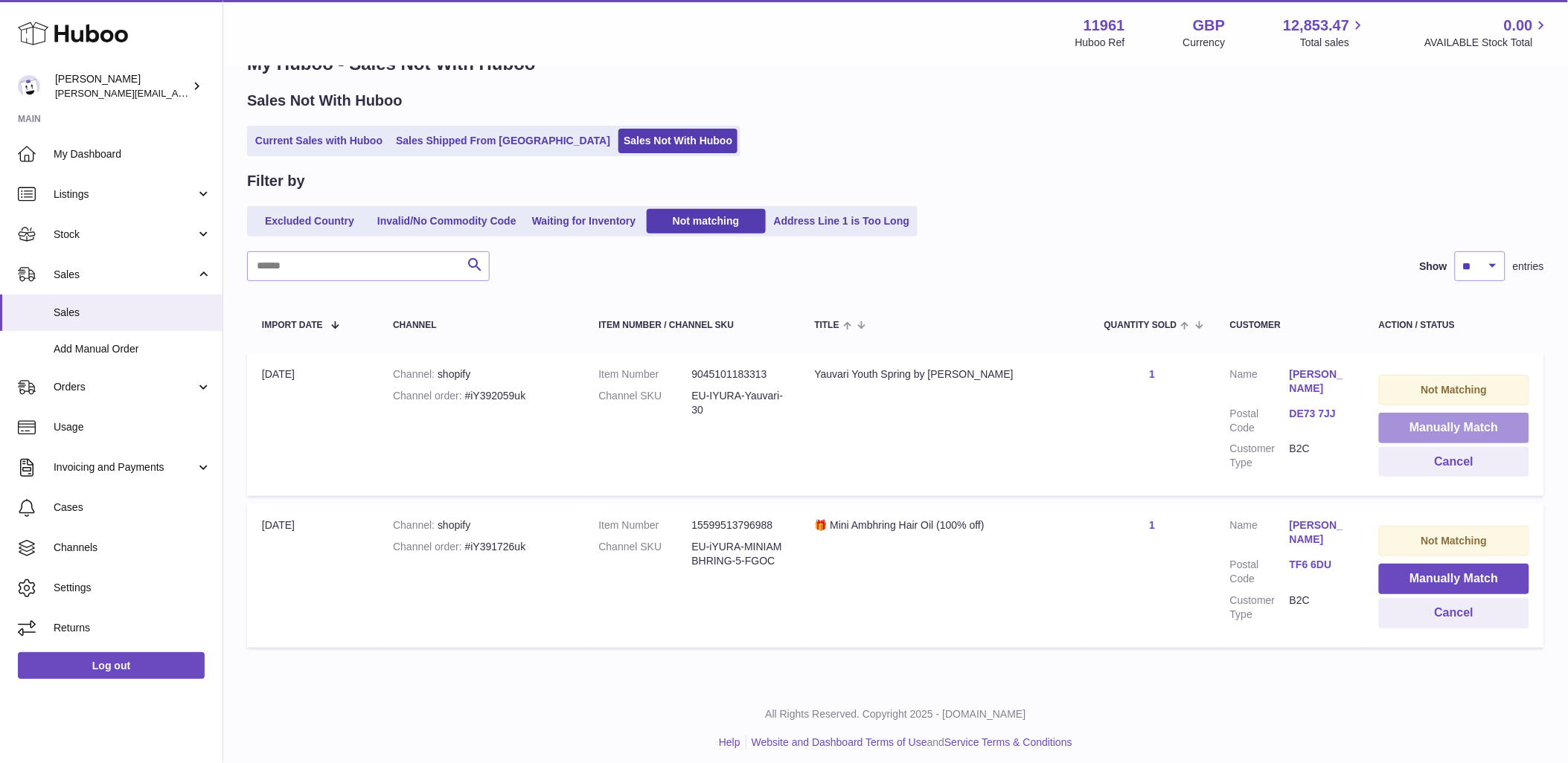
click at [1418, 414] on button "Manually Match" at bounding box center [1454, 428] width 150 height 30
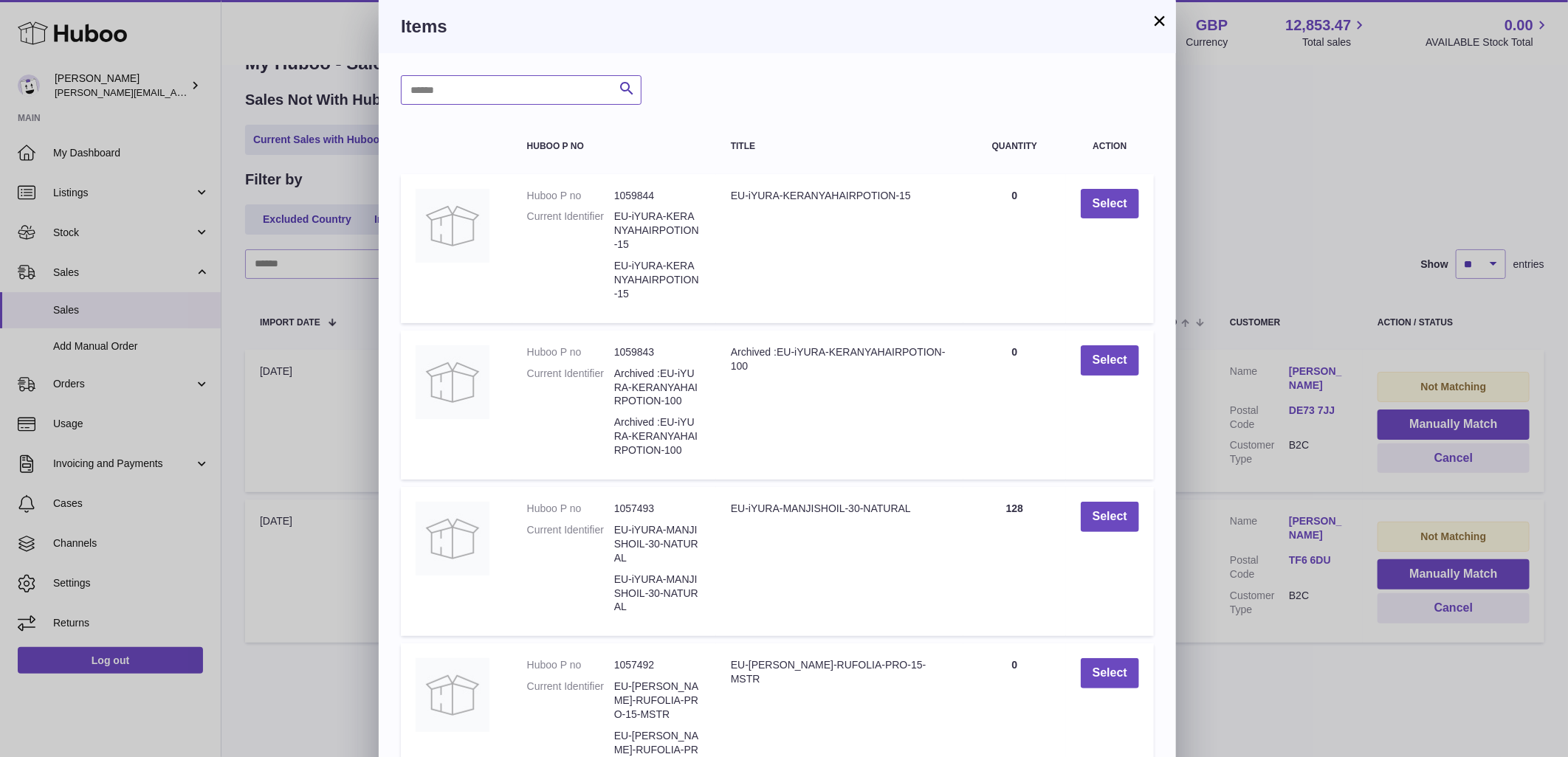
click at [510, 88] on input "text" at bounding box center [521, 90] width 240 height 29
type input "*******"
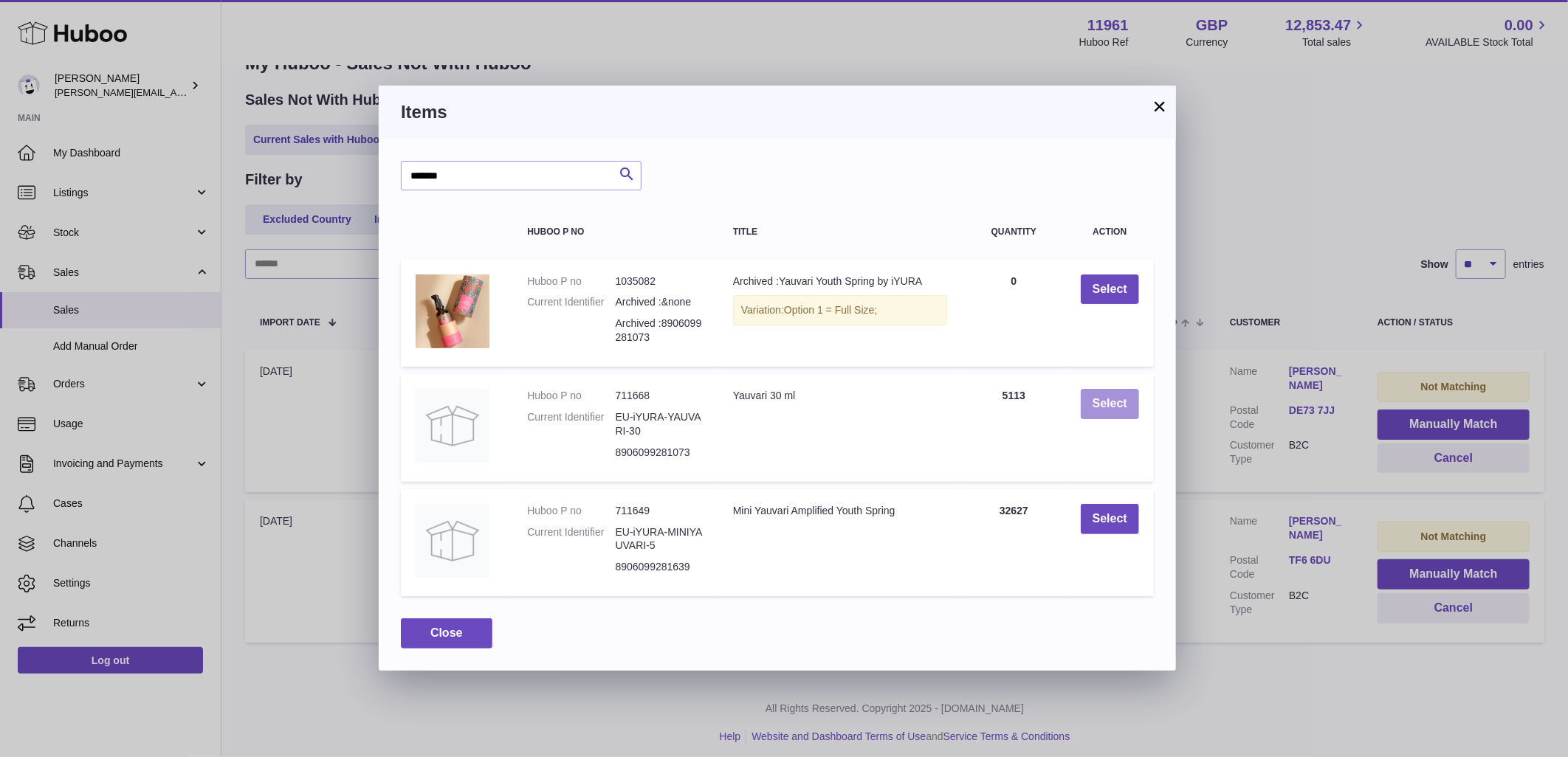
click at [1110, 395] on button "Select" at bounding box center [1109, 404] width 58 height 30
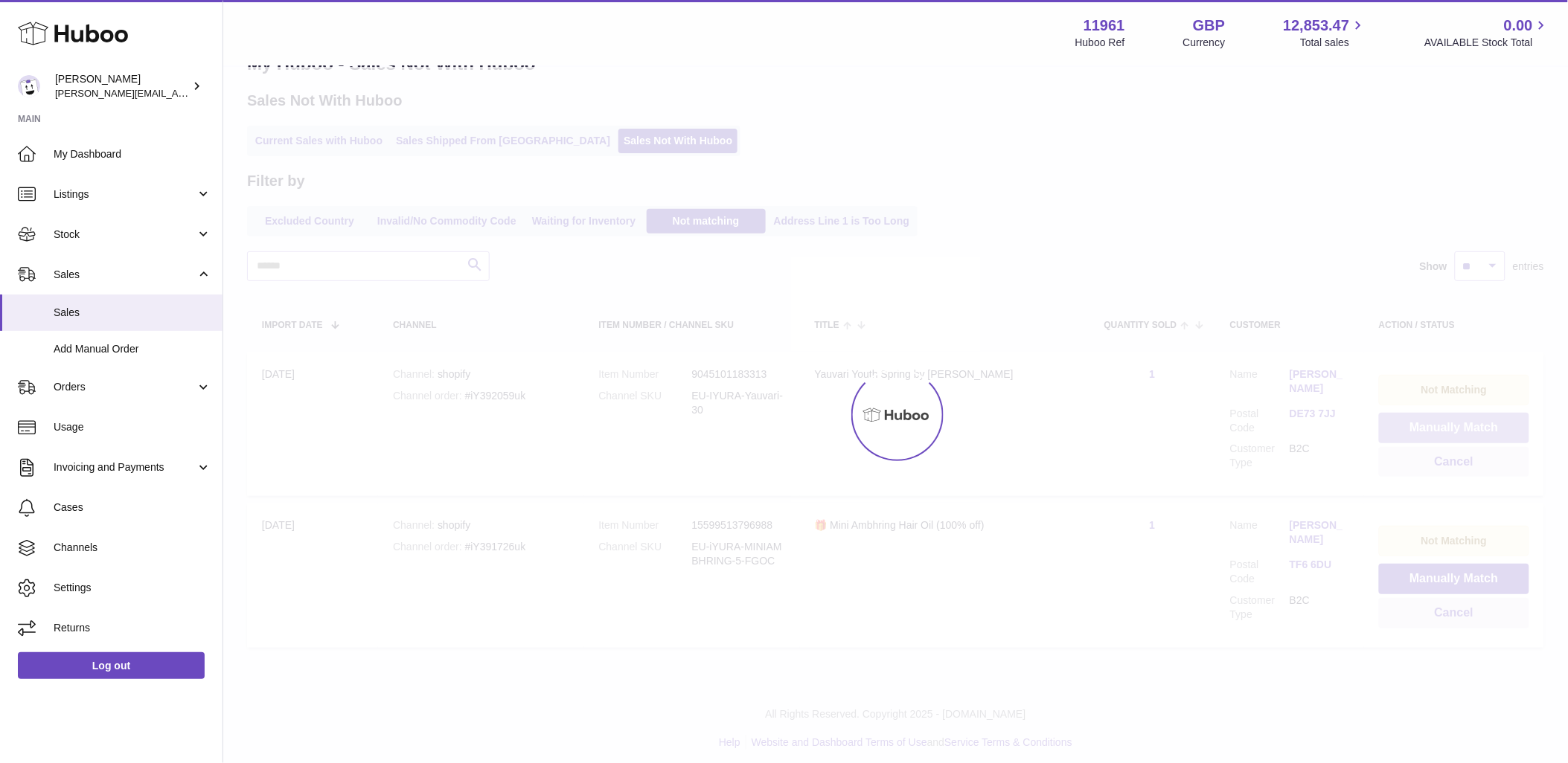
scroll to position [0, 0]
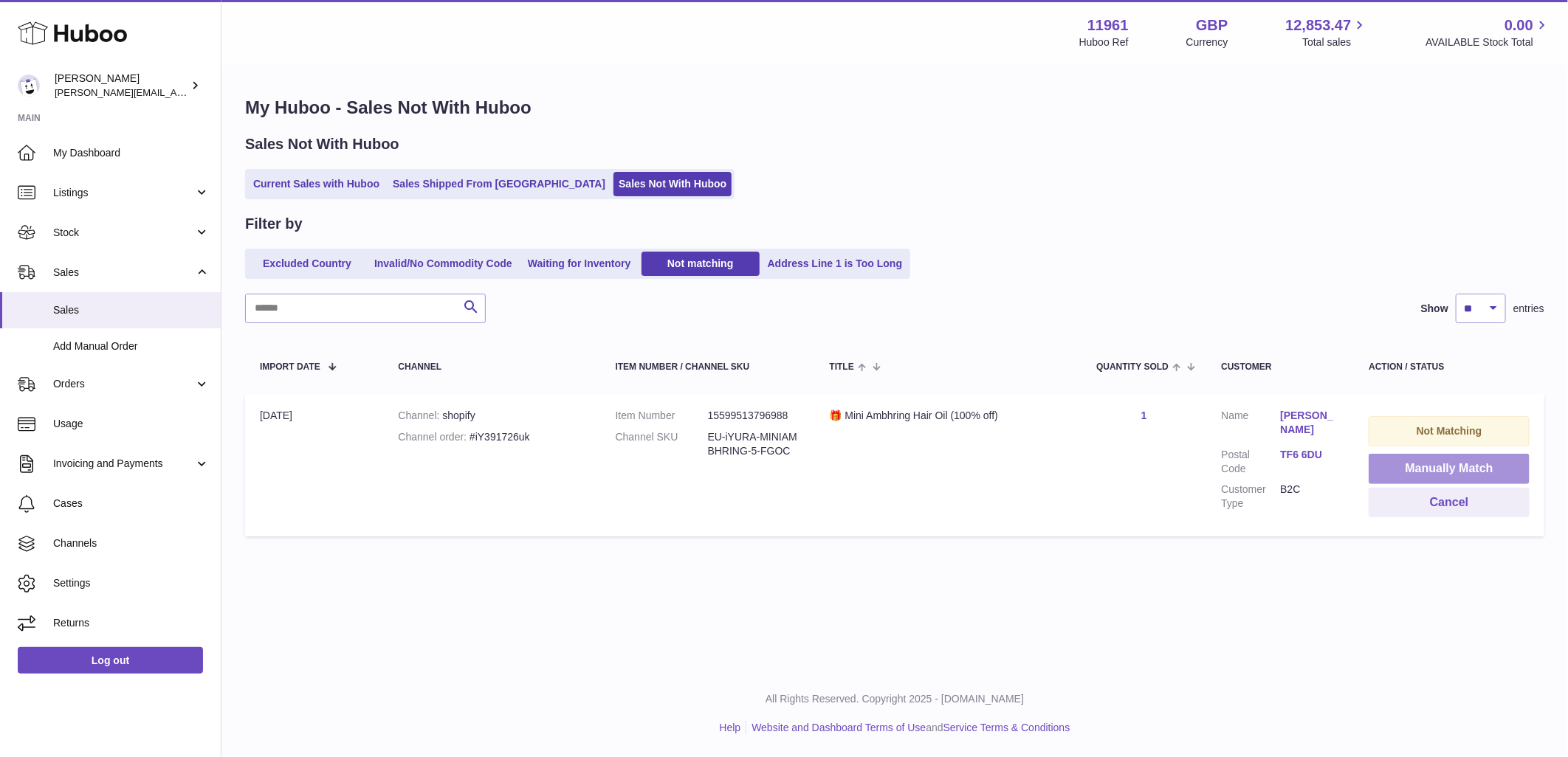
click at [1450, 468] on button "Manually Match" at bounding box center [1449, 468] width 161 height 30
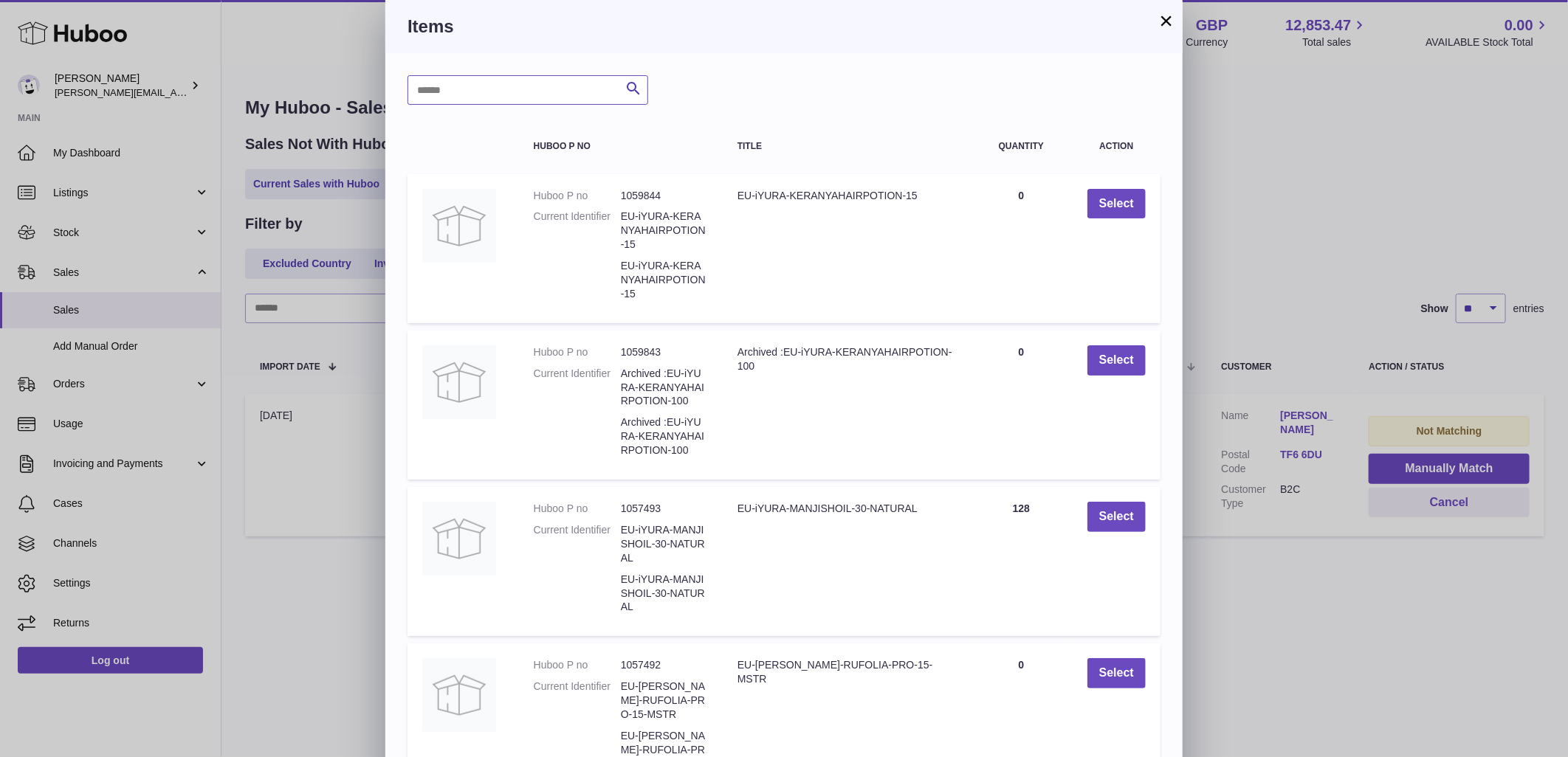
click at [520, 81] on input "text" at bounding box center [527, 90] width 240 height 29
type input "********"
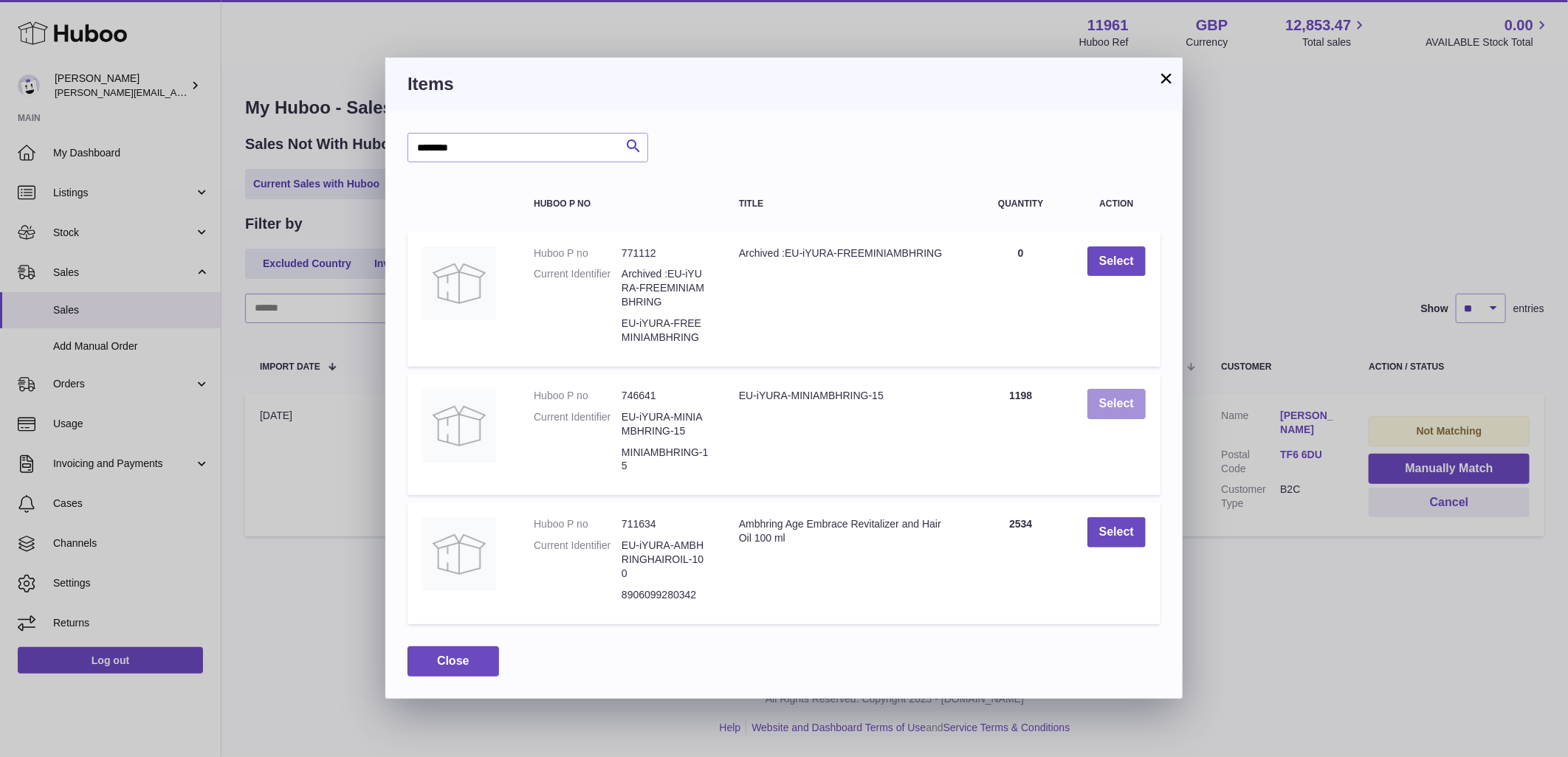
click at [1115, 394] on button "Select" at bounding box center [1116, 404] width 58 height 30
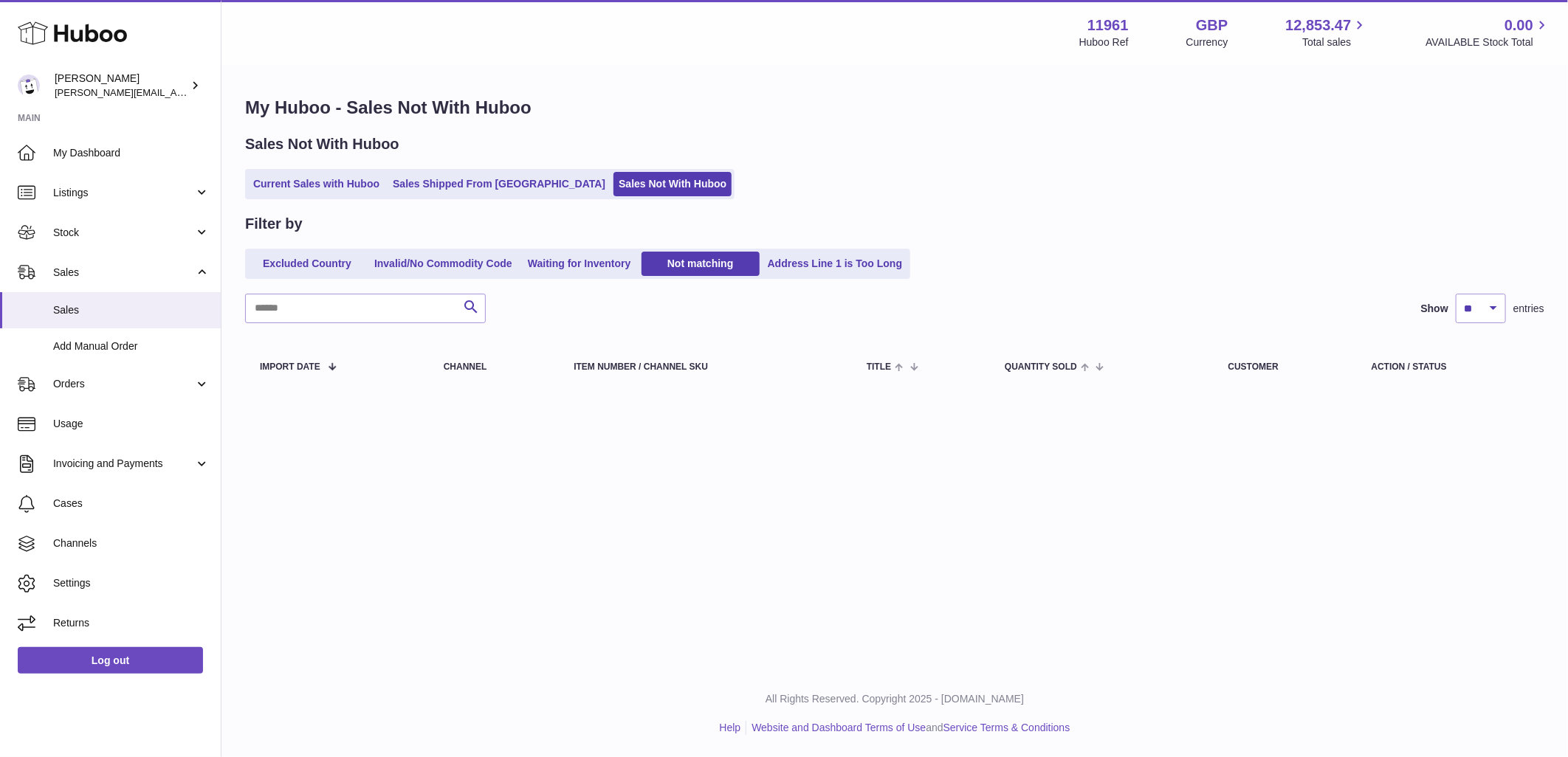
click at [563, 281] on div "Filter by Excluded Country Invalid/No Commodity Code Waiting for Inventory Not …" at bounding box center [894, 304] width 1299 height 180
click at [564, 266] on link "Waiting for Inventory" at bounding box center [579, 264] width 118 height 25
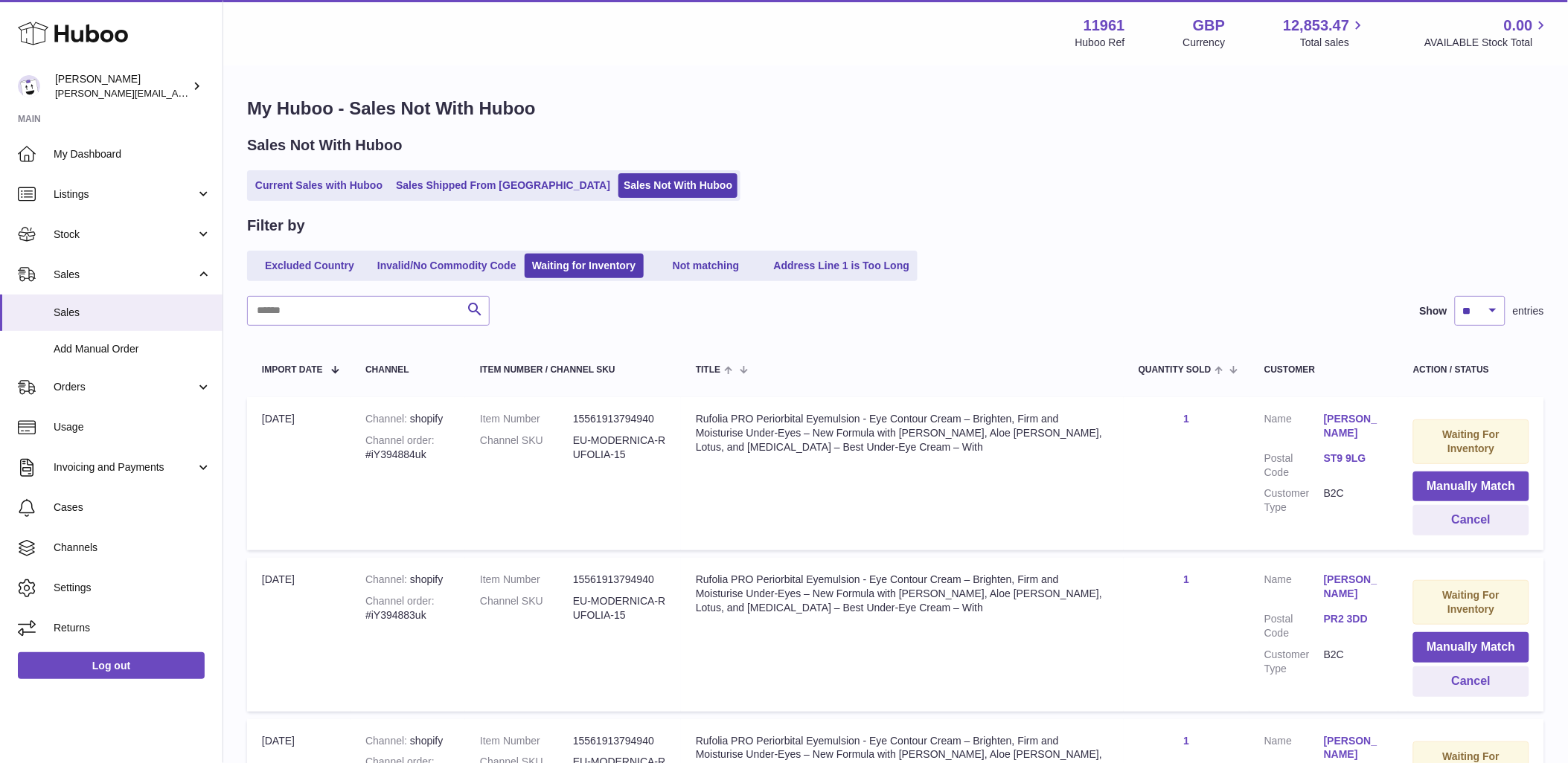
click at [890, 153] on div "Sales Not With Huboo" at bounding box center [896, 145] width 1298 height 20
click at [202, 232] on link "Stock" at bounding box center [111, 234] width 223 height 40
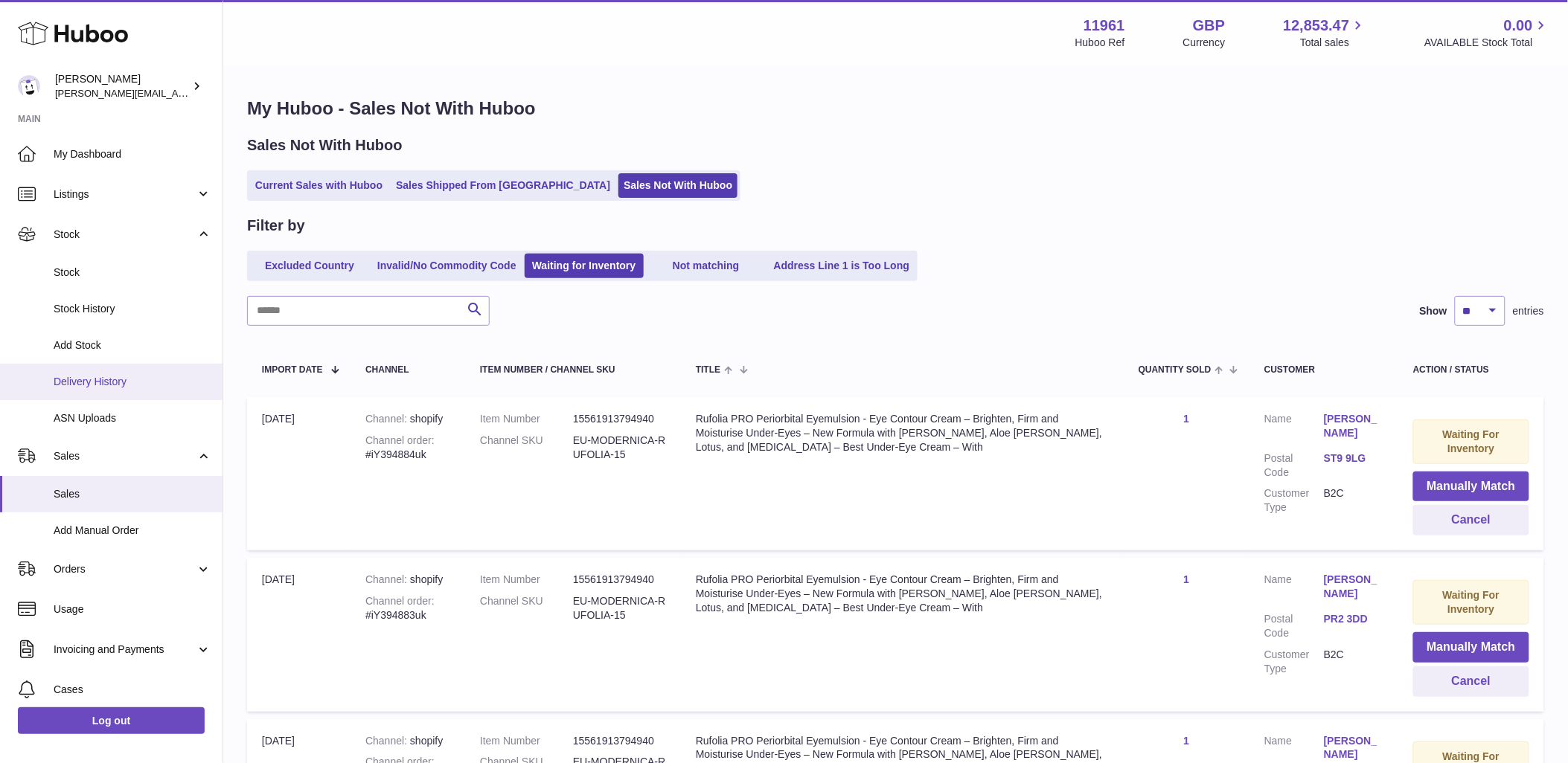
click at [99, 386] on span "Delivery History" at bounding box center [132, 382] width 157 height 14
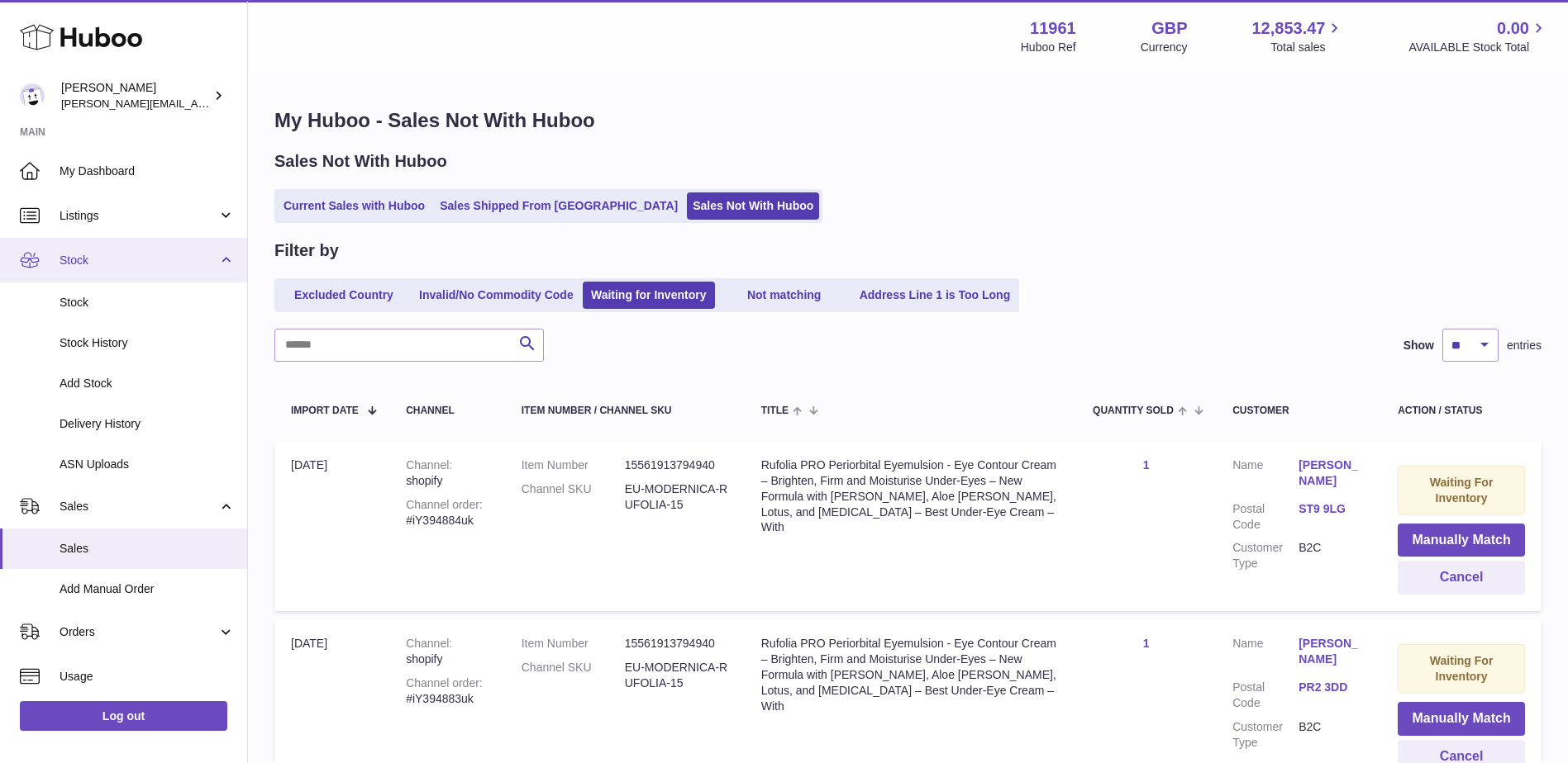
click at [218, 257] on link "Stock" at bounding box center [124, 260] width 247 height 45
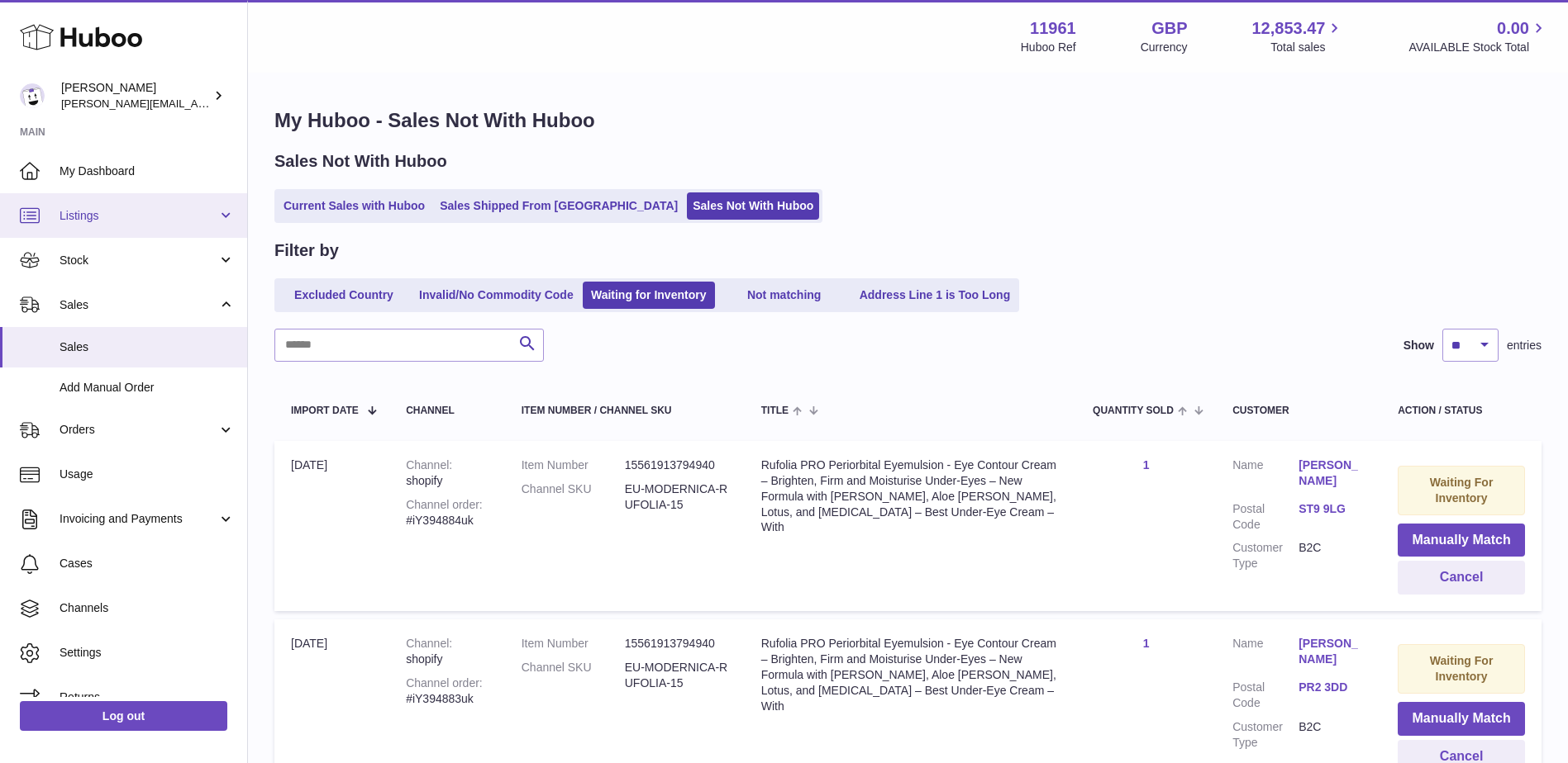
click at [219, 218] on link "Listings" at bounding box center [124, 215] width 247 height 45
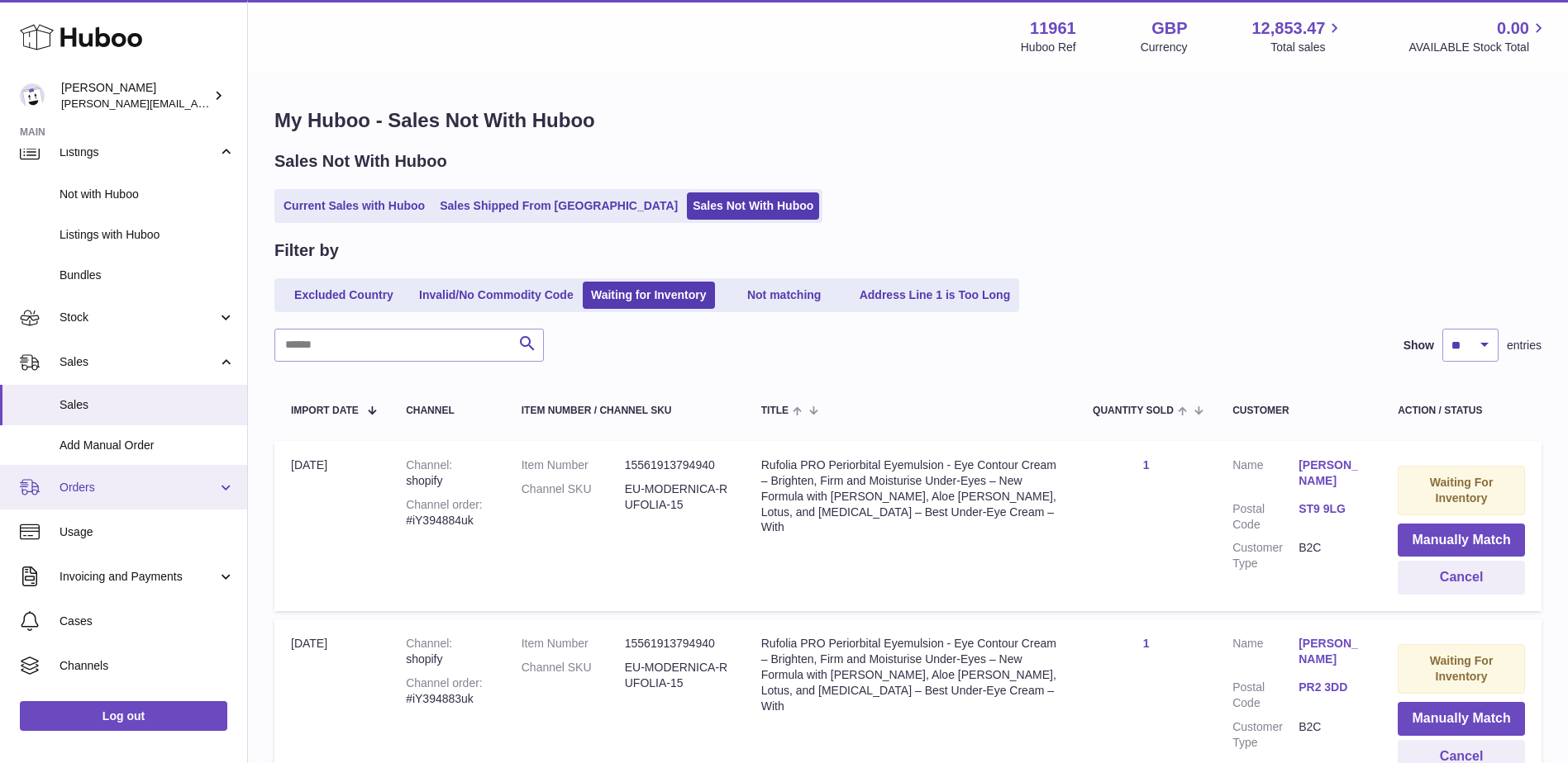
scroll to position [144, 0]
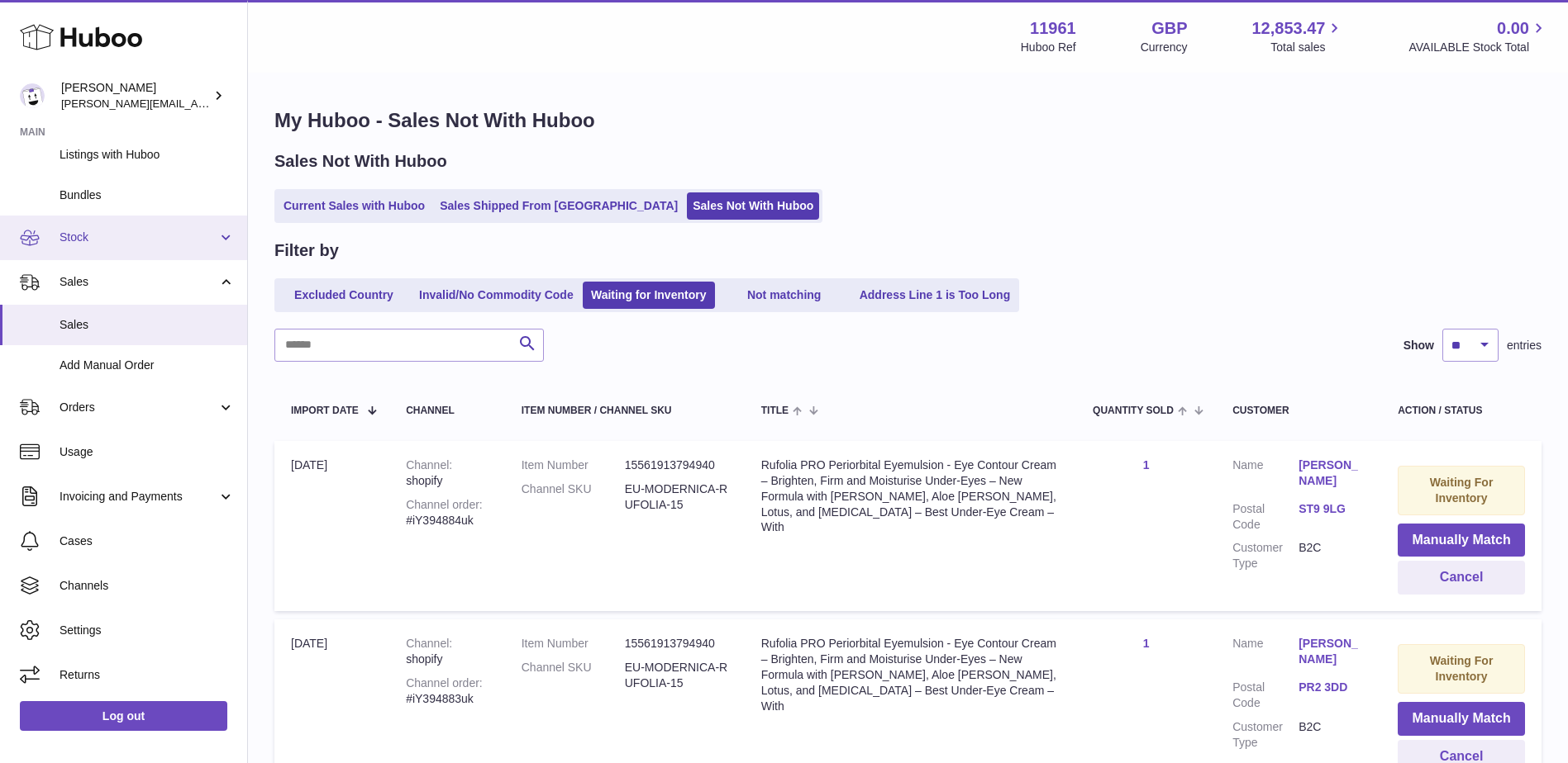
click at [217, 243] on link "Stock" at bounding box center [124, 238] width 247 height 45
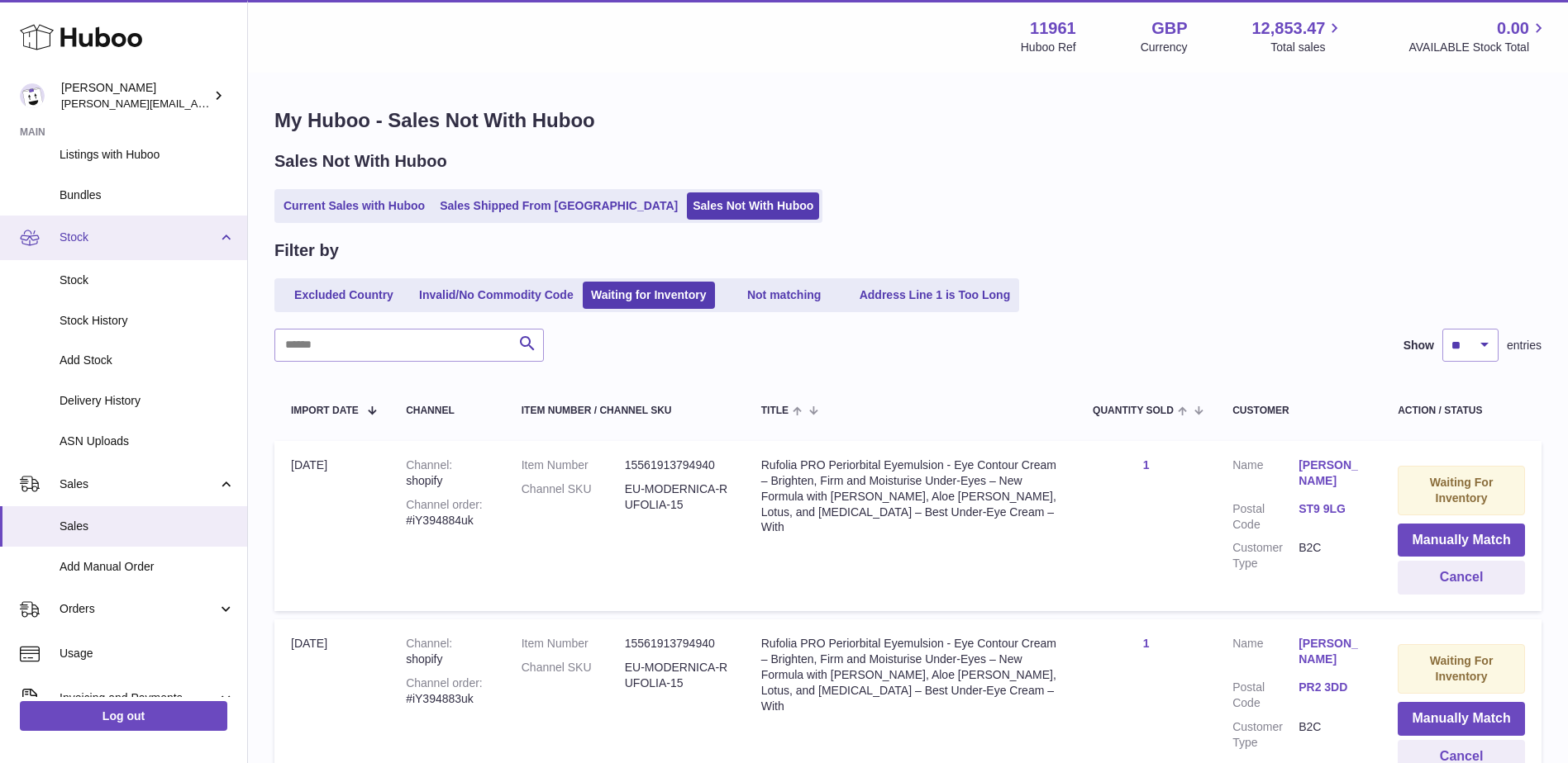
click at [217, 243] on link "Stock" at bounding box center [124, 238] width 247 height 45
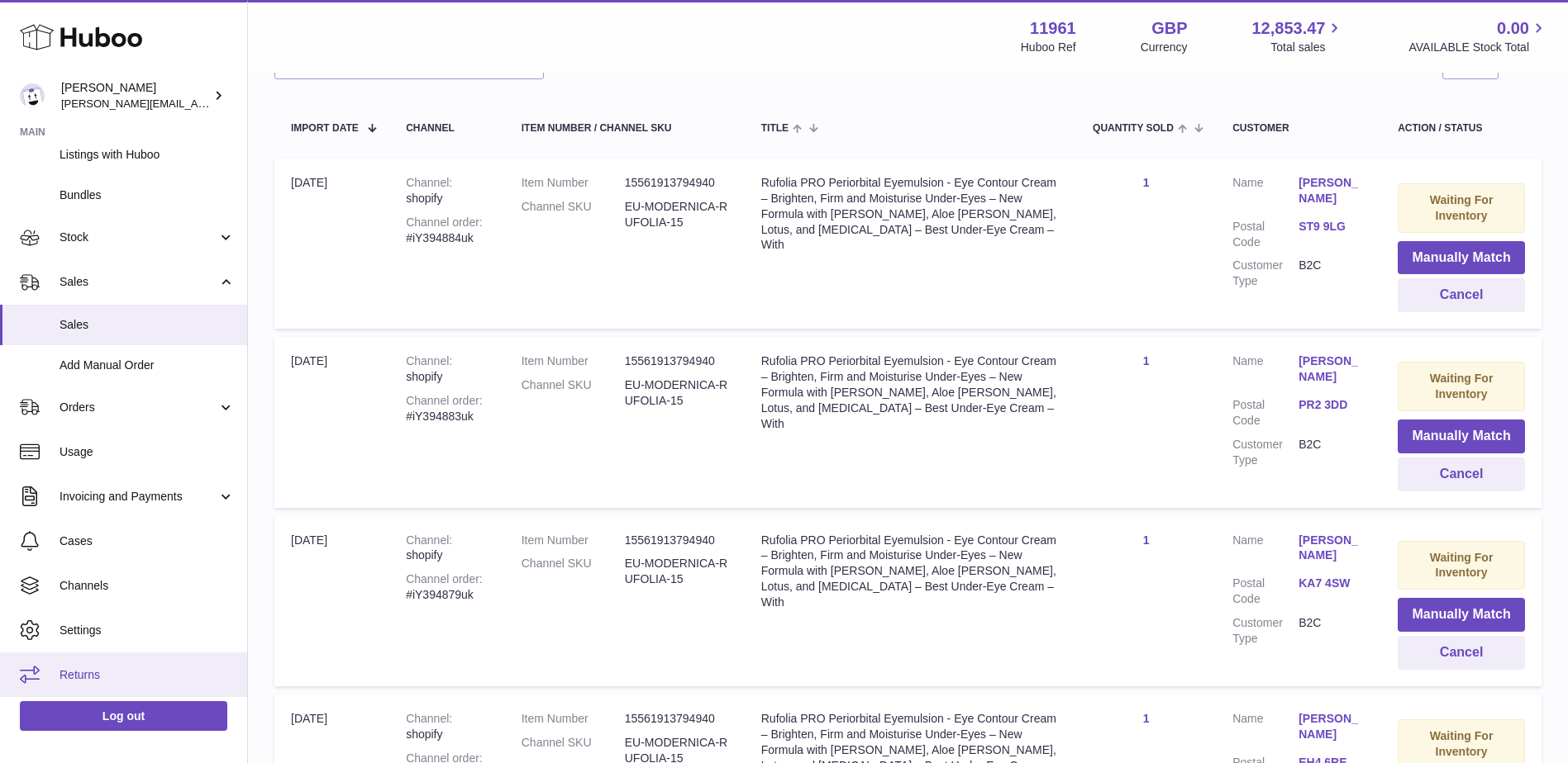
scroll to position [330, 0]
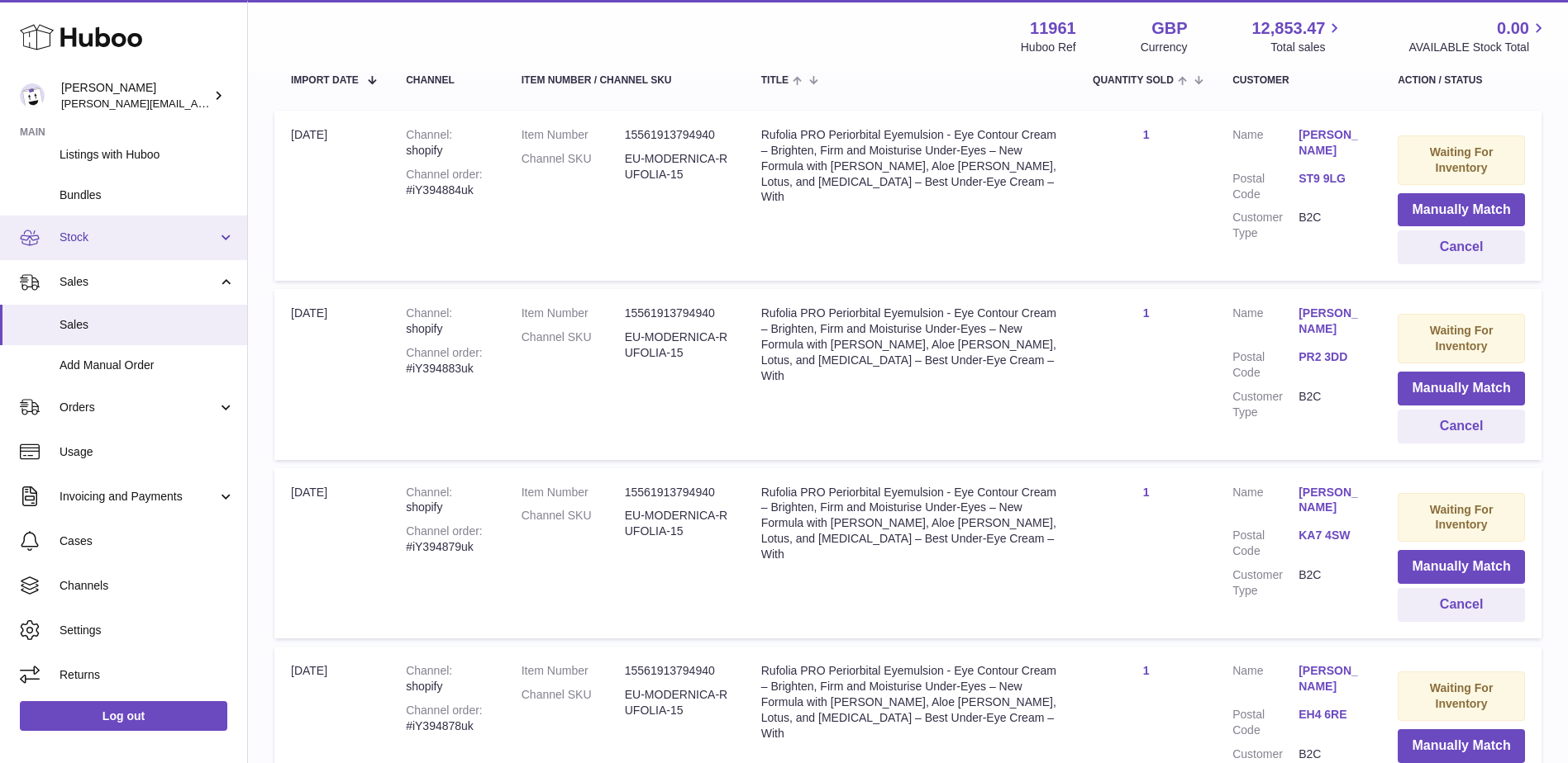
click at [220, 242] on link "Stock" at bounding box center [124, 238] width 247 height 45
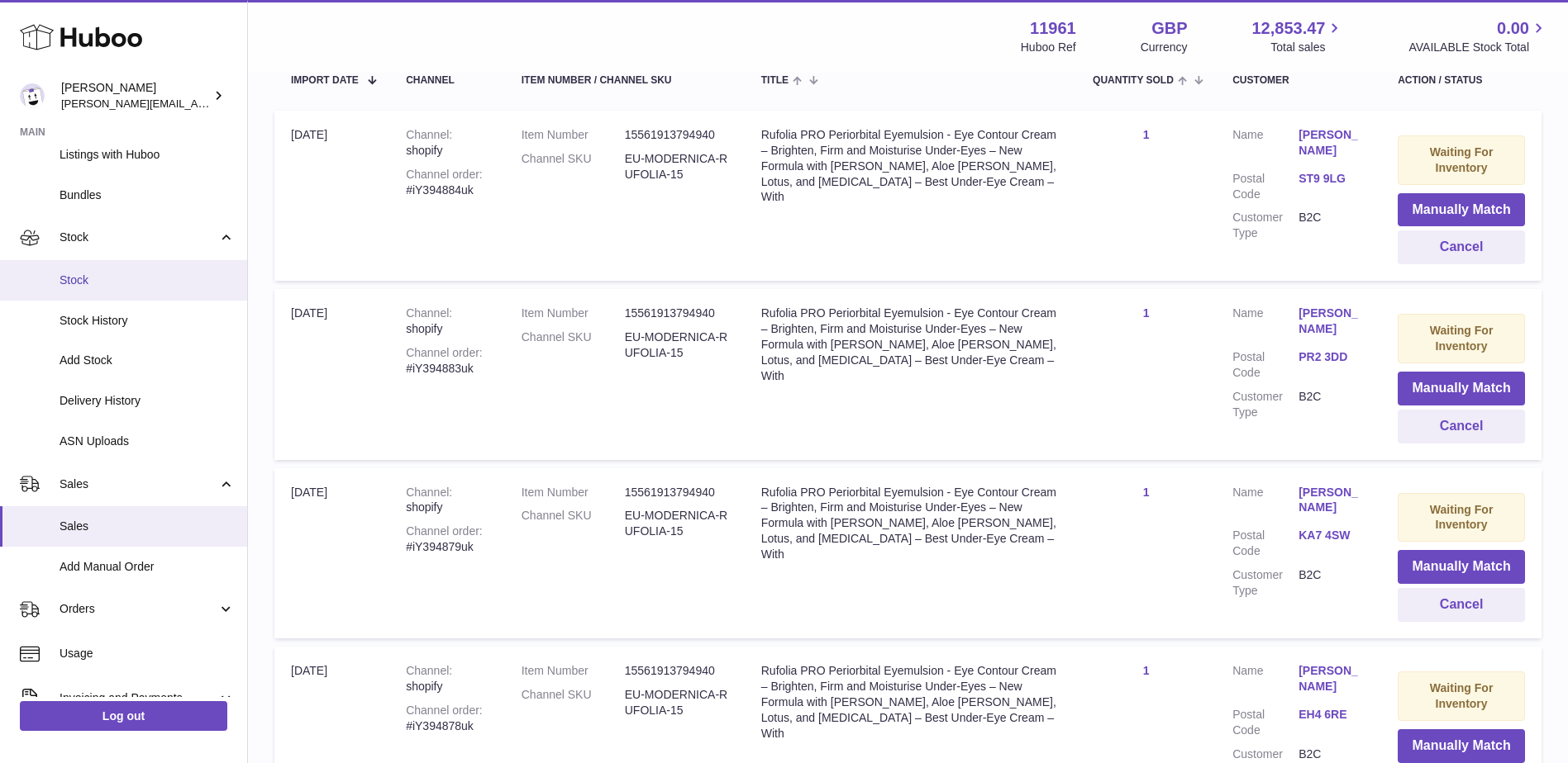
click at [70, 286] on span "Stock" at bounding box center [146, 280] width 175 height 16
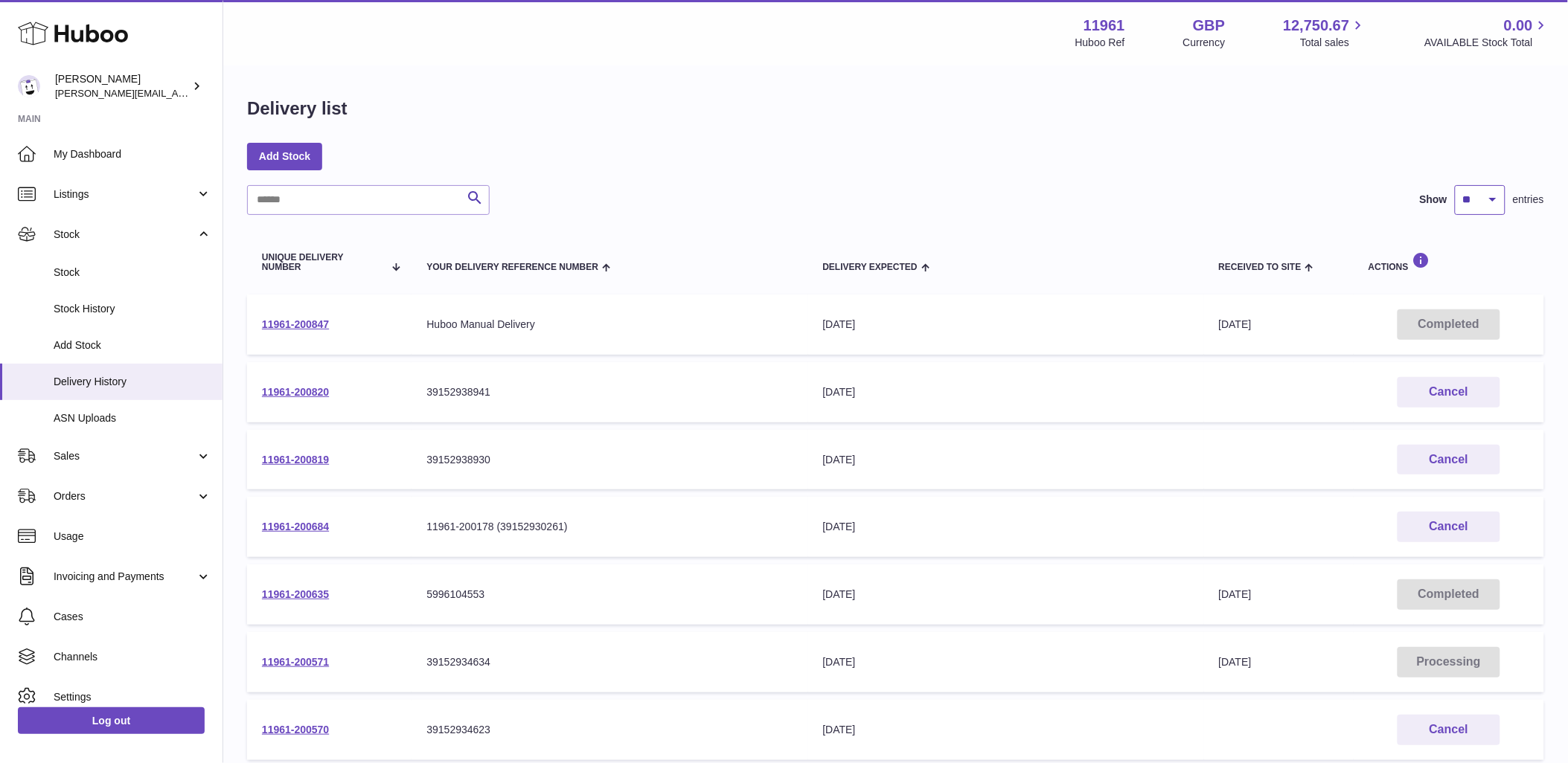
click at [1475, 207] on select "** ** ** ***" at bounding box center [1480, 200] width 50 height 30
select select "***"
click at [1455, 185] on select "** ** ** ***" at bounding box center [1480, 200] width 50 height 30
click at [306, 318] on link "11961-200847" at bounding box center [295, 324] width 67 height 12
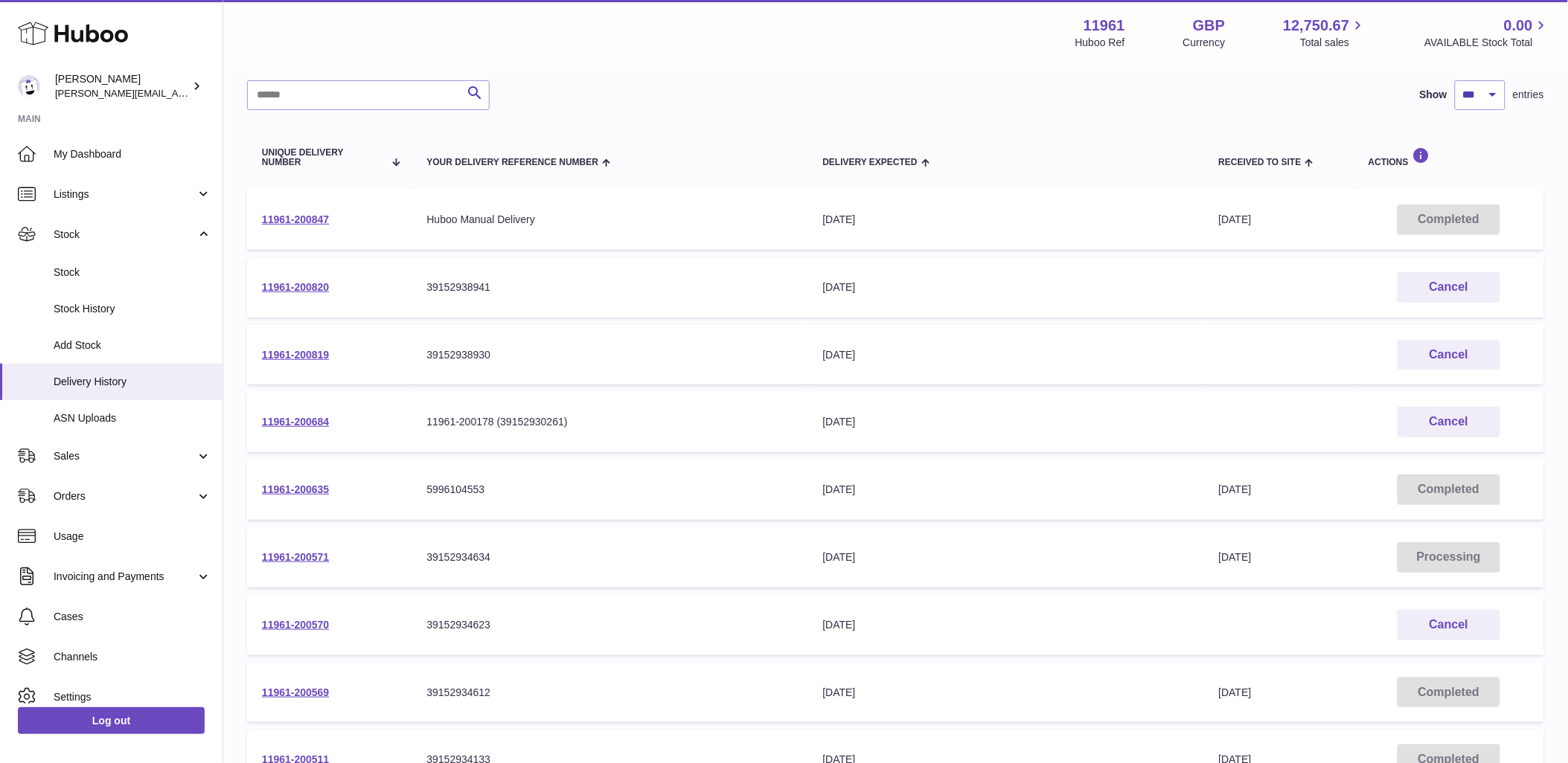
scroll to position [165, 0]
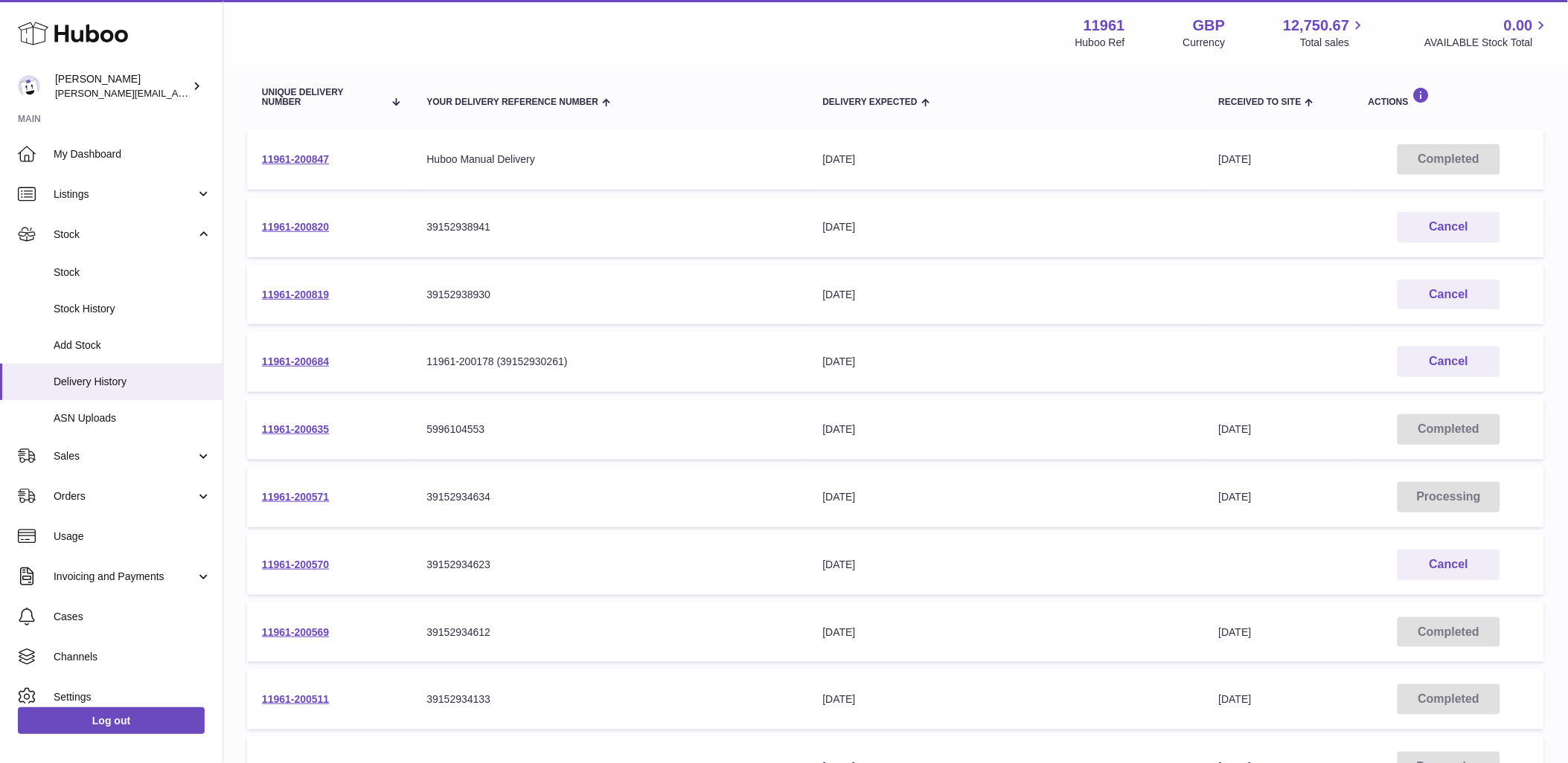
click at [561, 25] on div "Menu Huboo 11961 Huboo Ref GBP Currency 12,750.67 Total sales 0.00 AVAILABLE St…" at bounding box center [896, 33] width 1309 height 35
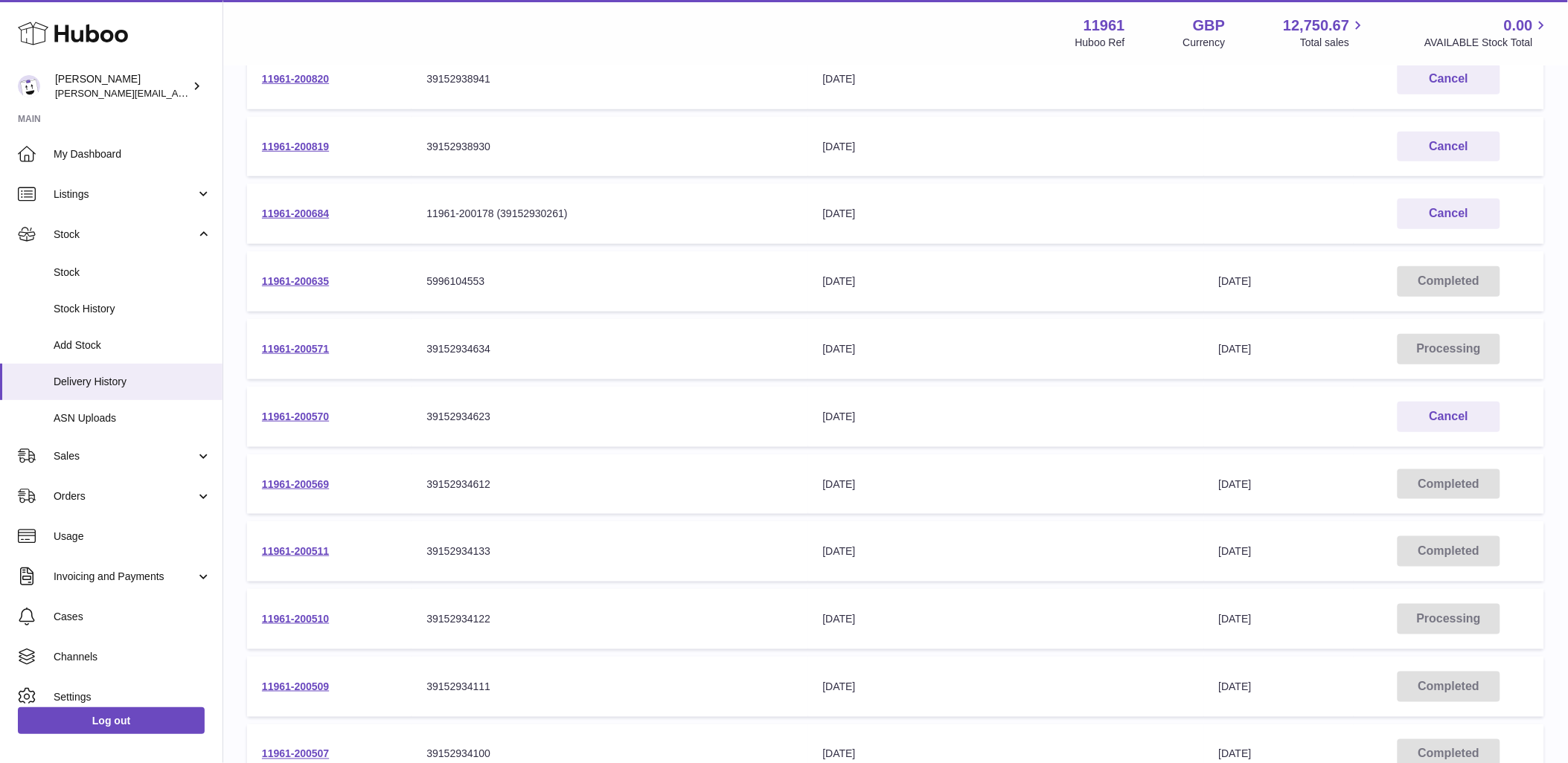
scroll to position [330, 0]
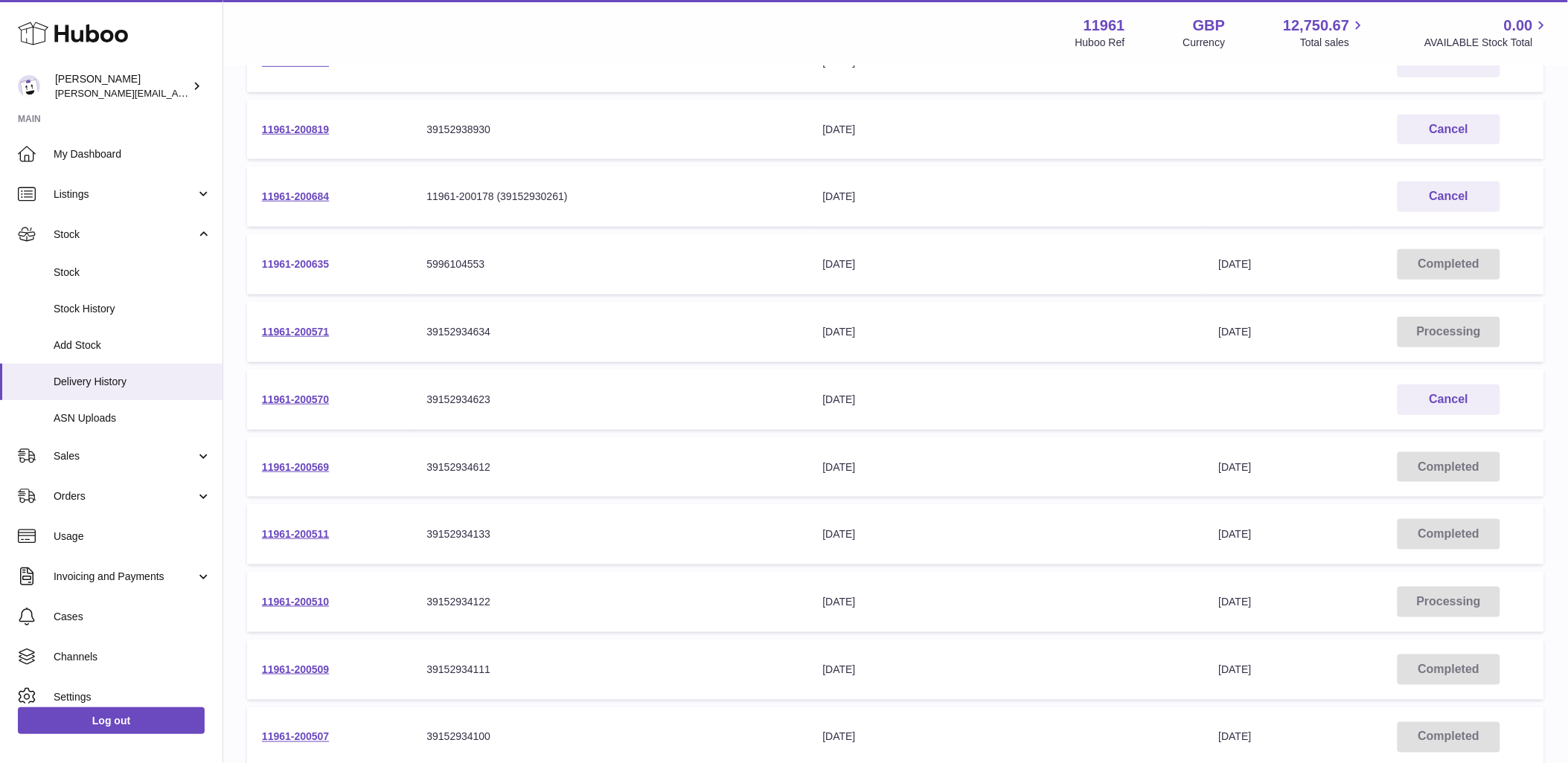
click at [305, 261] on link "11961-200635" at bounding box center [295, 264] width 67 height 12
click at [321, 330] on link "11961-200571" at bounding box center [295, 331] width 67 height 12
click at [308, 464] on link "11961-200569" at bounding box center [295, 467] width 67 height 12
click at [315, 532] on link "11961-200511" at bounding box center [295, 534] width 67 height 12
click at [317, 598] on link "11961-200510" at bounding box center [295, 602] width 67 height 12
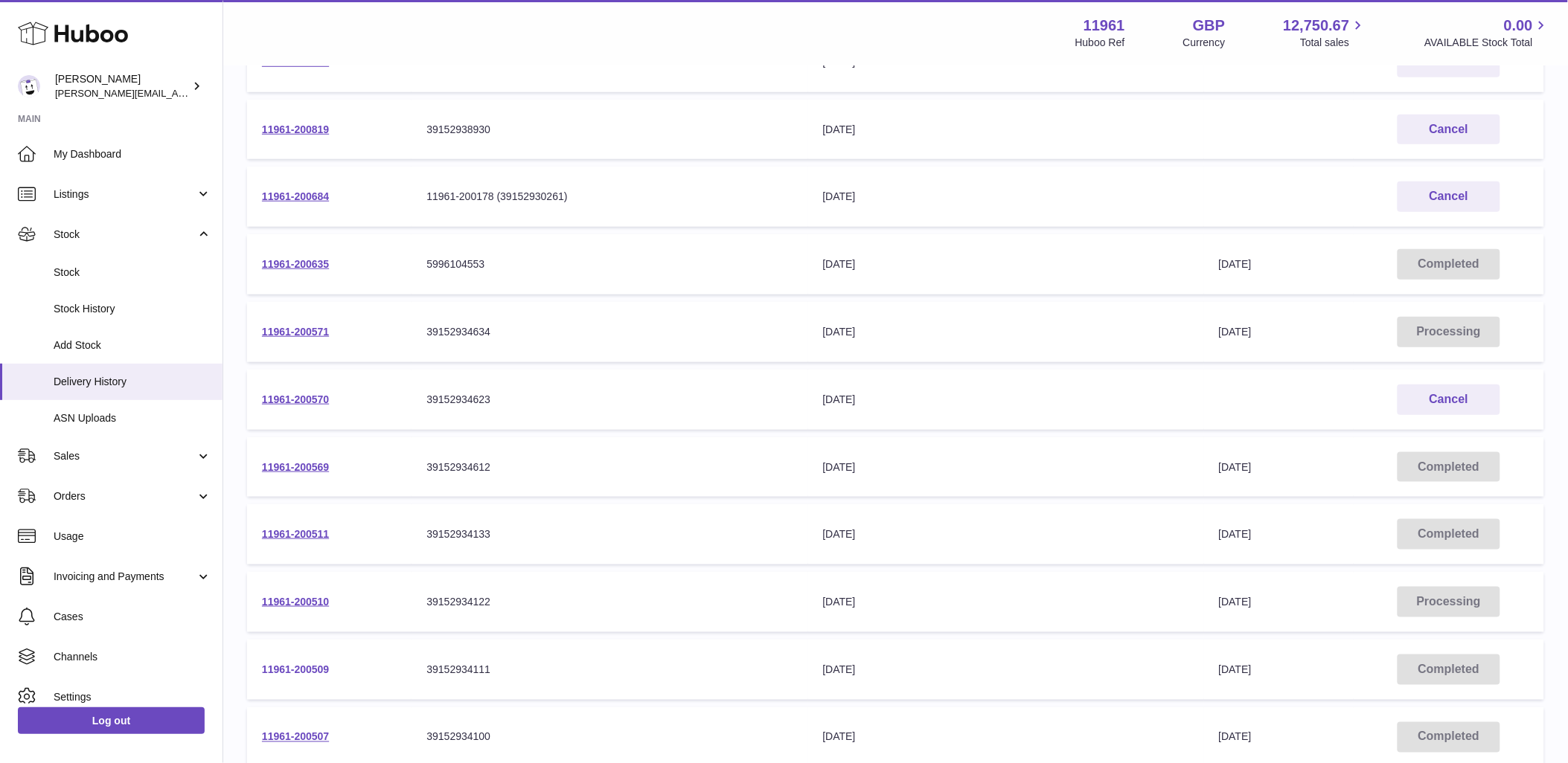
click at [318, 665] on link "11961-200509" at bounding box center [295, 669] width 67 height 12
click at [309, 732] on link "11961-200507" at bounding box center [295, 737] width 67 height 12
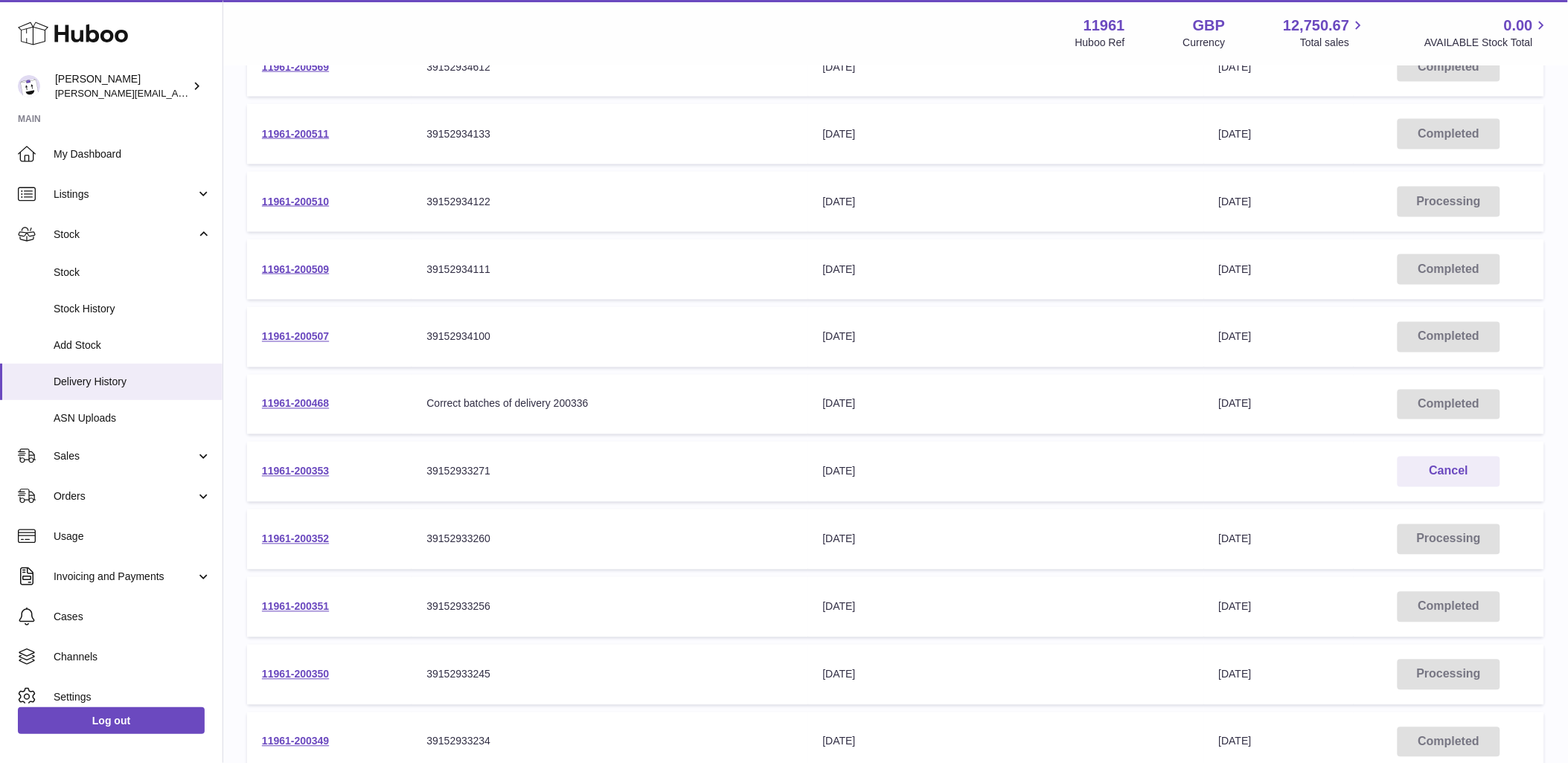
scroll to position [744, 0]
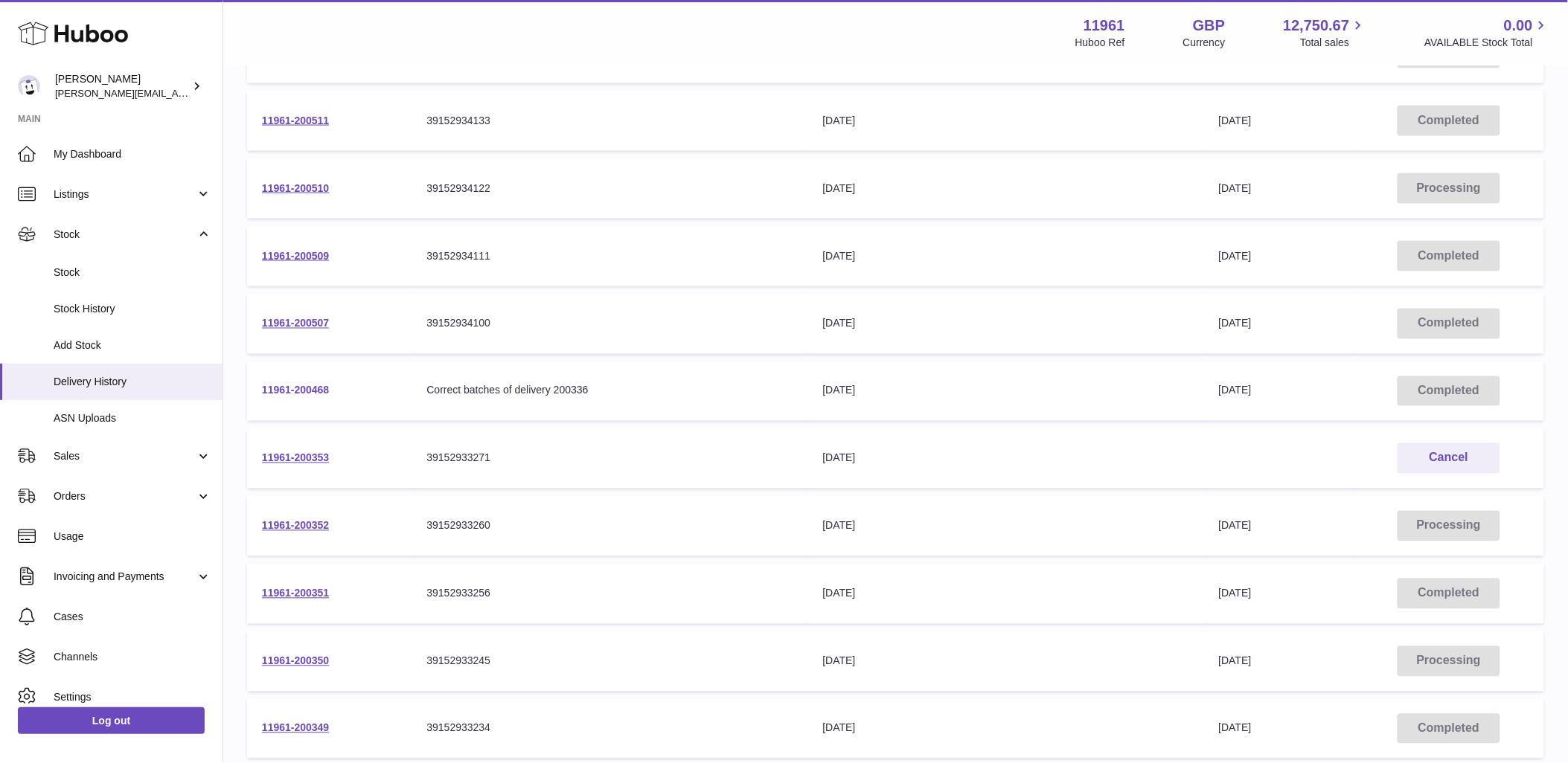
click at [307, 391] on link "11961-200468" at bounding box center [295, 391] width 67 height 12
click at [317, 524] on link "11961-200352" at bounding box center [295, 526] width 67 height 12
click at [307, 593] on link "11961-200351" at bounding box center [295, 593] width 67 height 12
click at [310, 661] on link "11961-200350" at bounding box center [295, 661] width 67 height 12
click at [310, 731] on link "11961-200349" at bounding box center [295, 728] width 67 height 12
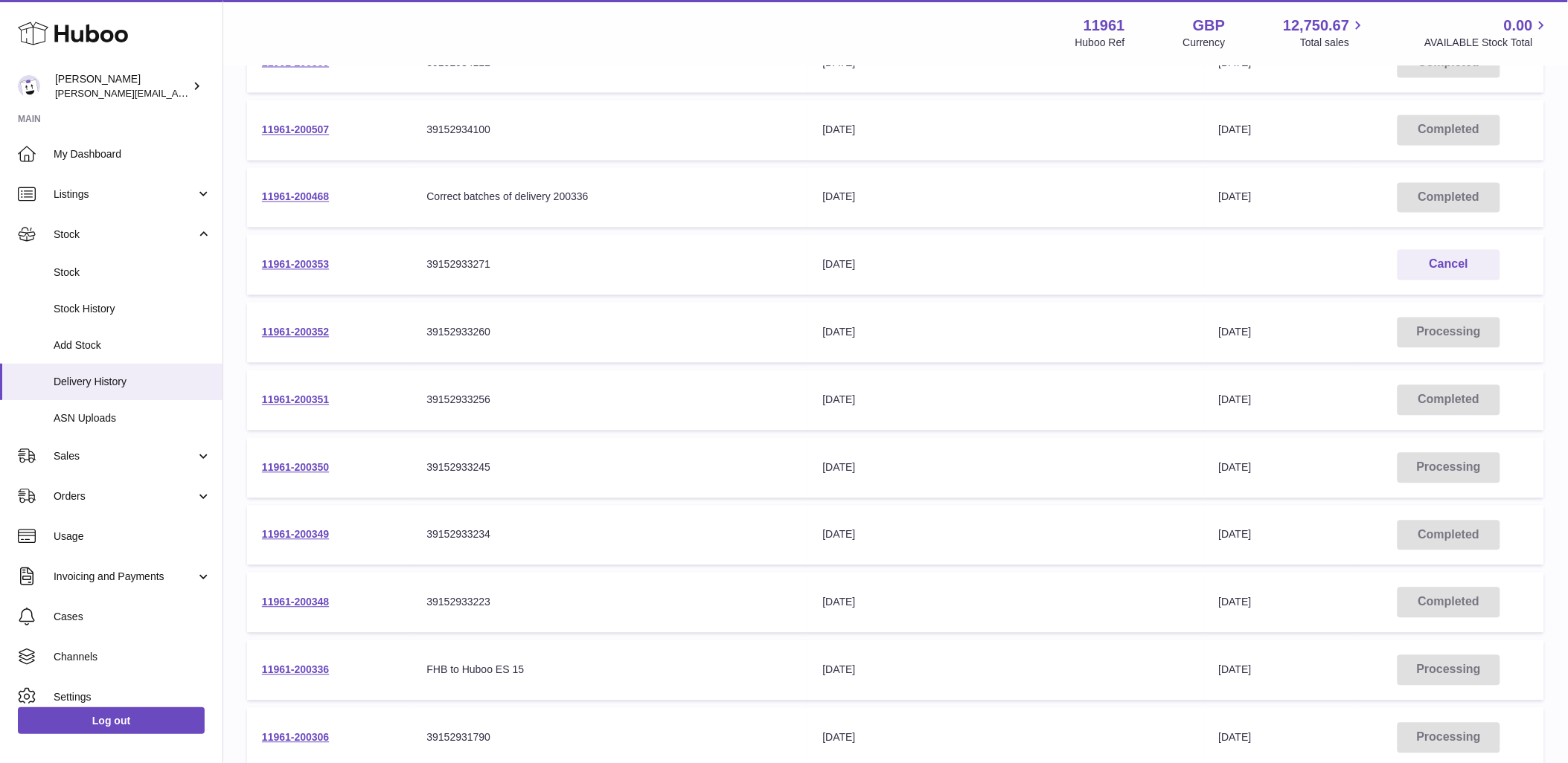
scroll to position [1074, 0]
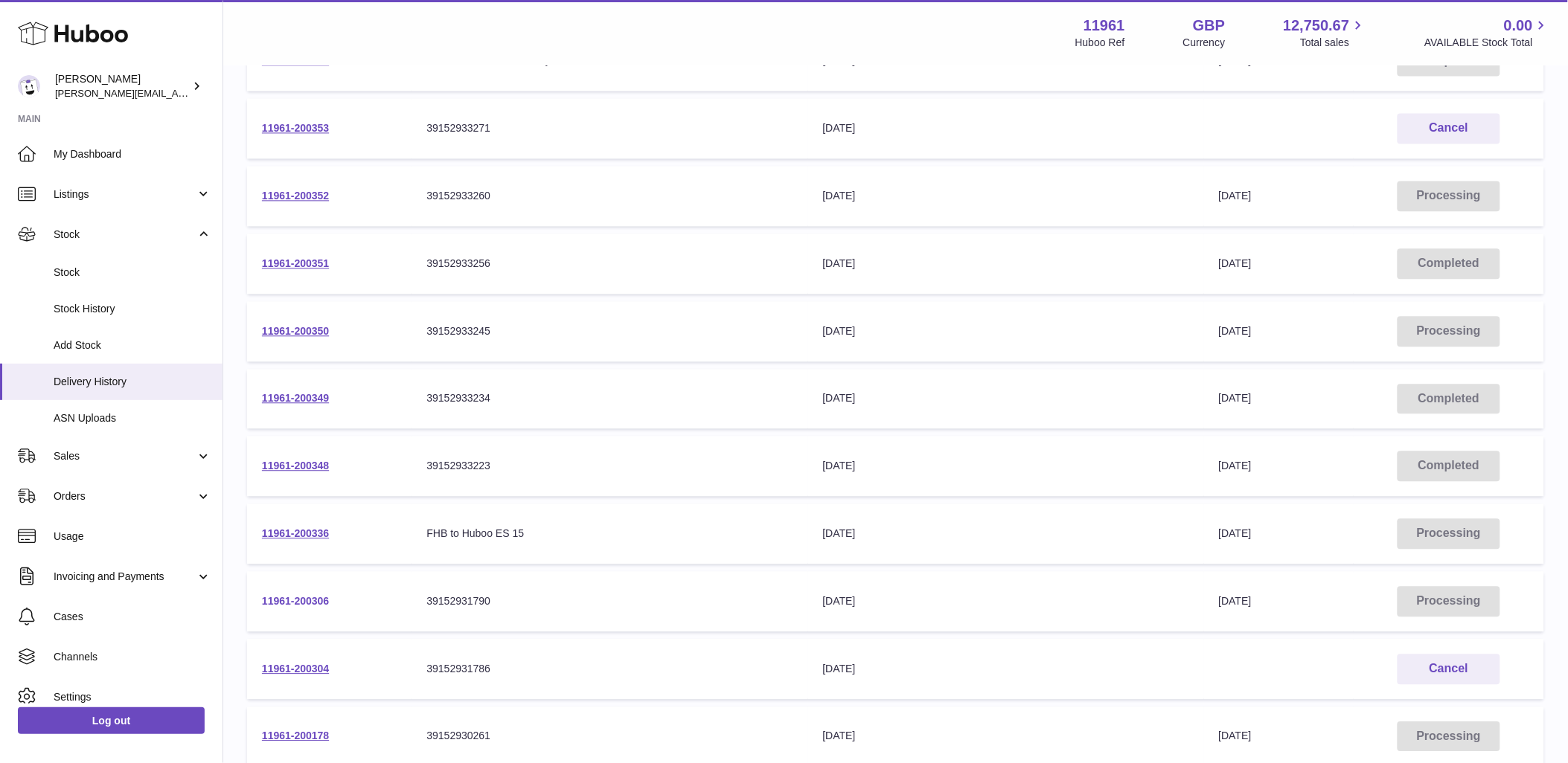
click at [307, 601] on link "11961-200306" at bounding box center [295, 601] width 67 height 12
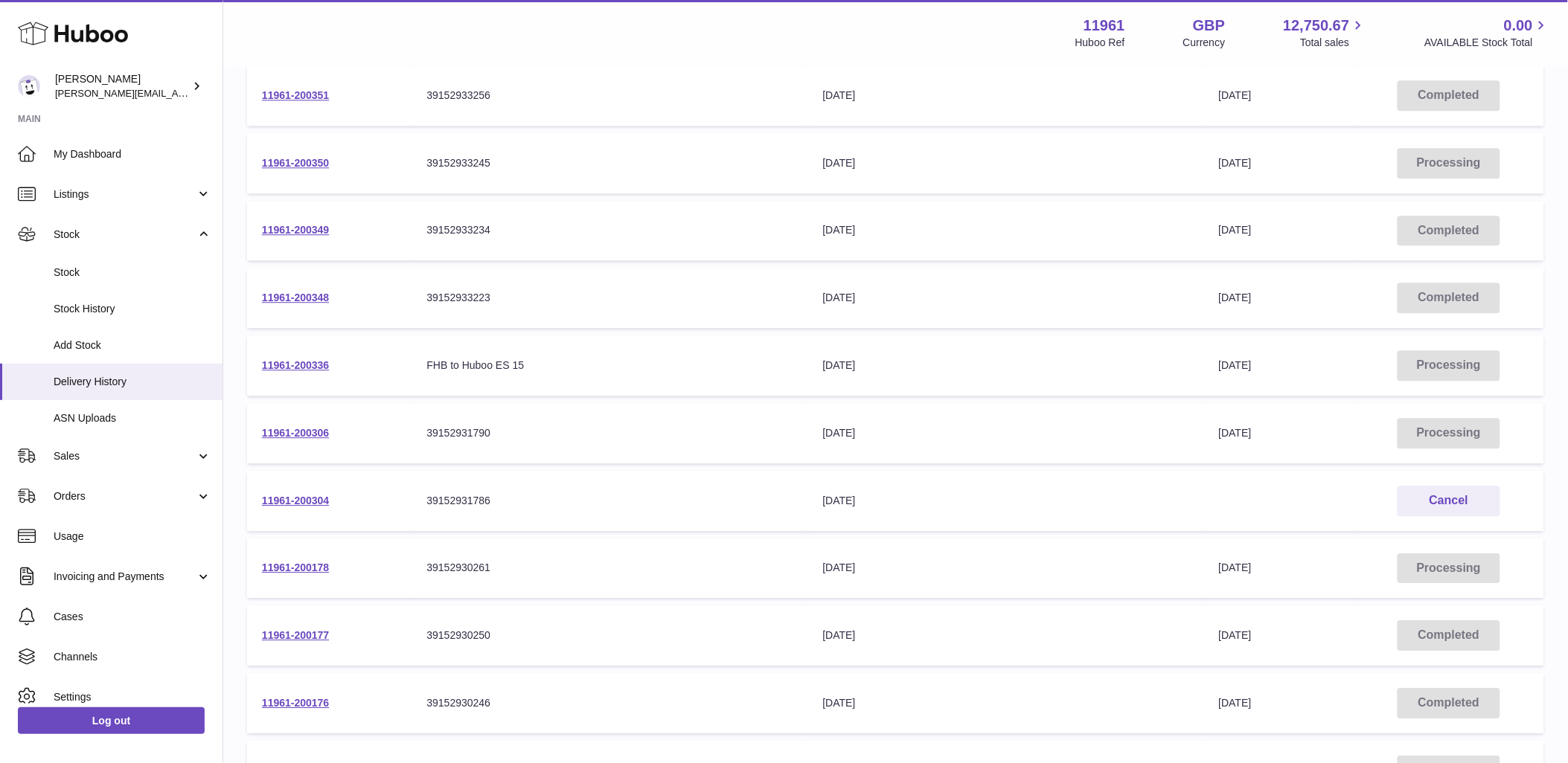
scroll to position [1322, 0]
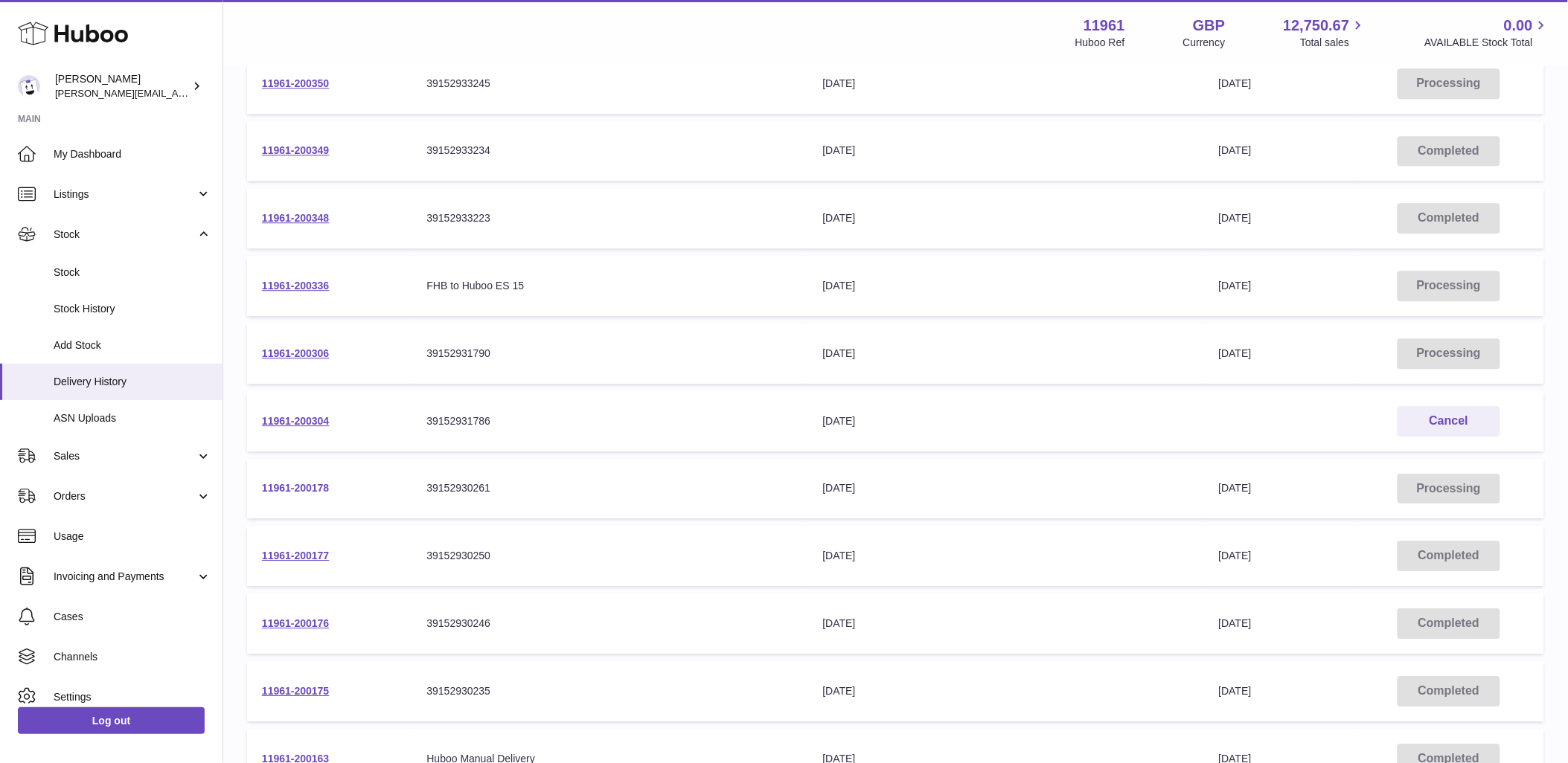
click at [317, 482] on link "11961-200178" at bounding box center [295, 488] width 67 height 12
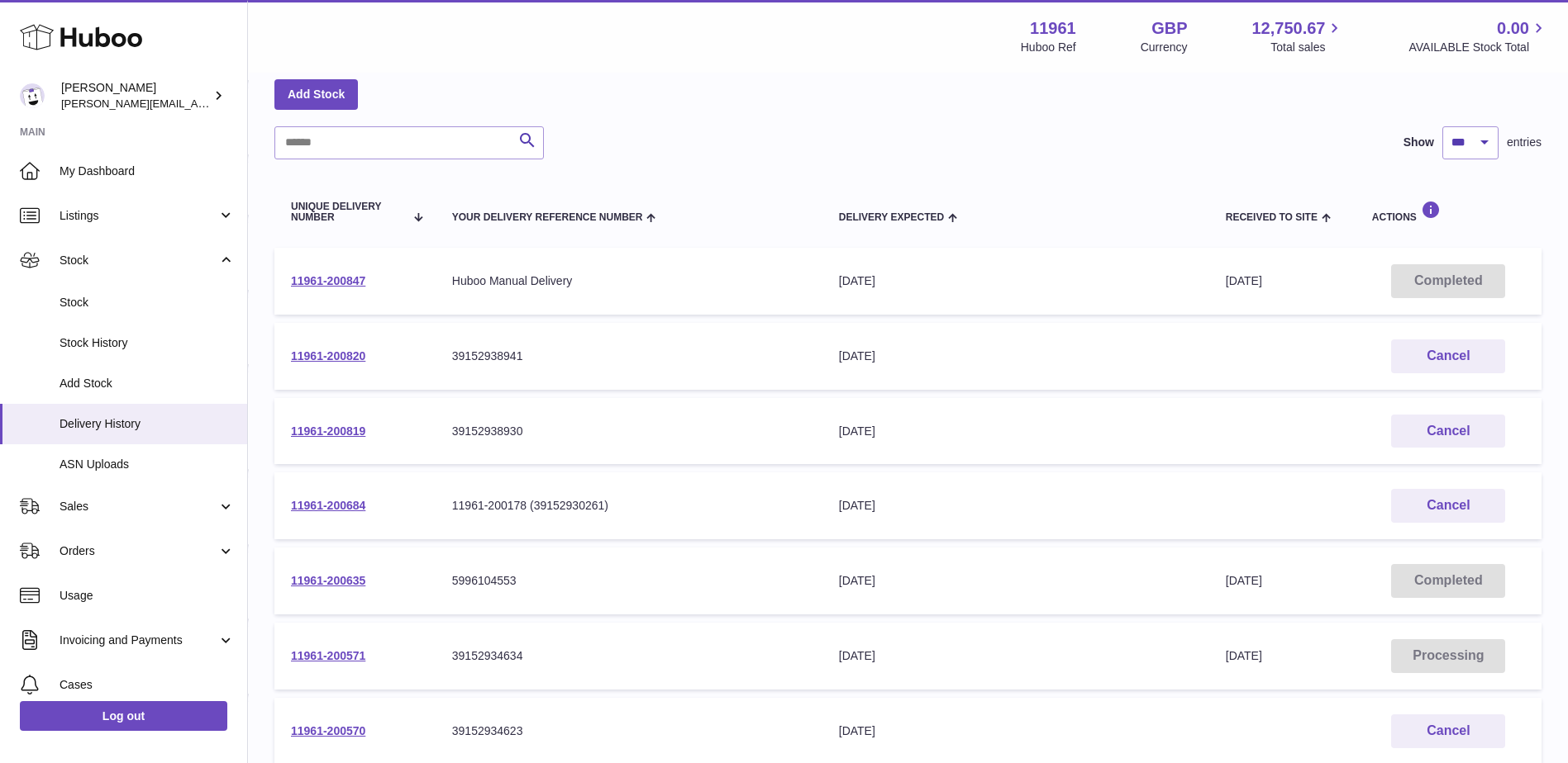
scroll to position [0, 0]
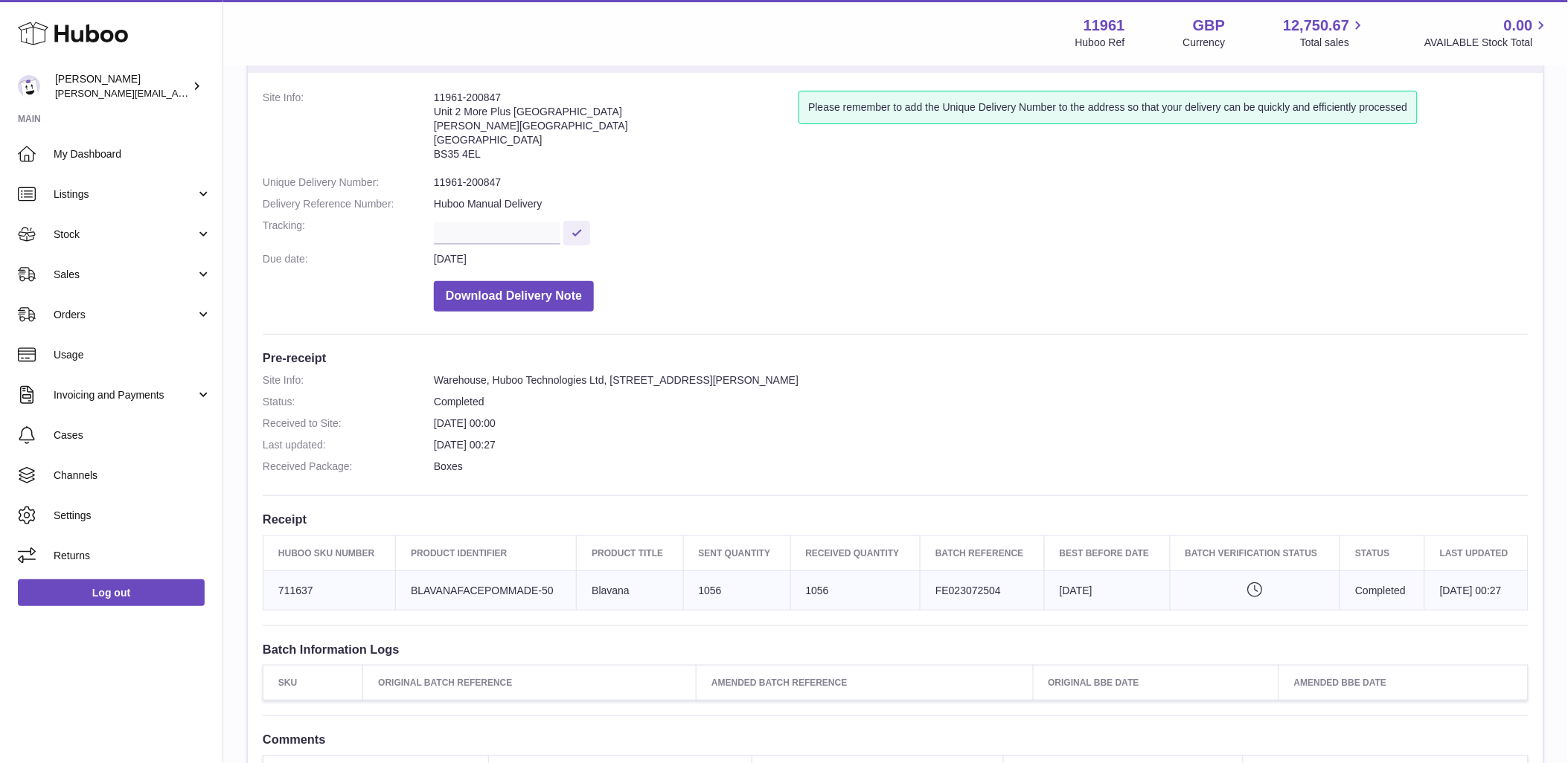
scroll to position [291, 0]
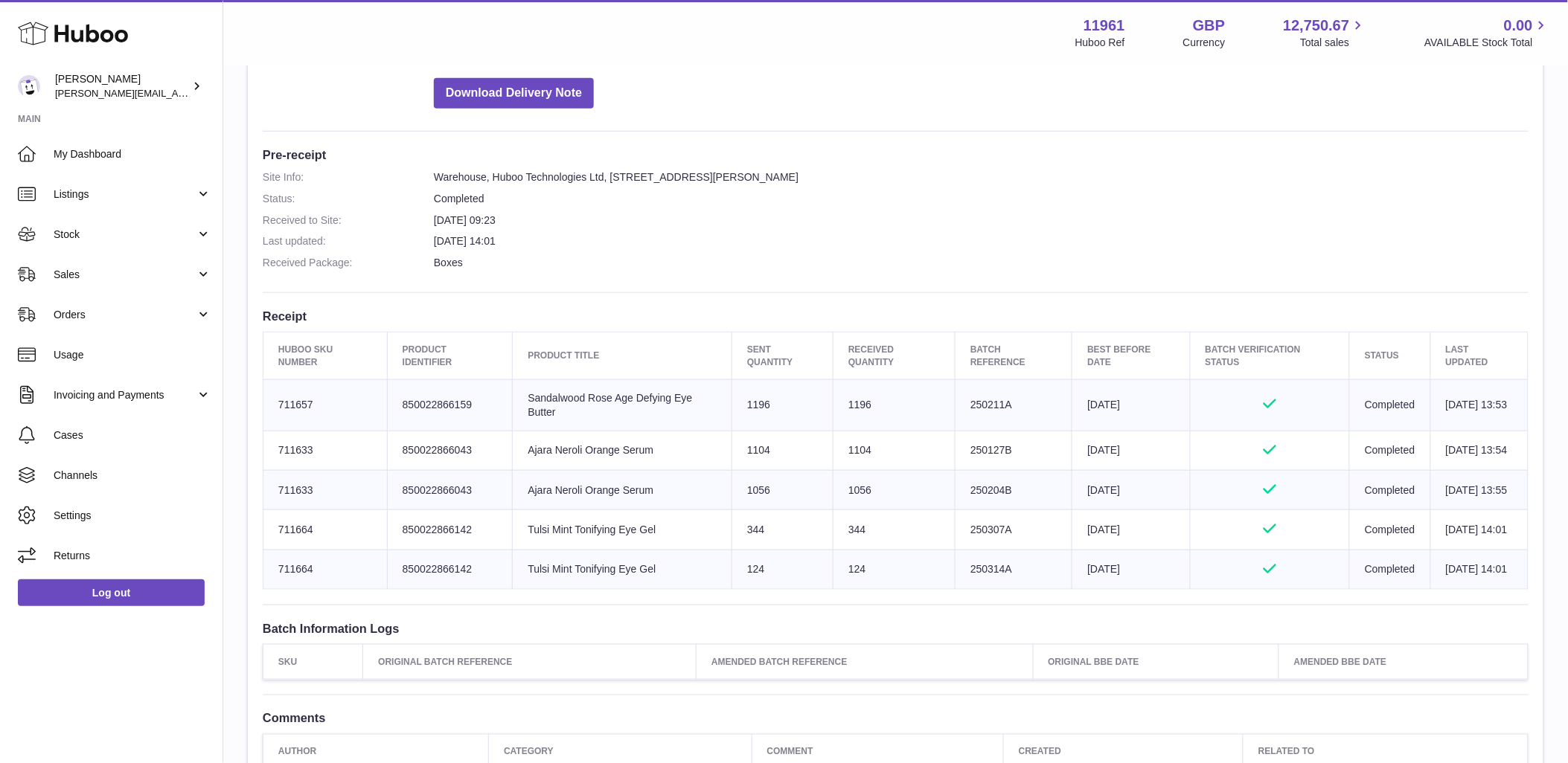
scroll to position [330, 0]
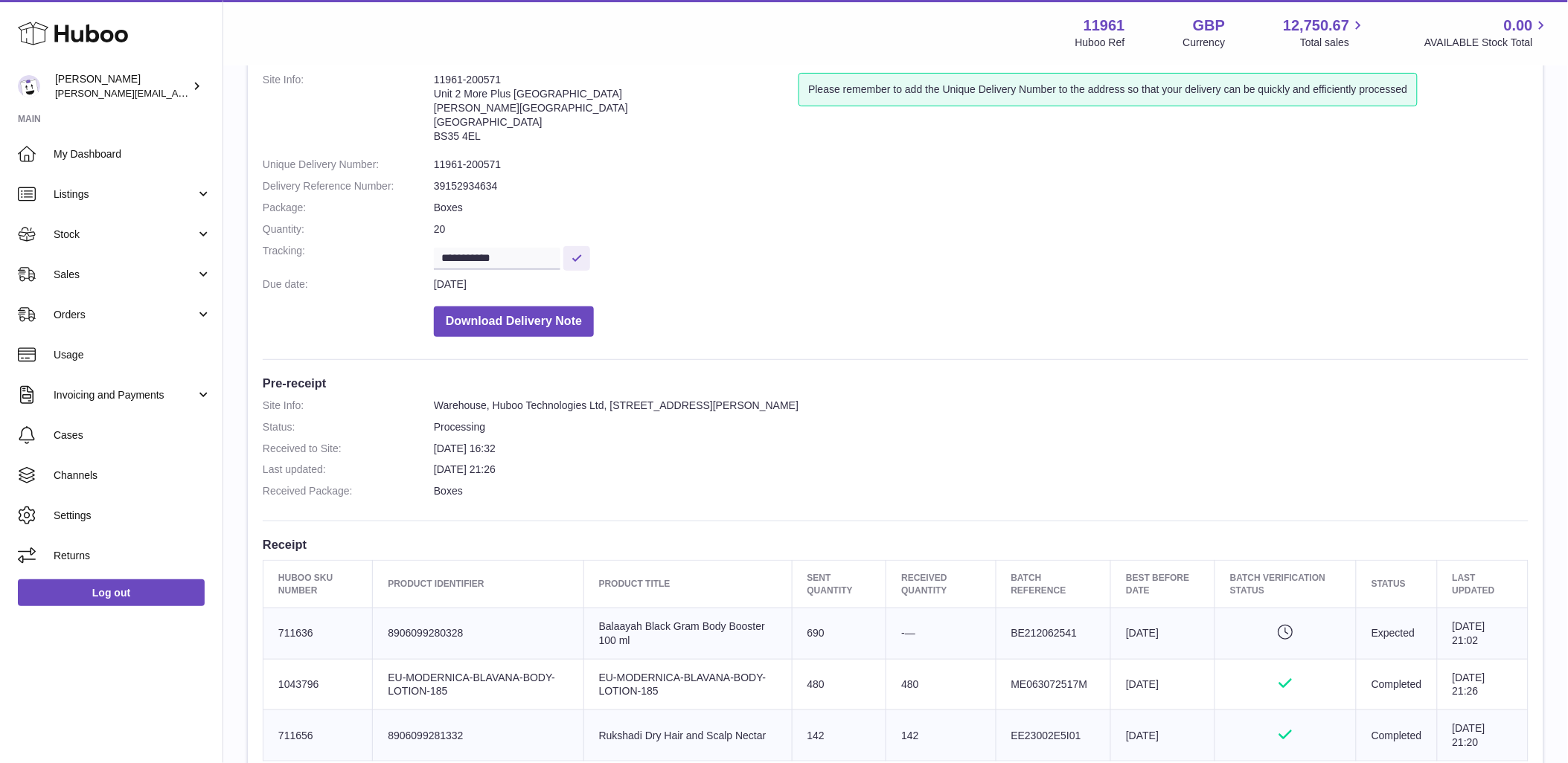
scroll to position [248, 0]
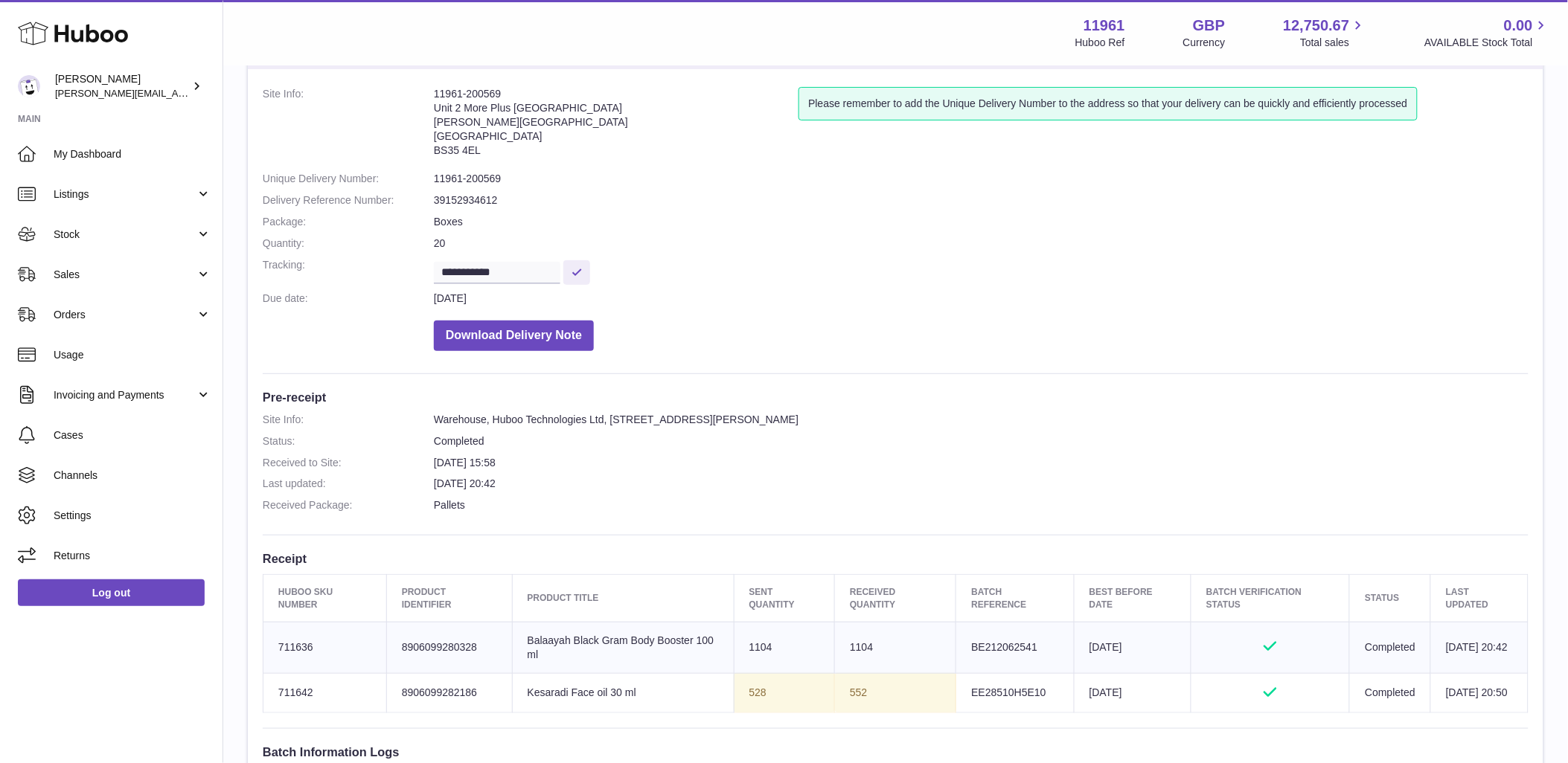
scroll to position [248, 0]
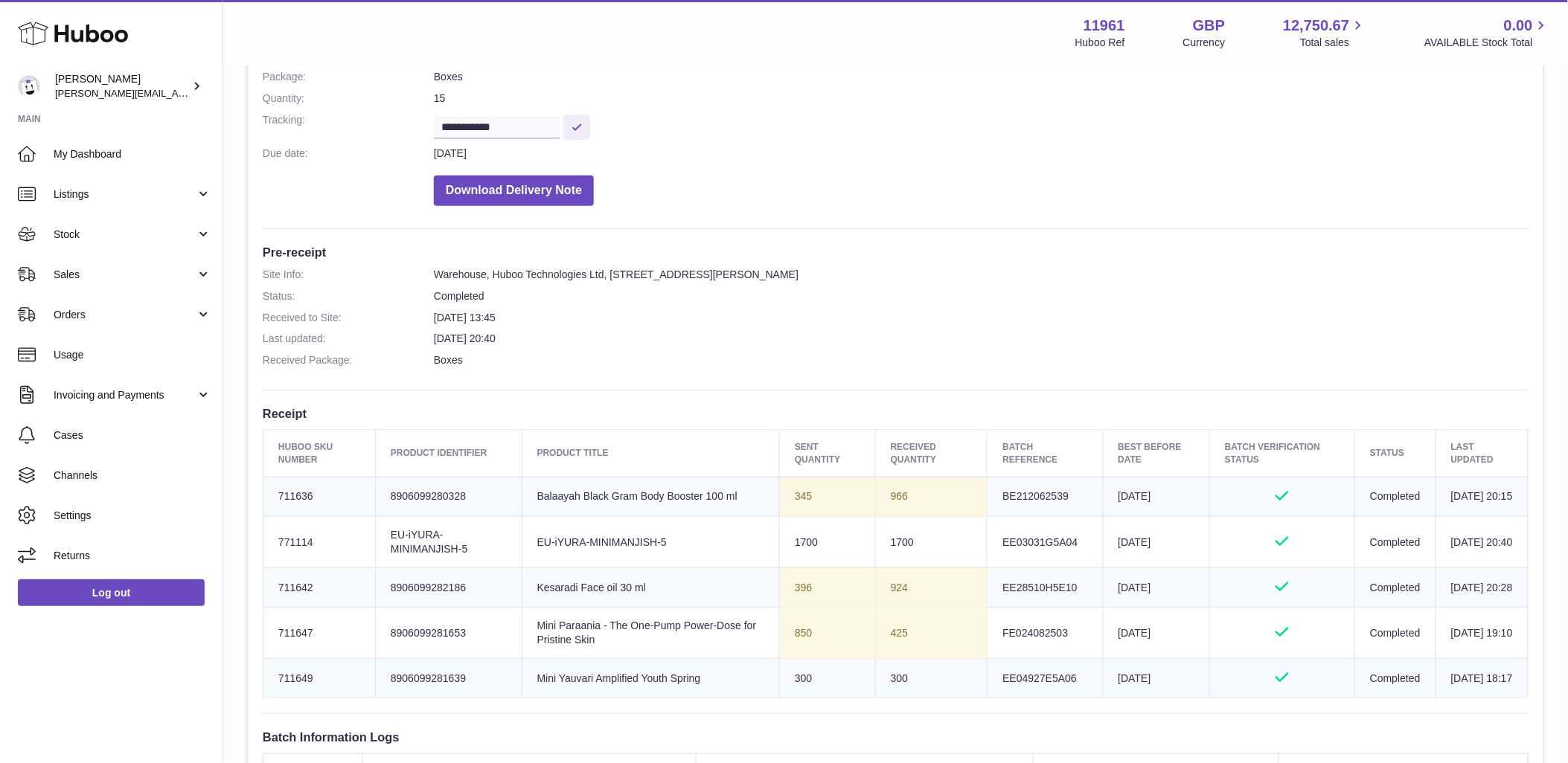
scroll to position [330, 0]
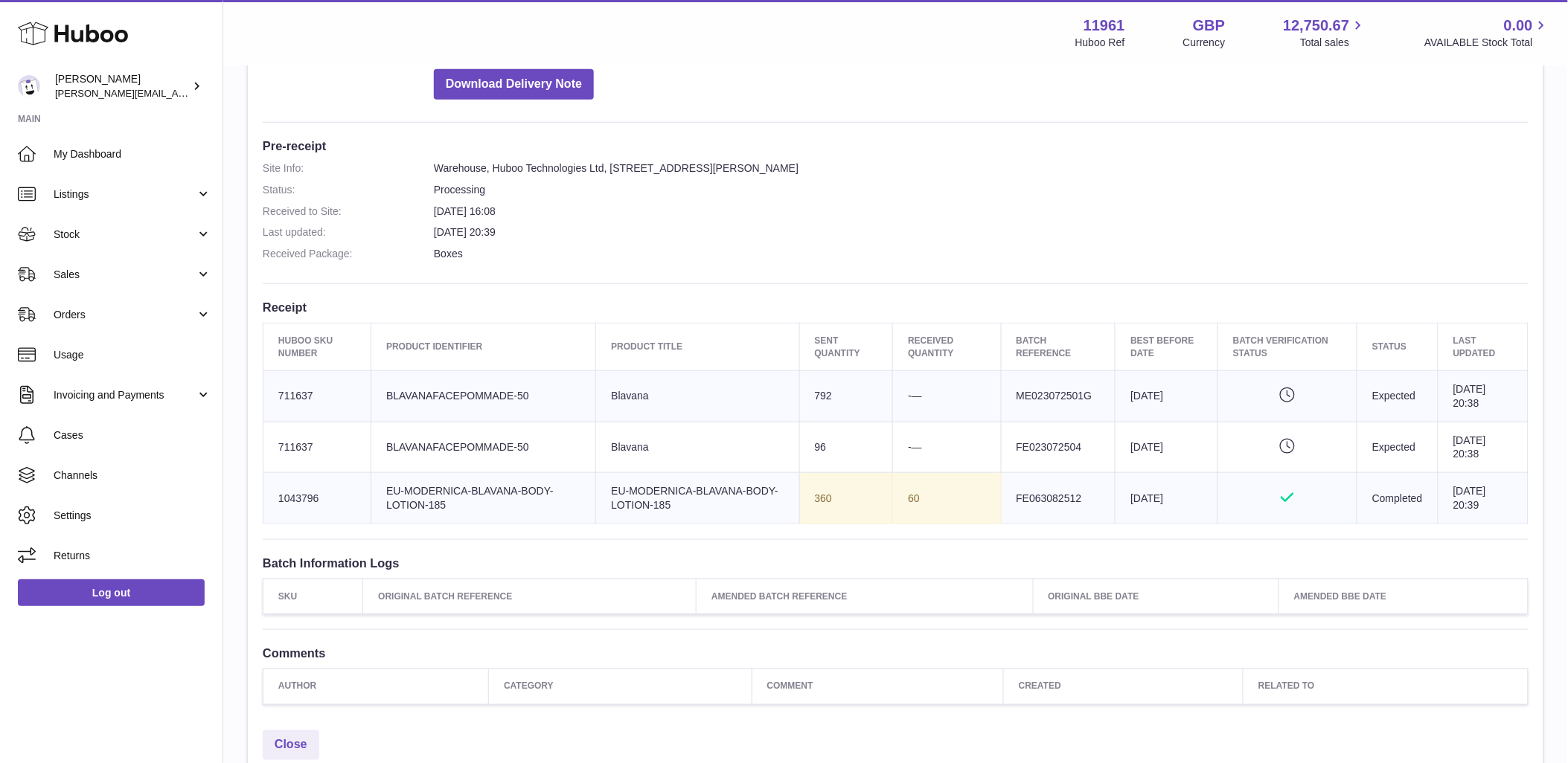
scroll to position [330, 0]
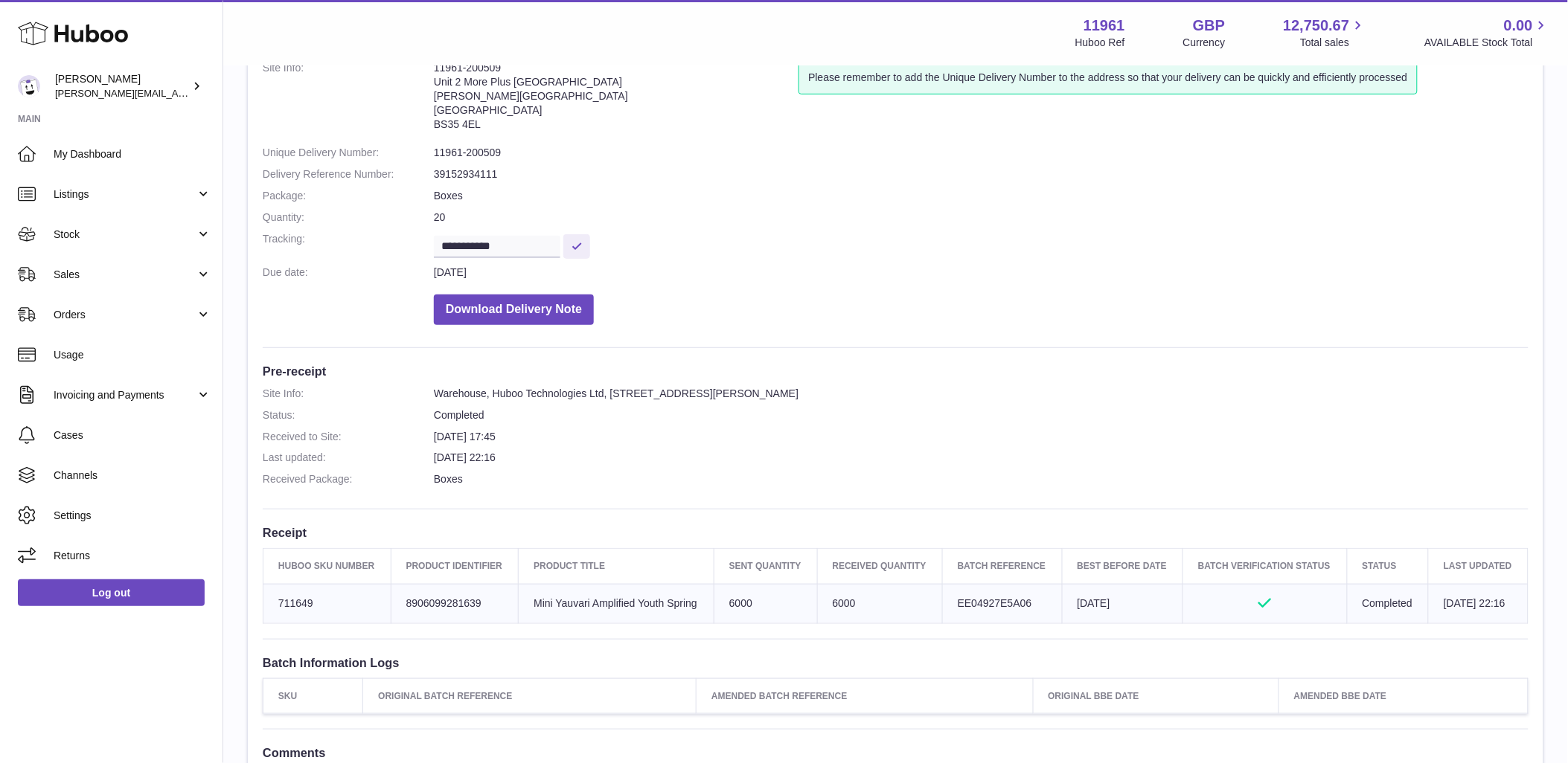
scroll to position [248, 0]
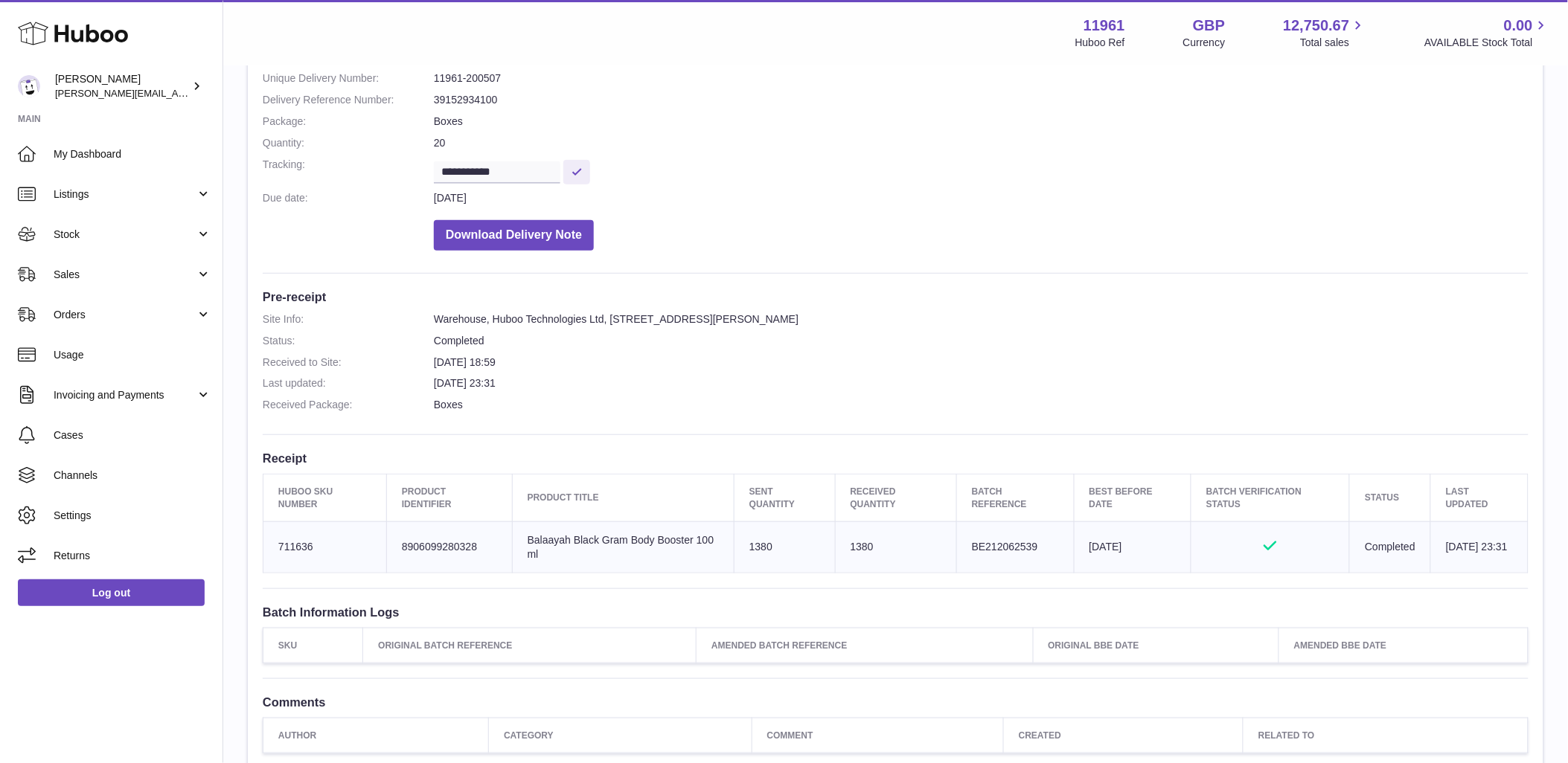
scroll to position [330, 0]
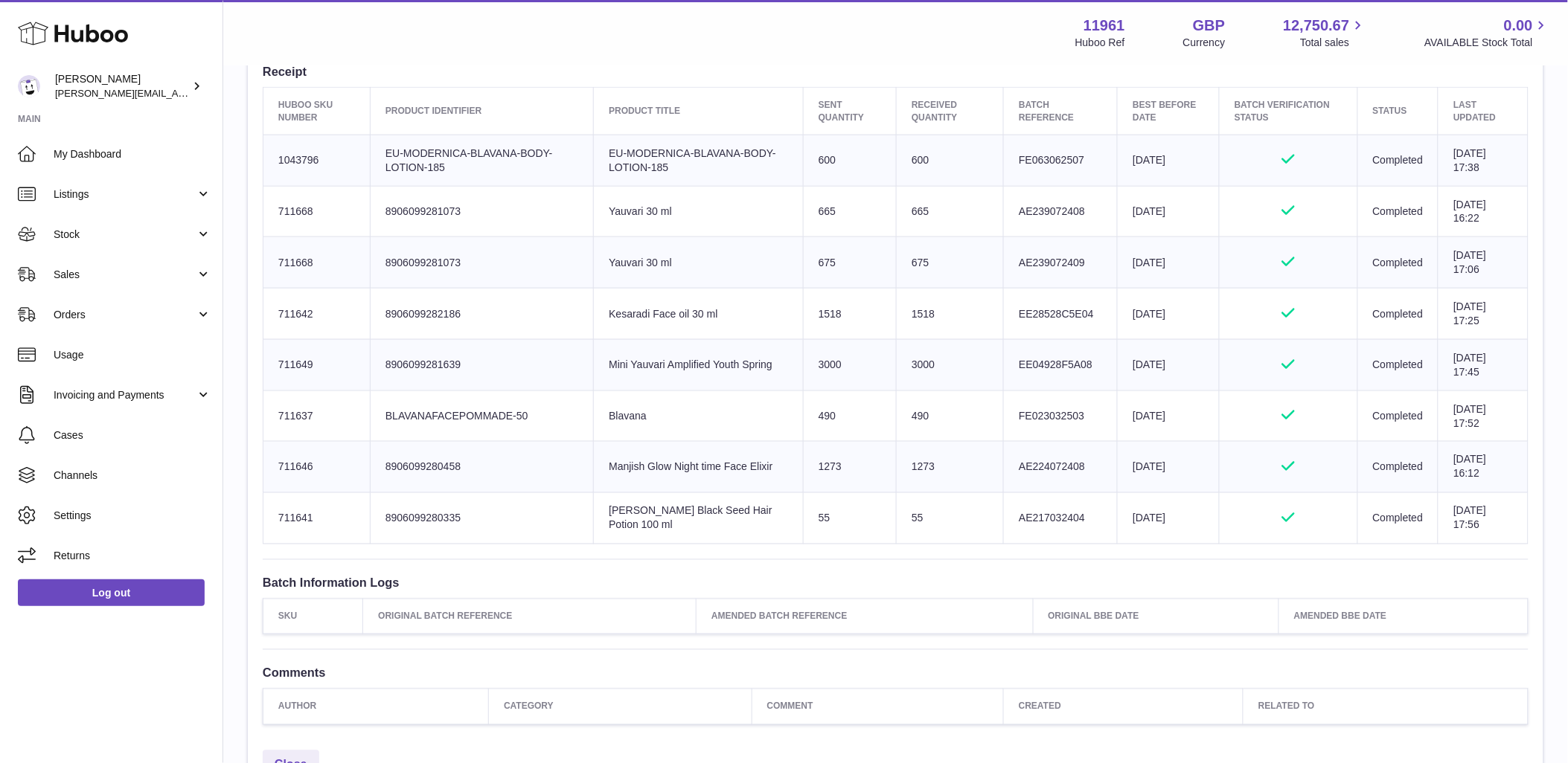
scroll to position [578, 0]
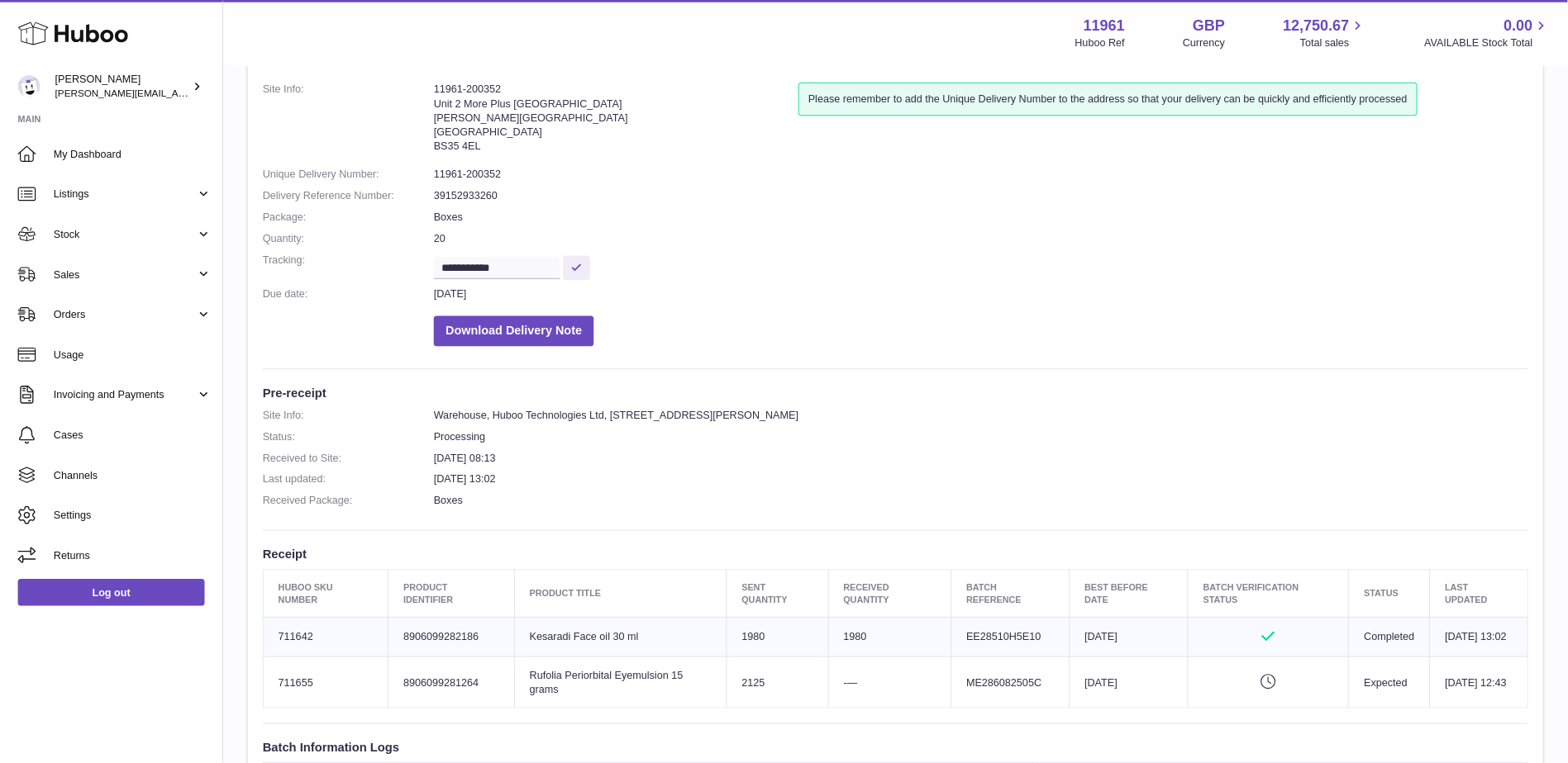
scroll to position [91, 0]
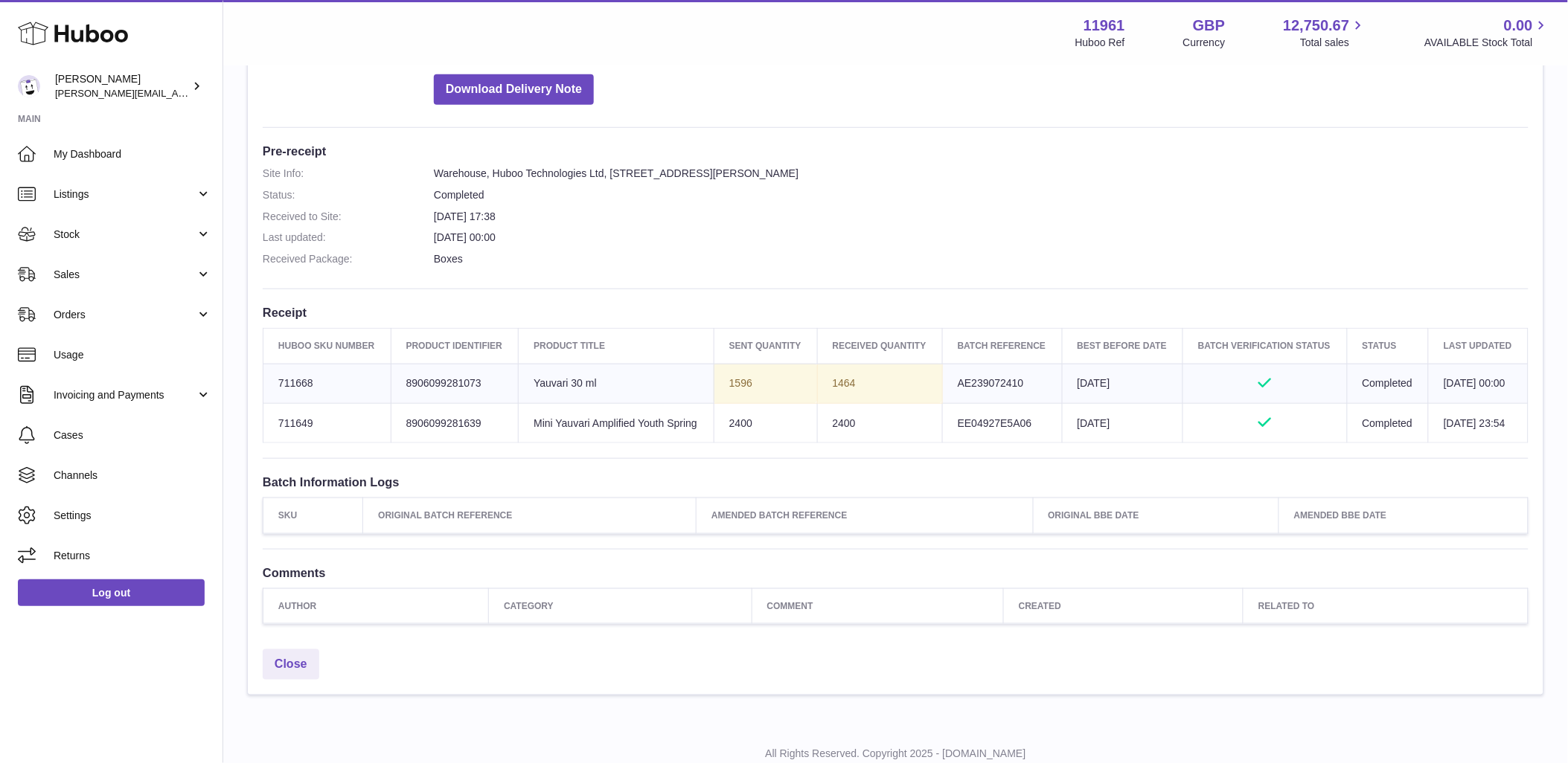
scroll to position [330, 0]
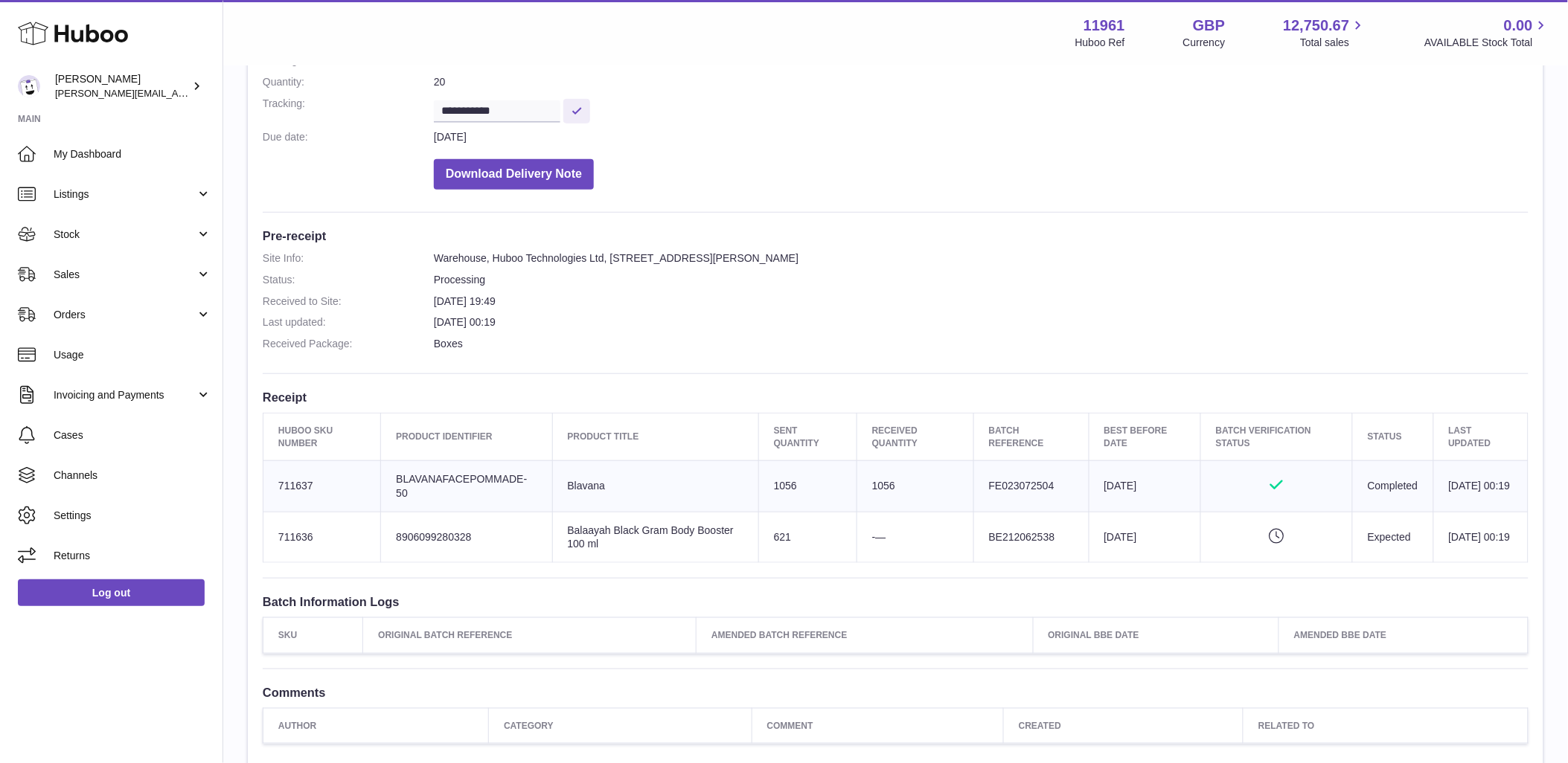
scroll to position [248, 0]
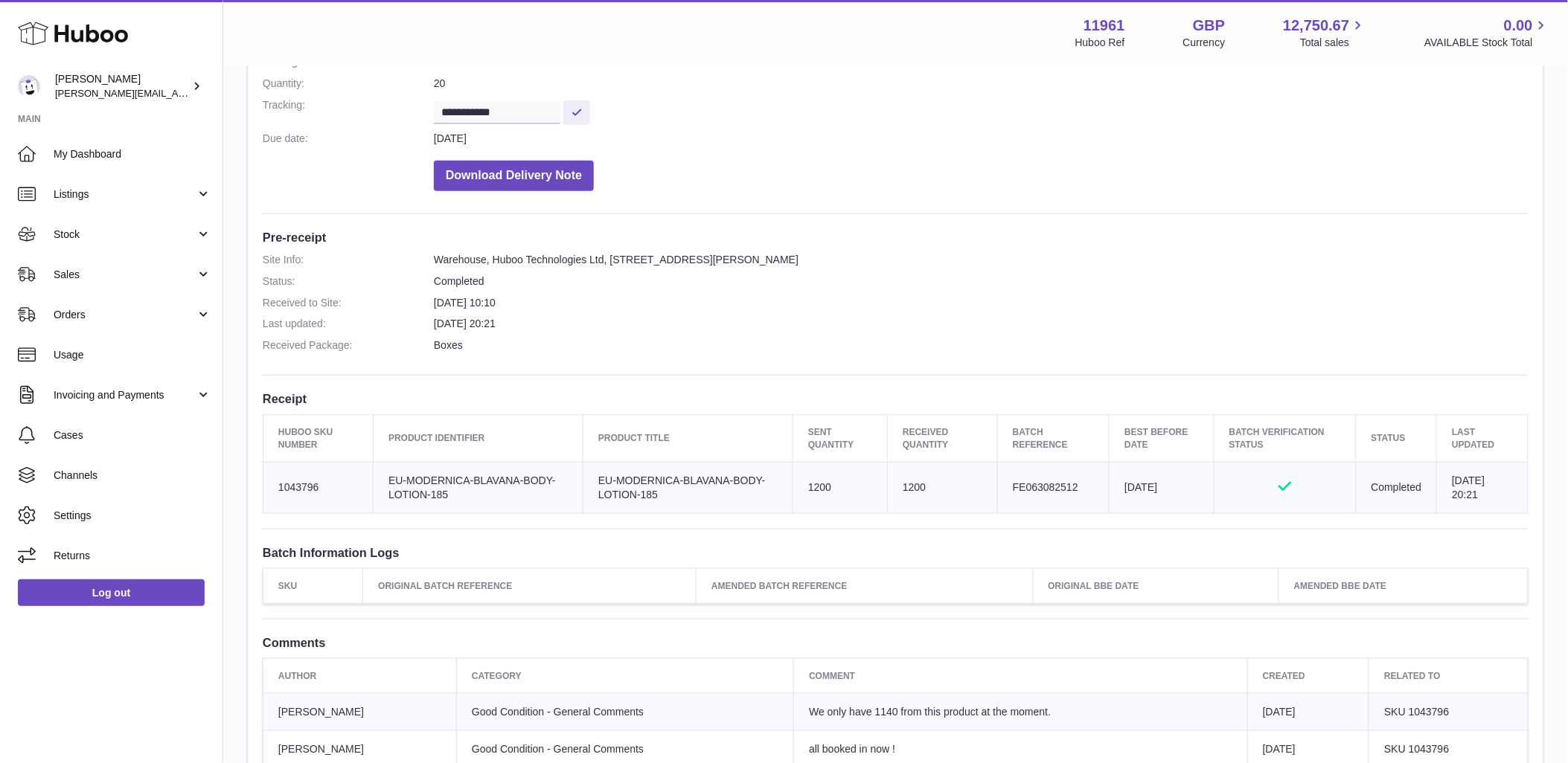
scroll to position [248, 0]
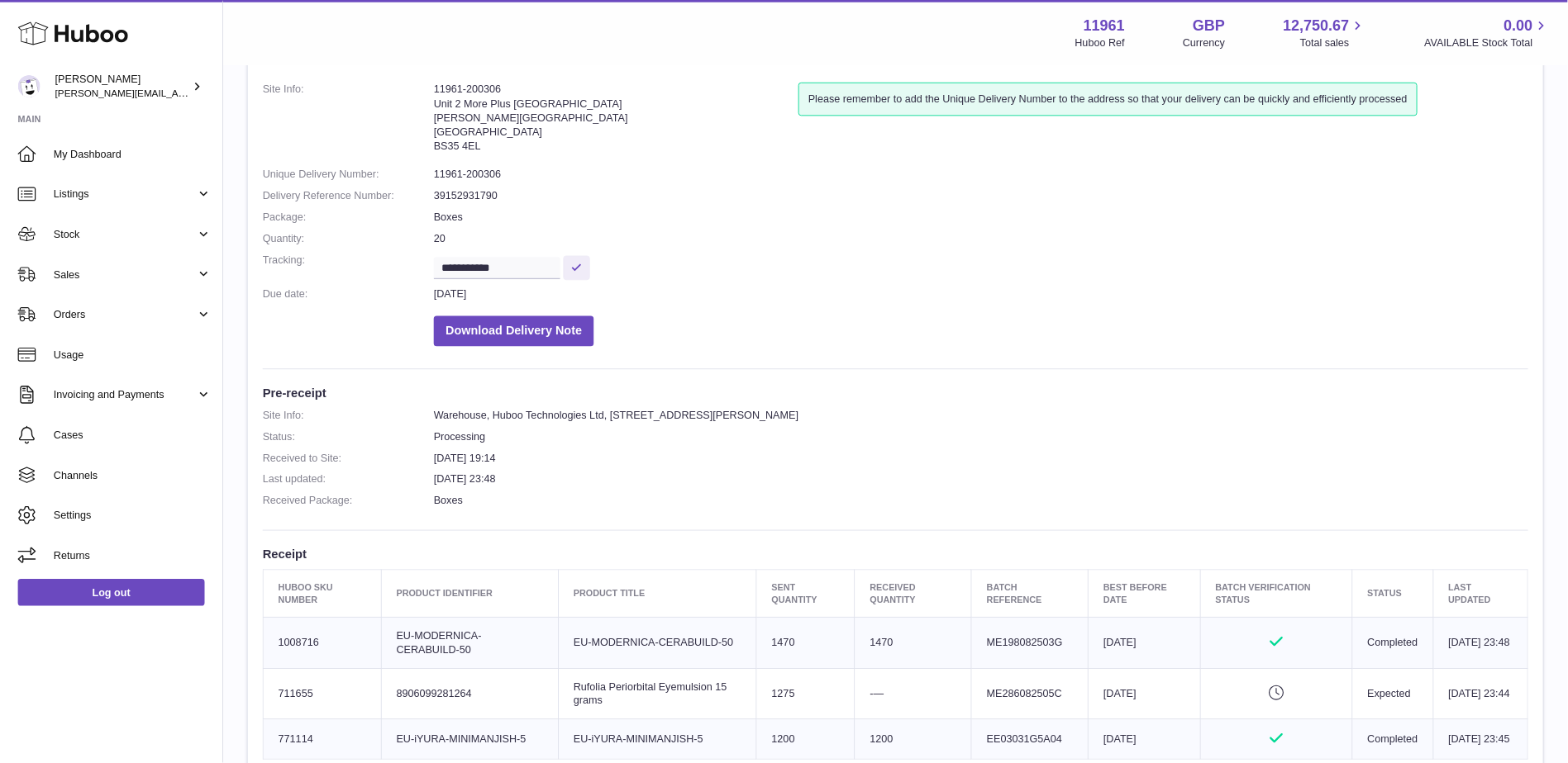
scroll to position [91, 0]
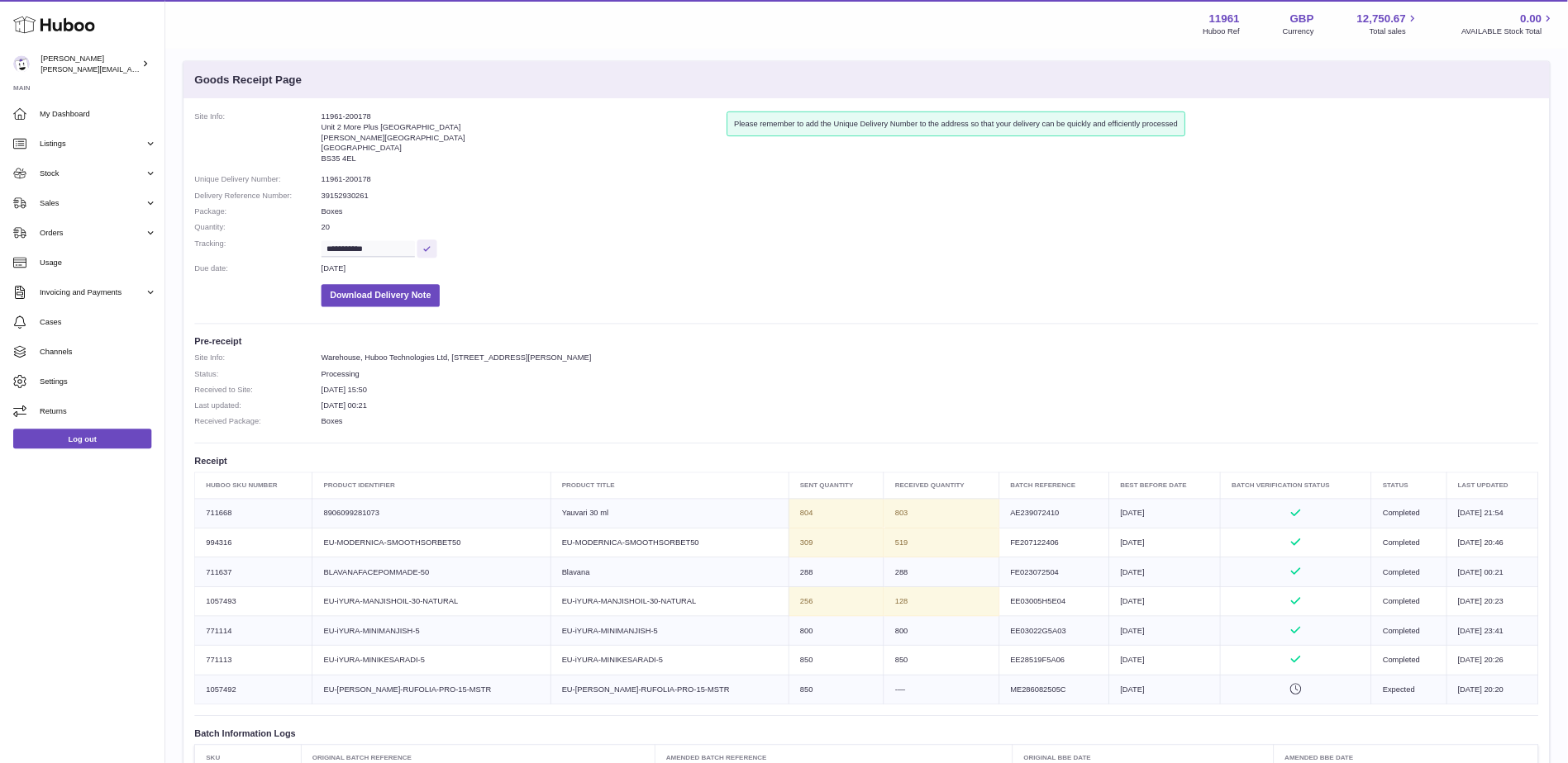
scroll to position [16, 0]
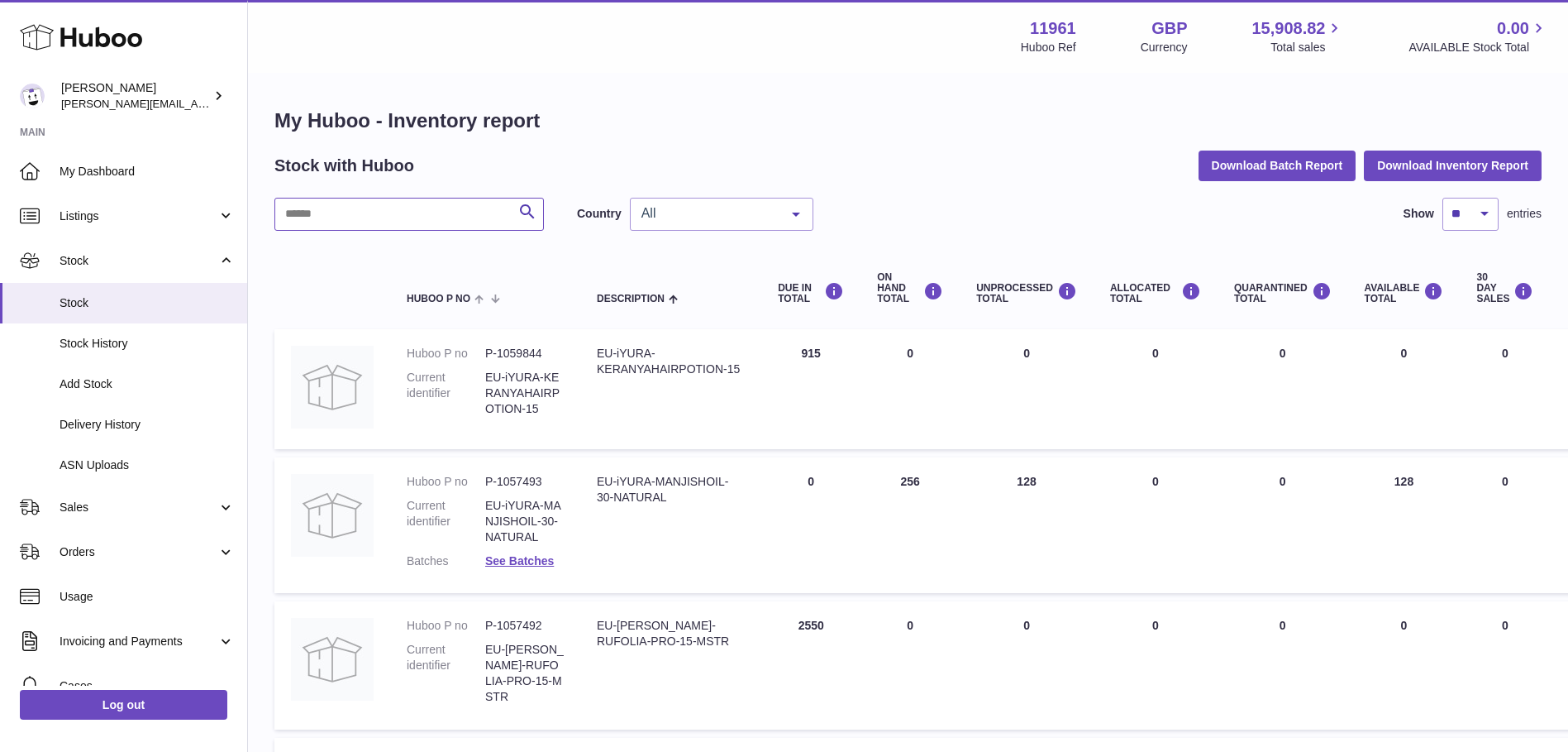
click at [404, 225] on input "text" at bounding box center [409, 214] width 269 height 33
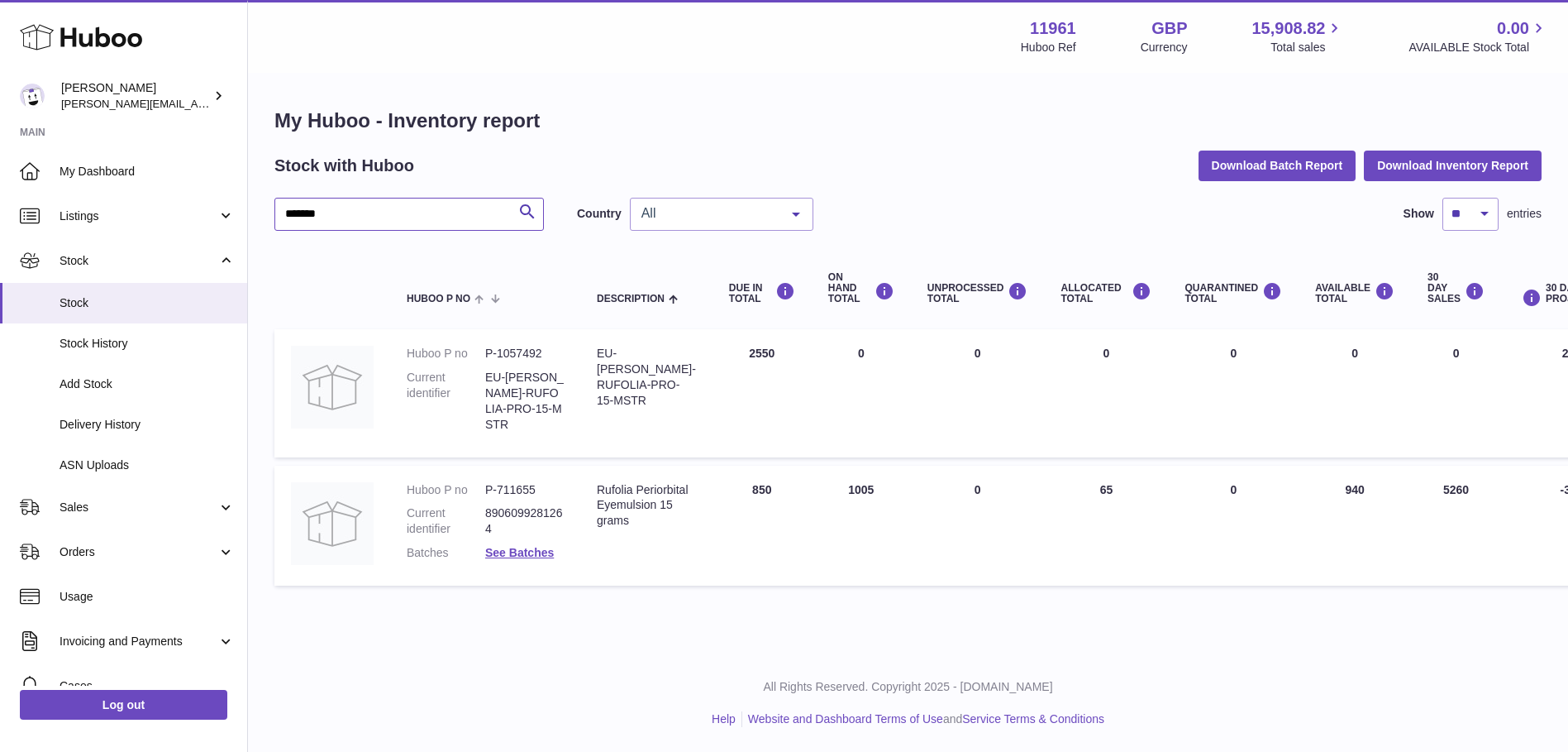
type input "*******"
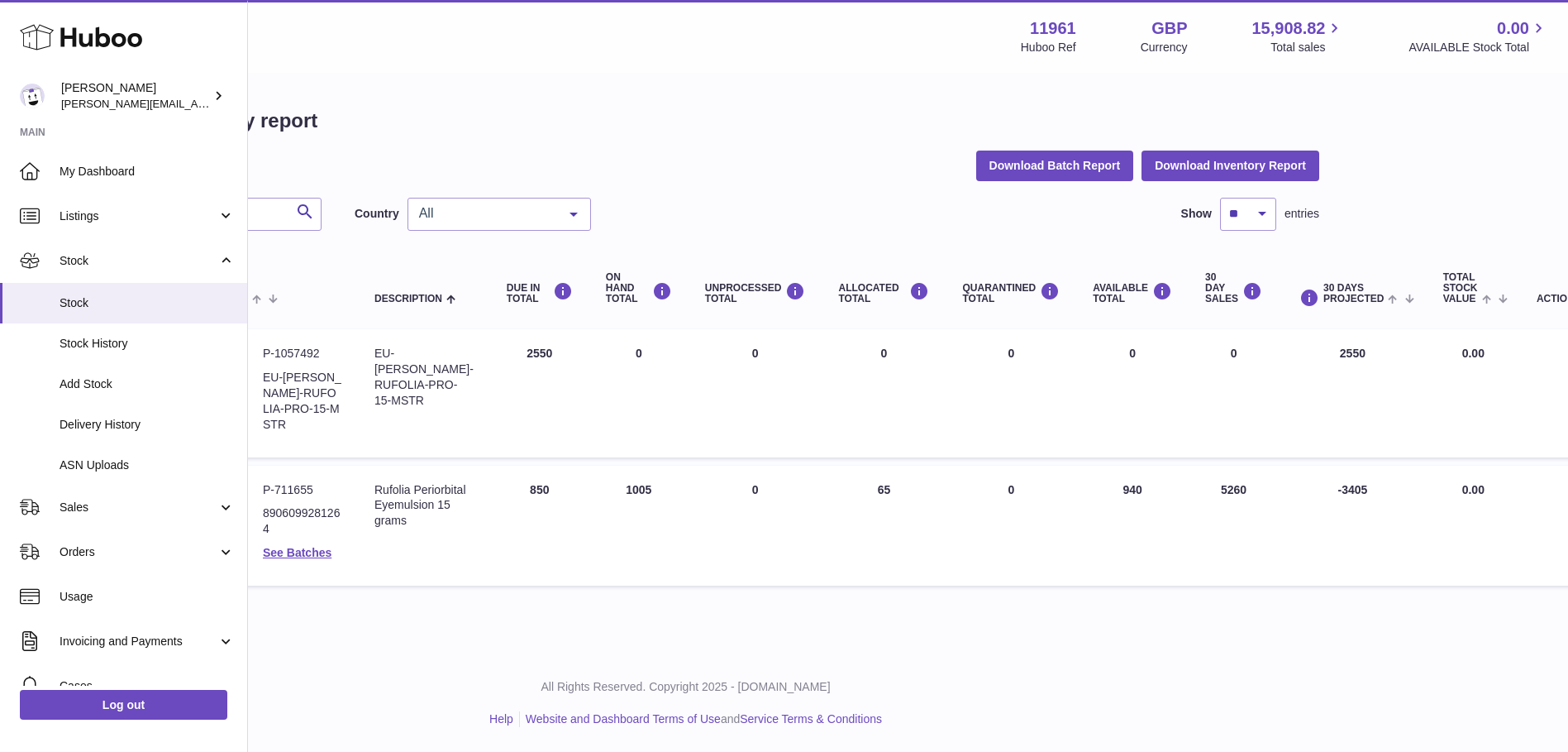
scroll to position [0, 230]
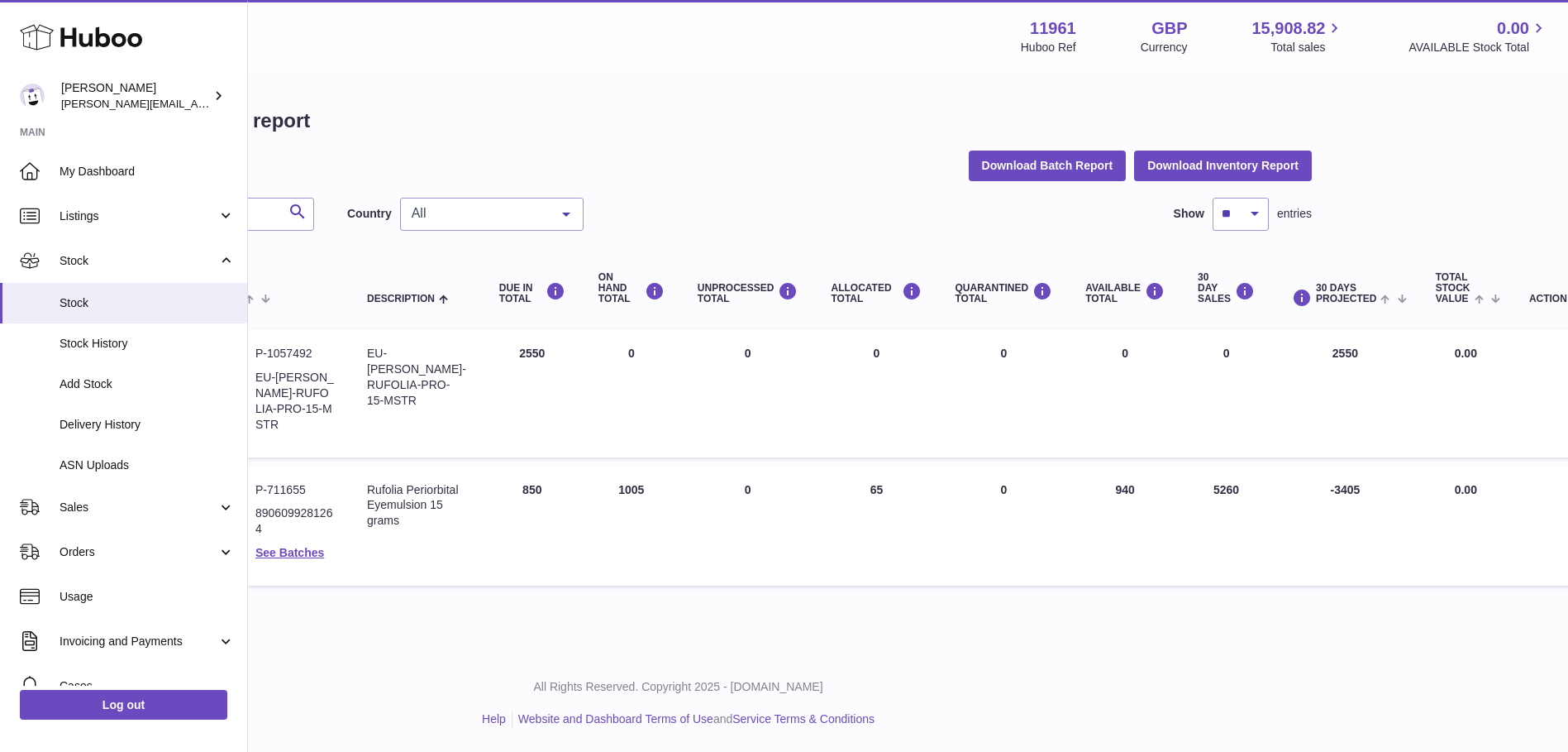
drag, startPoint x: 1487, startPoint y: 491, endPoint x: 1579, endPoint y: 489, distance: 92.0
click at [1338, 489] on html ".st0{fill:#141414;}" at bounding box center [554, 376] width 1568 height 752
drag, startPoint x: 1579, startPoint y: 489, endPoint x: 1421, endPoint y: 511, distance: 159.5
click at [1421, 511] on td "Total stock value 0.00" at bounding box center [1465, 526] width 93 height 121
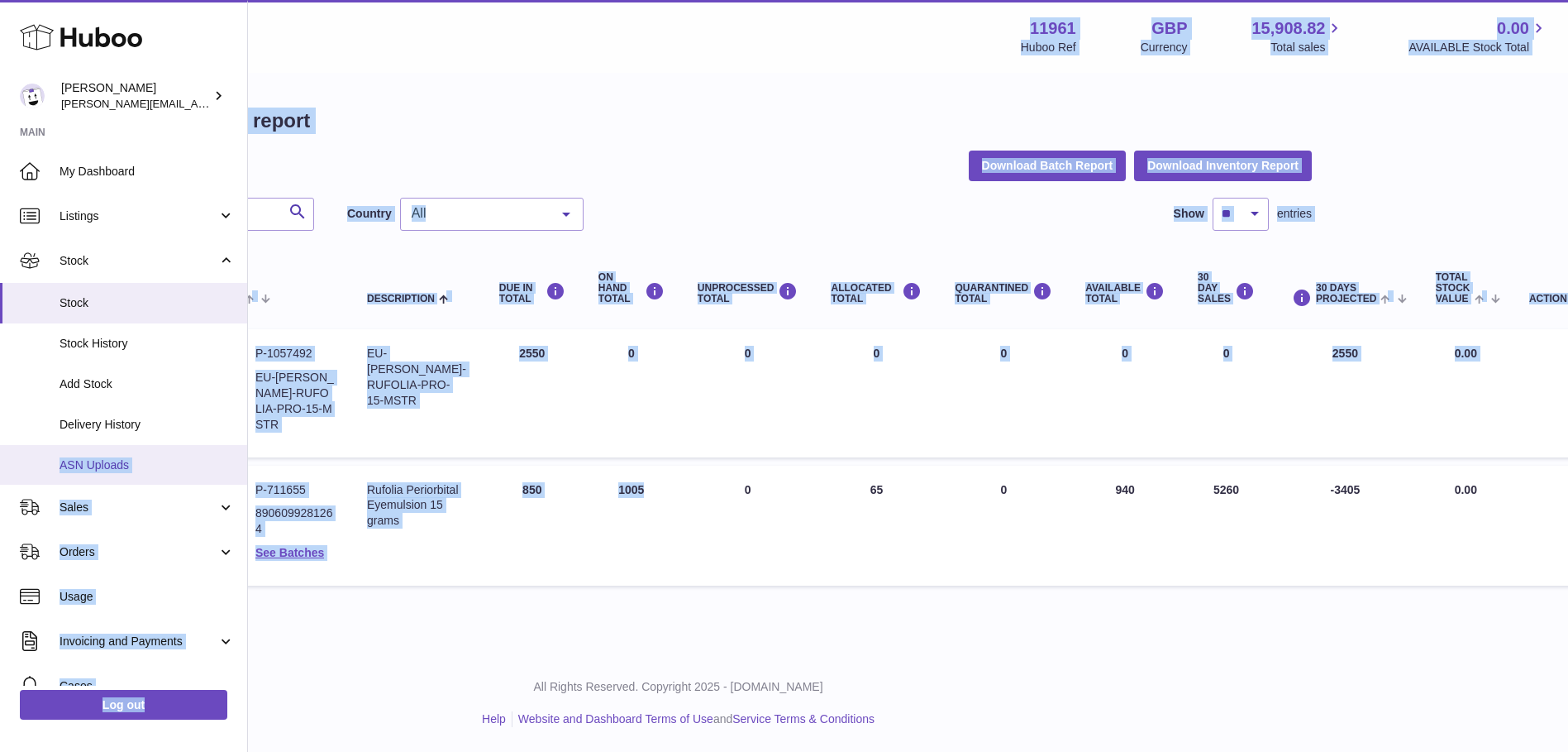
scroll to position [0, 139]
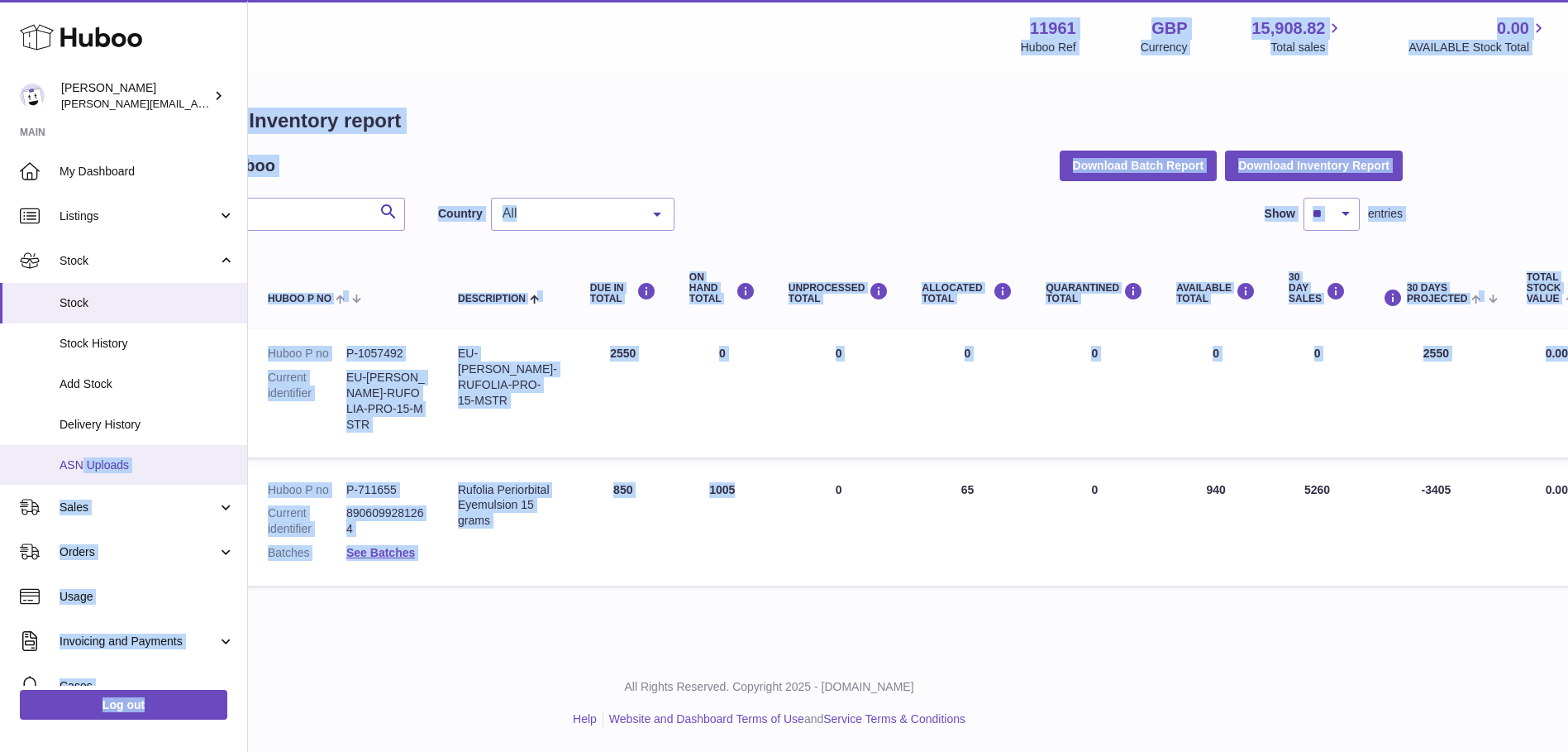
drag, startPoint x: 664, startPoint y: 477, endPoint x: 81, endPoint y: 476, distance: 583.0
click at [81, 476] on div "Huboo Hardeep Singh raghav@transformative.in Main My Dashboard Listings Not wit…" at bounding box center [644, 376] width 1568 height 752
drag, startPoint x: 855, startPoint y: 599, endPoint x: 719, endPoint y: 589, distance: 136.4
click at [855, 599] on div "My Huboo - Inventory report Stock with Huboo Download Batch Report Download Inv…" at bounding box center [769, 350] width 1320 height 552
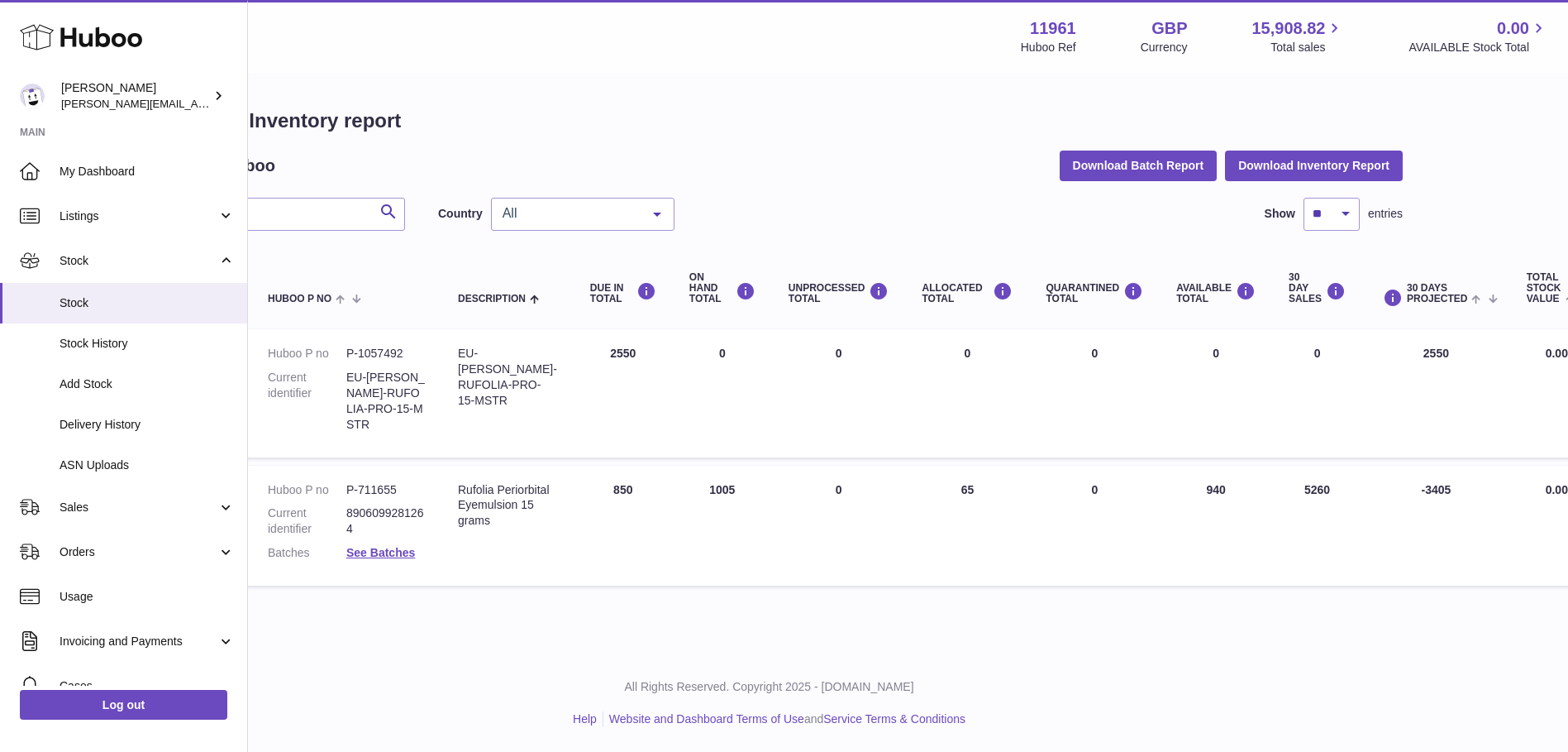
click at [596, 222] on div "All" at bounding box center [582, 214] width 183 height 33
click at [564, 275] on span "GB" at bounding box center [582, 280] width 182 height 33
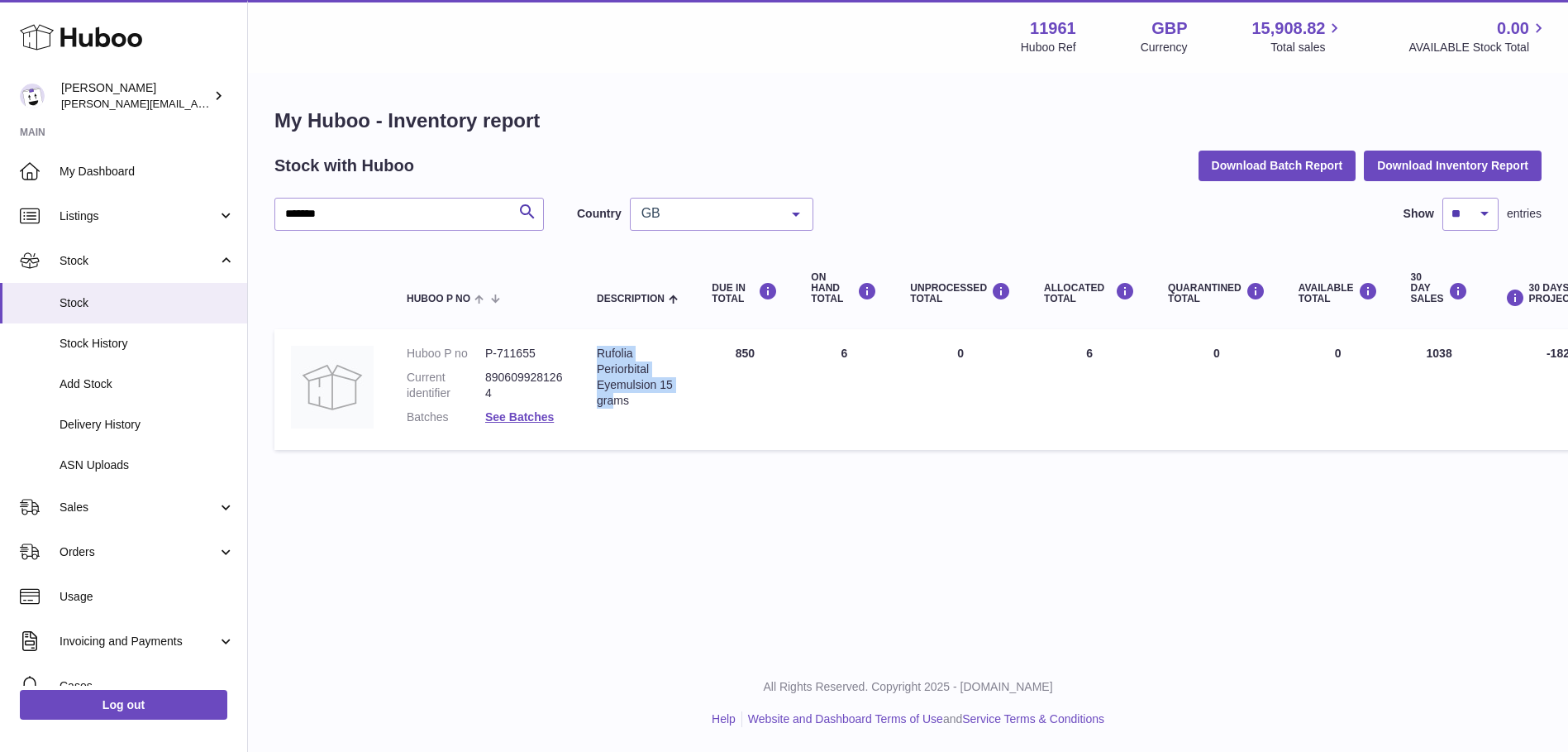
drag, startPoint x: 589, startPoint y: 351, endPoint x: 613, endPoint y: 403, distance: 57.3
click at [613, 403] on td "Description Rufolia Periorbital Eyemulsion 15 grams" at bounding box center [637, 389] width 114 height 121
click at [200, 223] on span "Listings" at bounding box center [138, 216] width 157 height 16
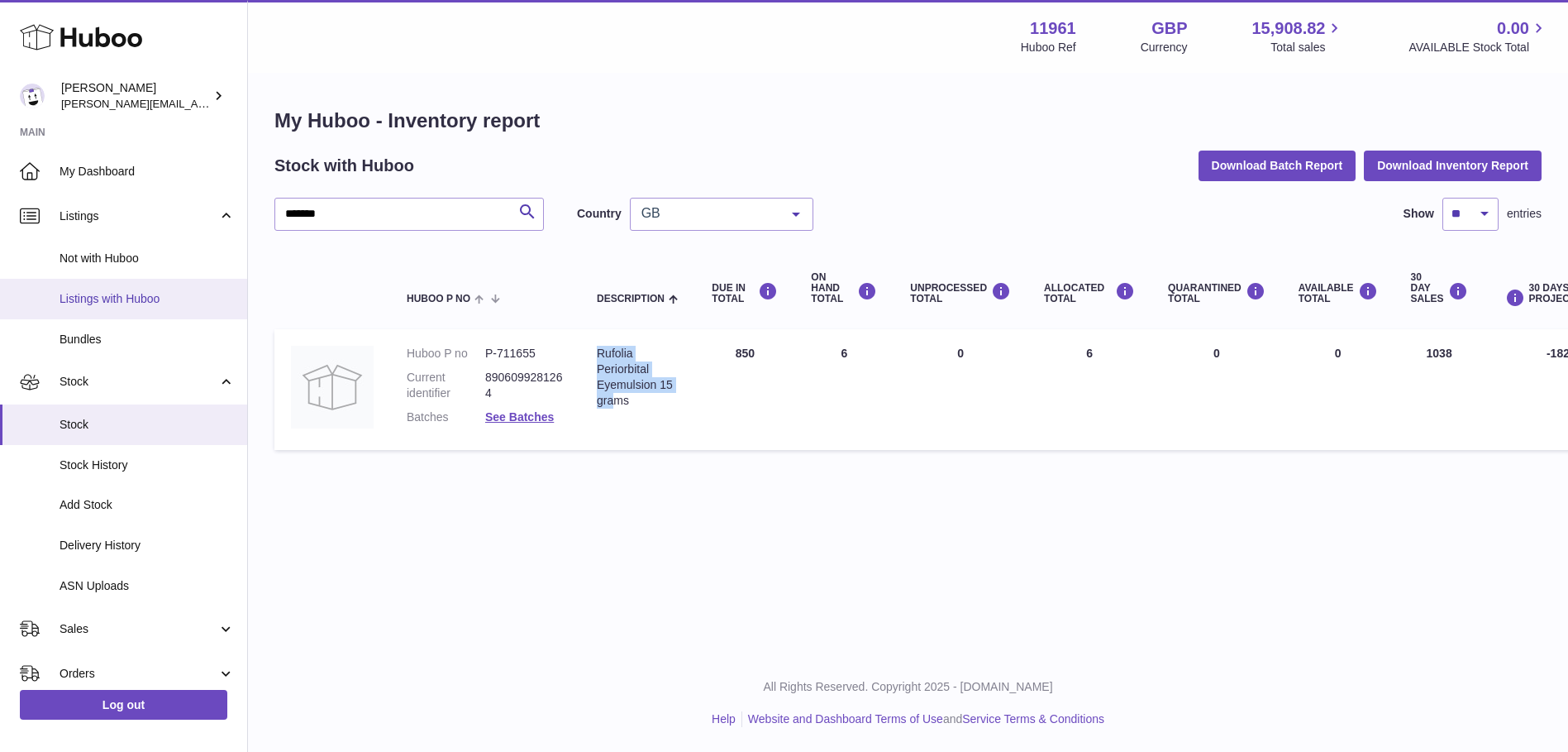
click at [111, 303] on span "Listings with Huboo" at bounding box center [146, 299] width 175 height 16
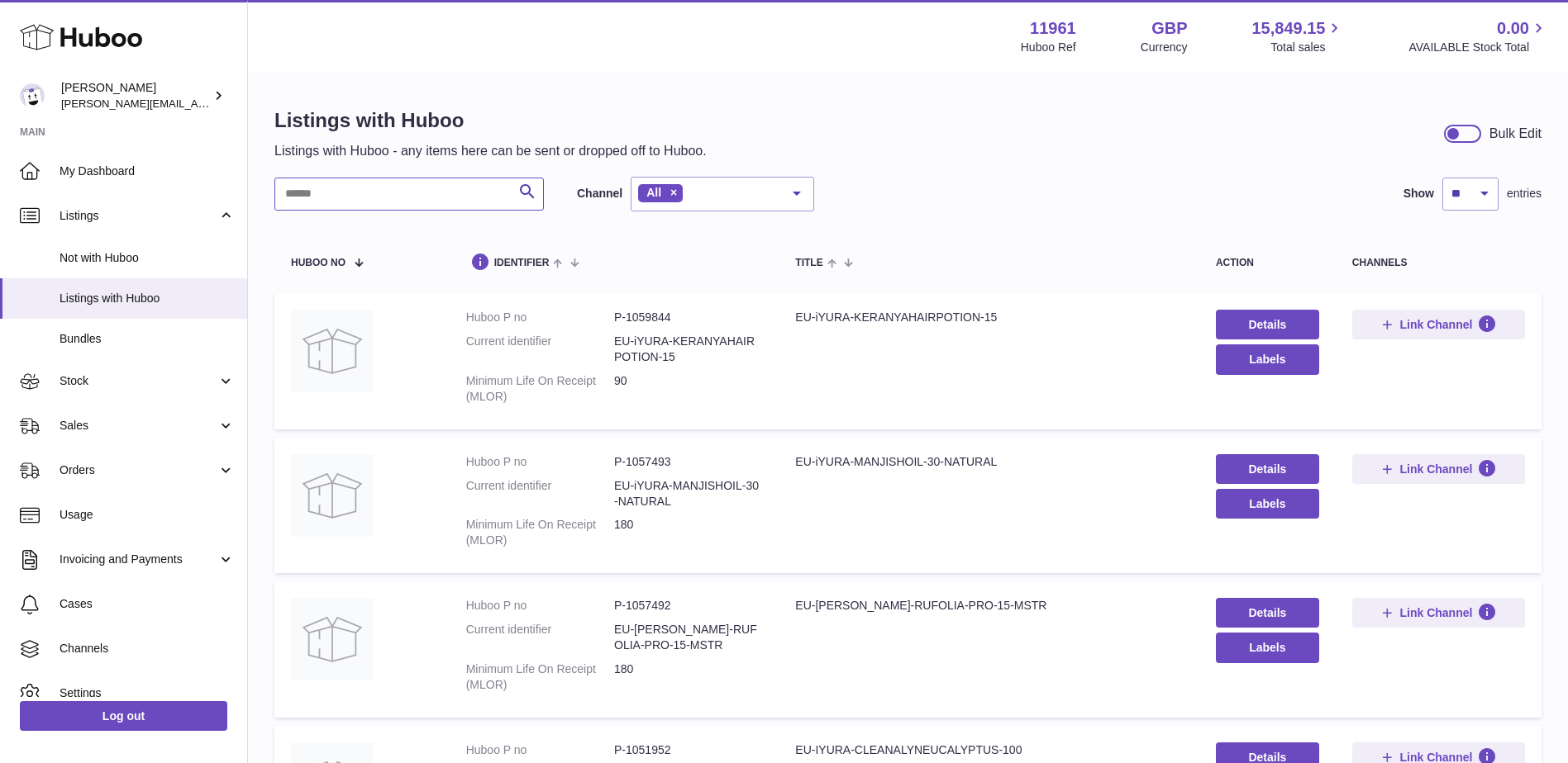
click at [384, 187] on input "text" at bounding box center [409, 194] width 269 height 33
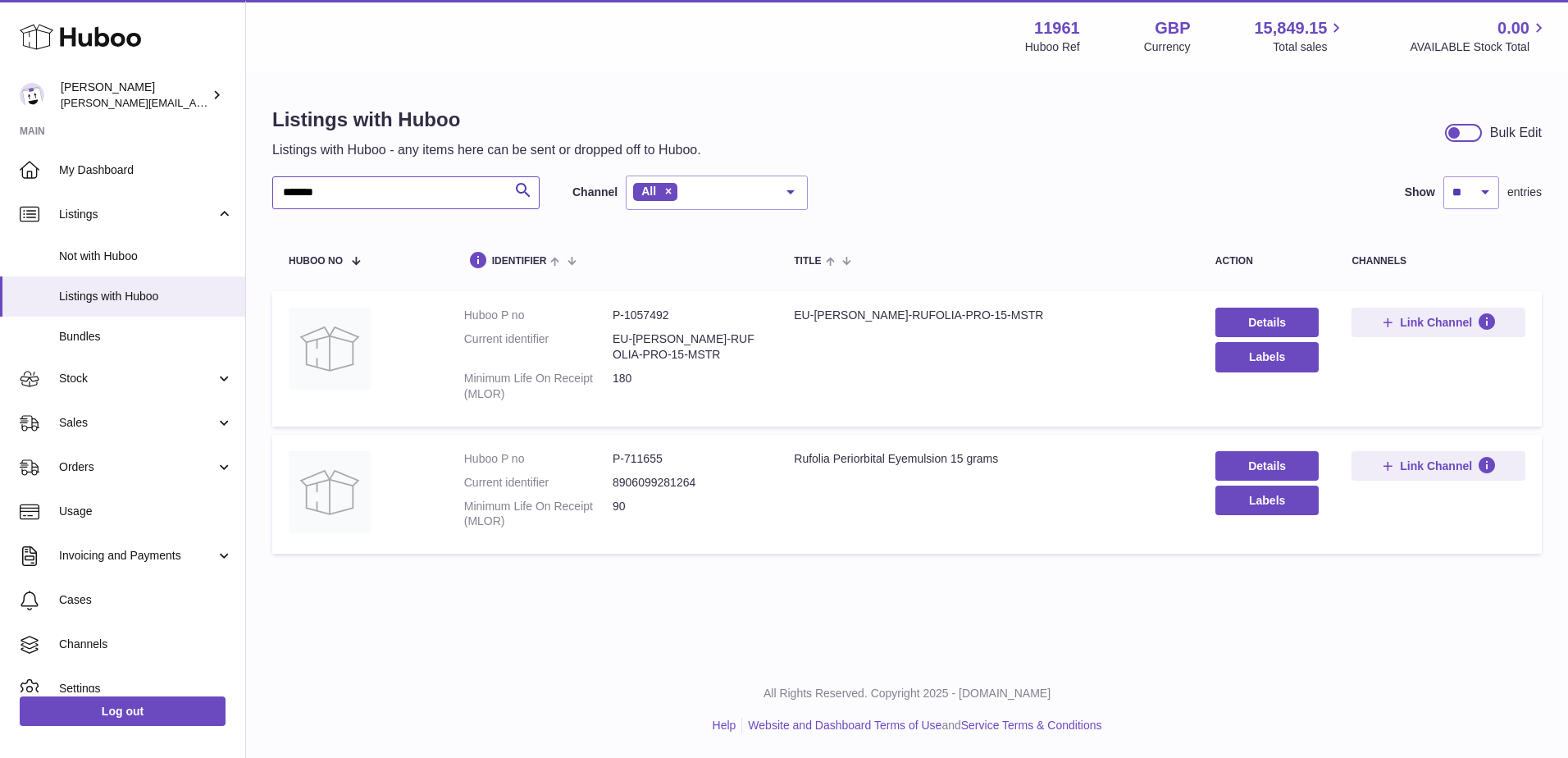
type input "*******"
